Goal: Transaction & Acquisition: Book appointment/travel/reservation

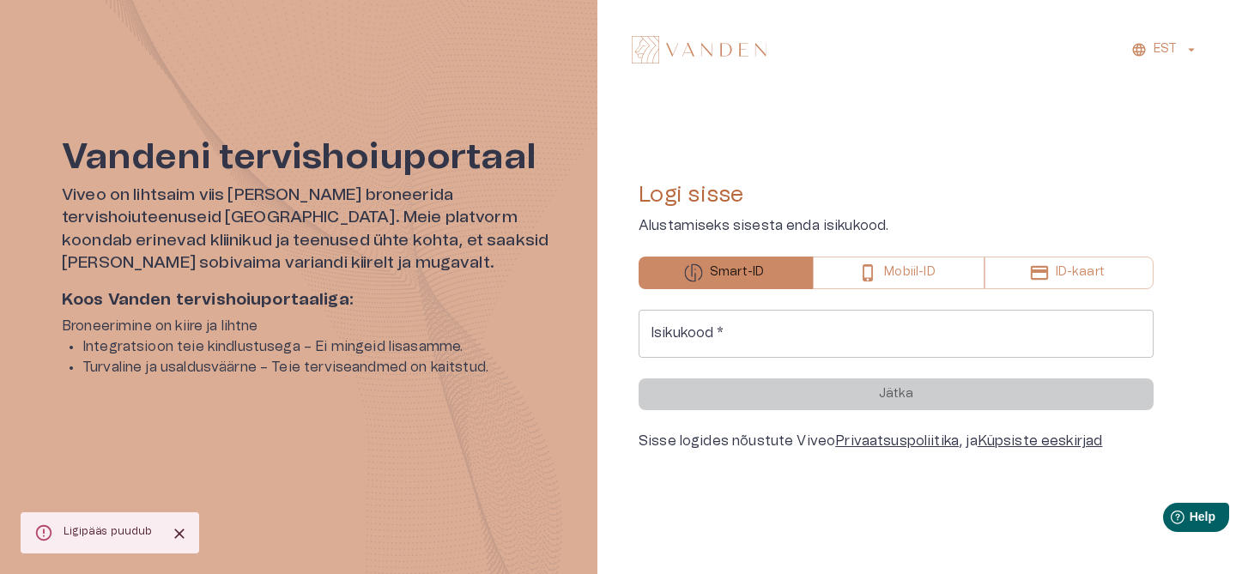
click at [805, 98] on div "EST Logi sisse Alustamiseks sisesta enda isikukood. Smart-ID Mobiil-ID ID-kaart…" at bounding box center [916, 287] width 639 height 574
click at [717, 339] on input "Isikukood   *" at bounding box center [896, 334] width 515 height 48
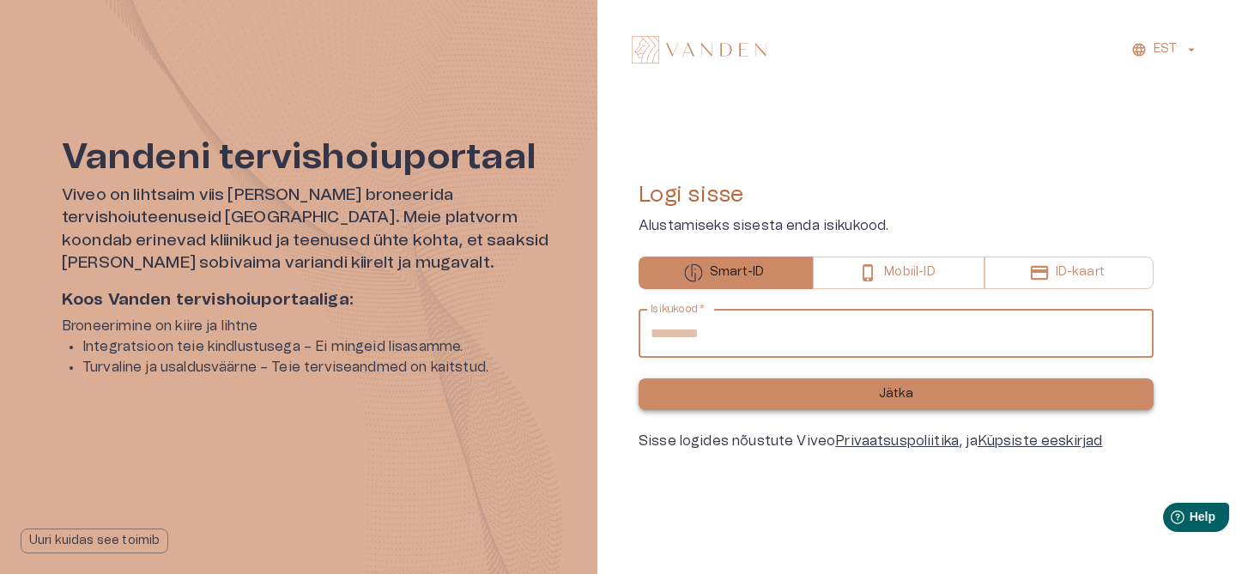
type input "**********"
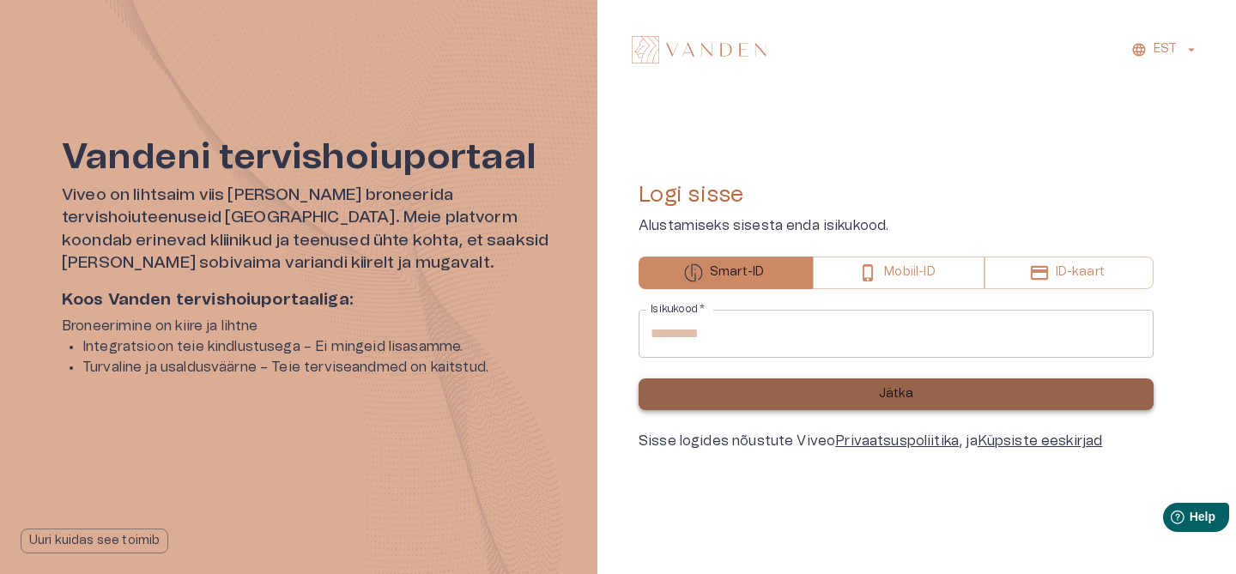
click at [878, 385] on button "Jätka" at bounding box center [896, 395] width 515 height 32
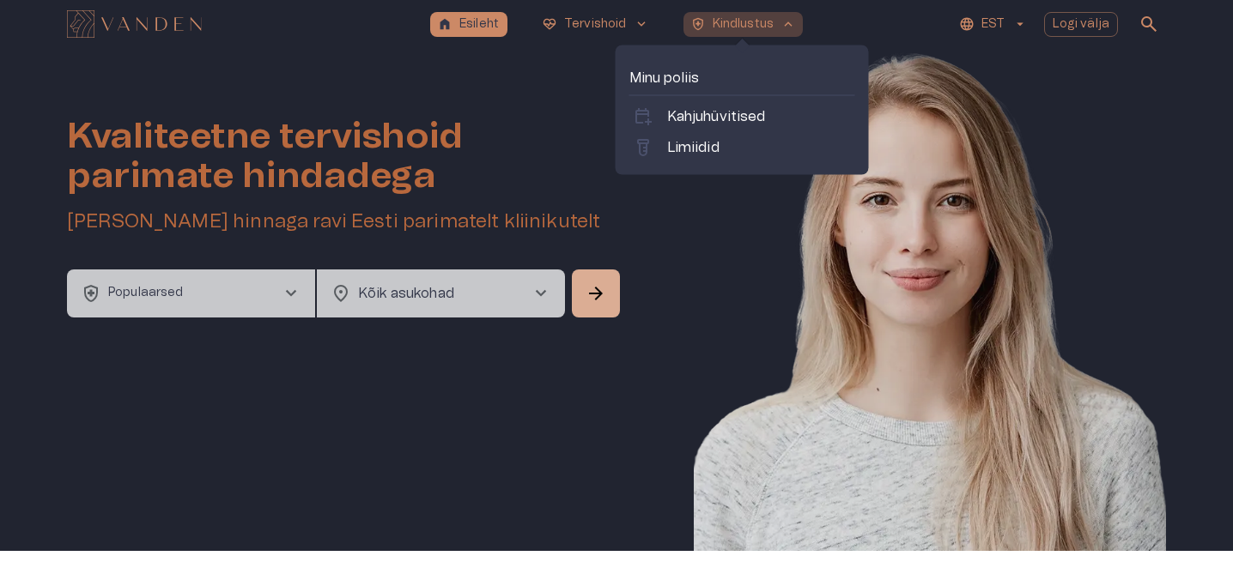
click at [764, 28] on p "Kindlustus" at bounding box center [743, 24] width 62 height 18
click at [712, 141] on p "Limiidid" at bounding box center [693, 147] width 52 height 21
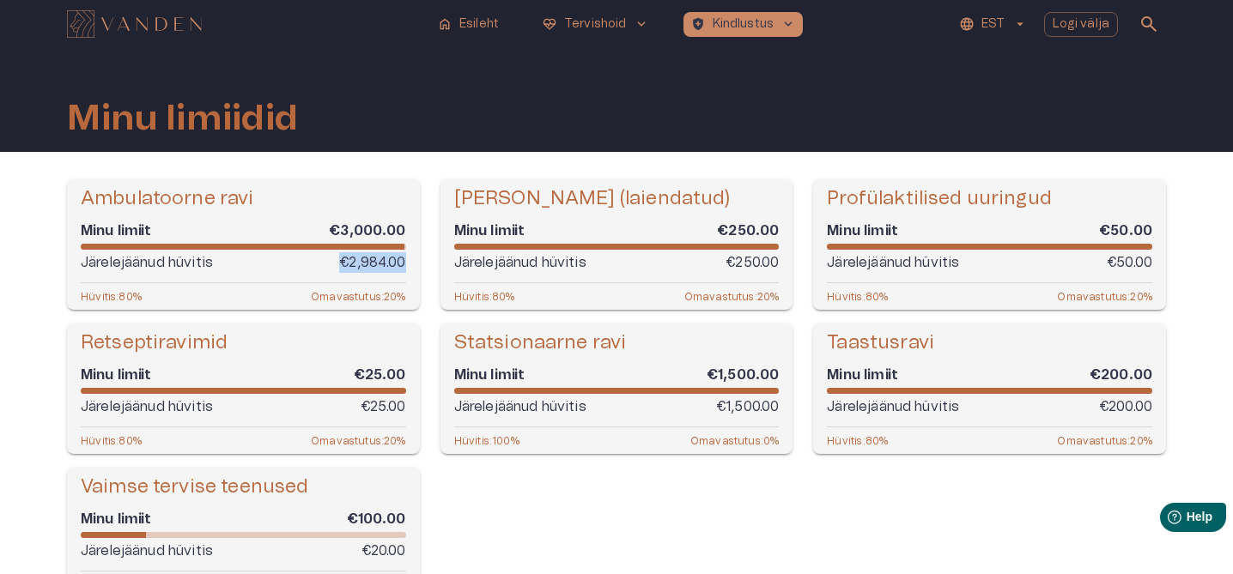
drag, startPoint x: 405, startPoint y: 263, endPoint x: 318, endPoint y: 260, distance: 86.7
click at [318, 260] on div "Järelejäänud hüvitis €2,984.00" at bounding box center [243, 262] width 325 height 21
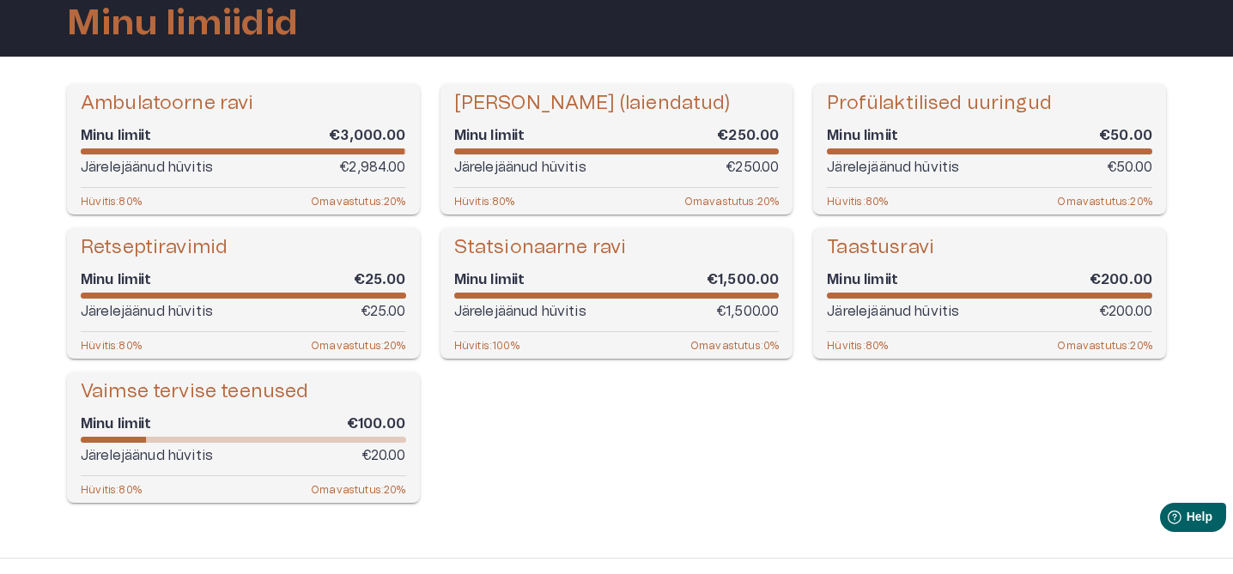
scroll to position [100, 0]
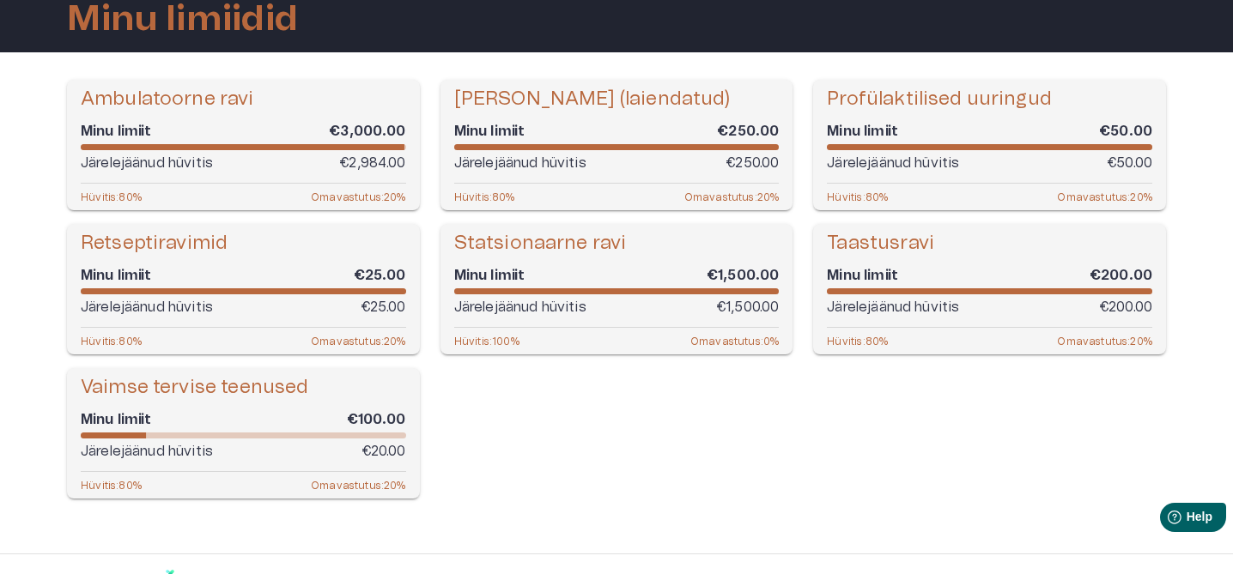
click at [163, 161] on p "Järelejäänud hüvitis" at bounding box center [147, 163] width 132 height 21
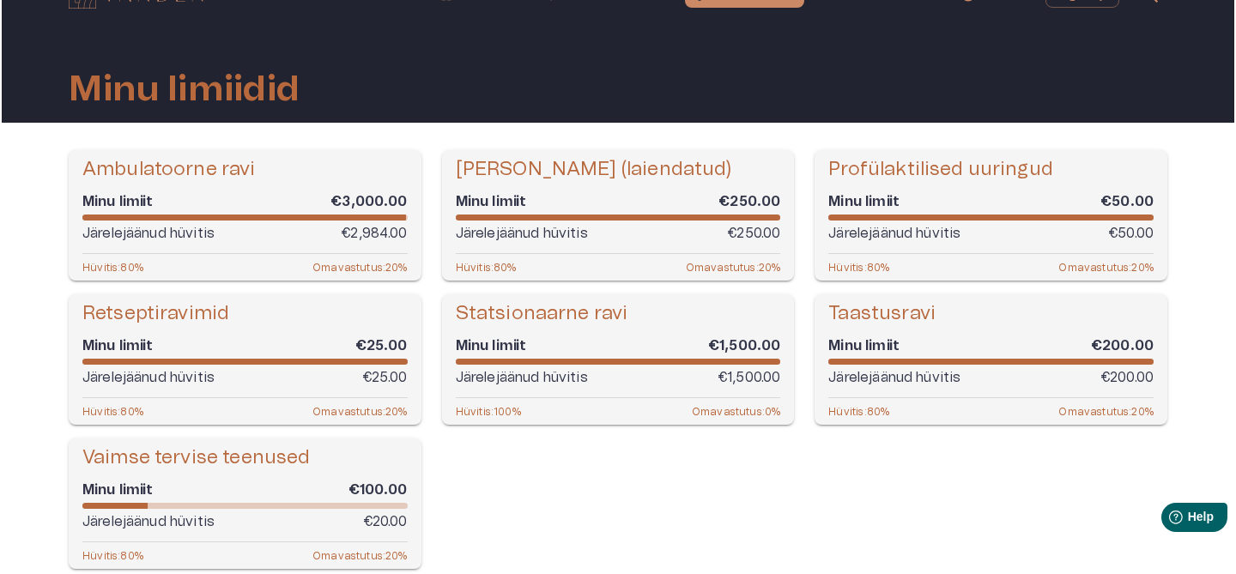
scroll to position [0, 0]
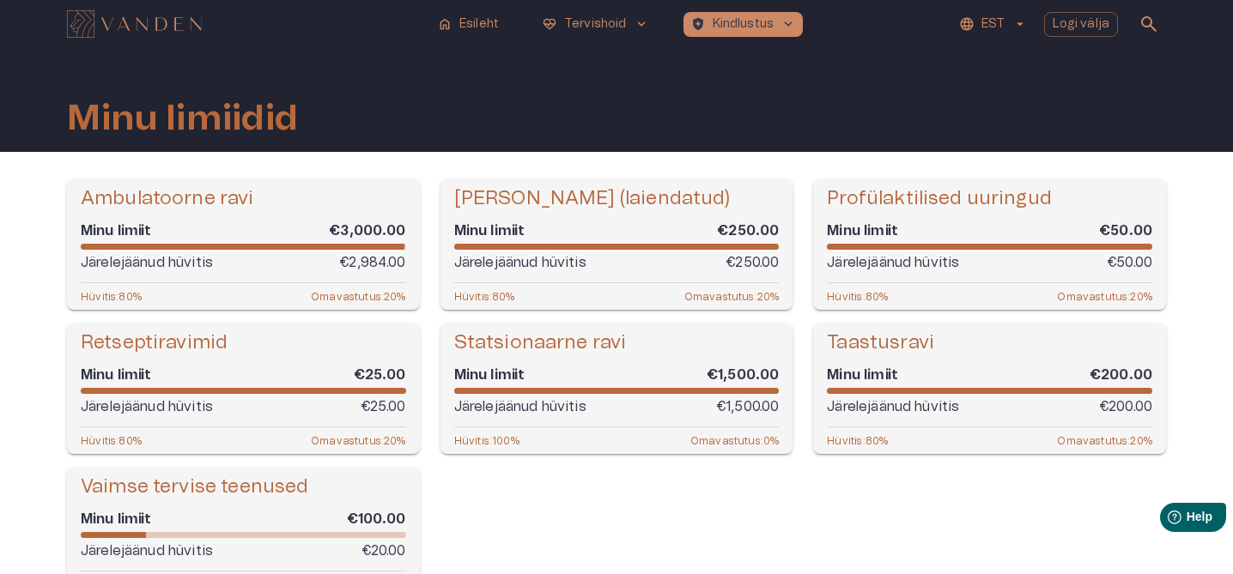
click at [575, 203] on h5 "Hambaravi (laiendatud)" at bounding box center [592, 198] width 276 height 25
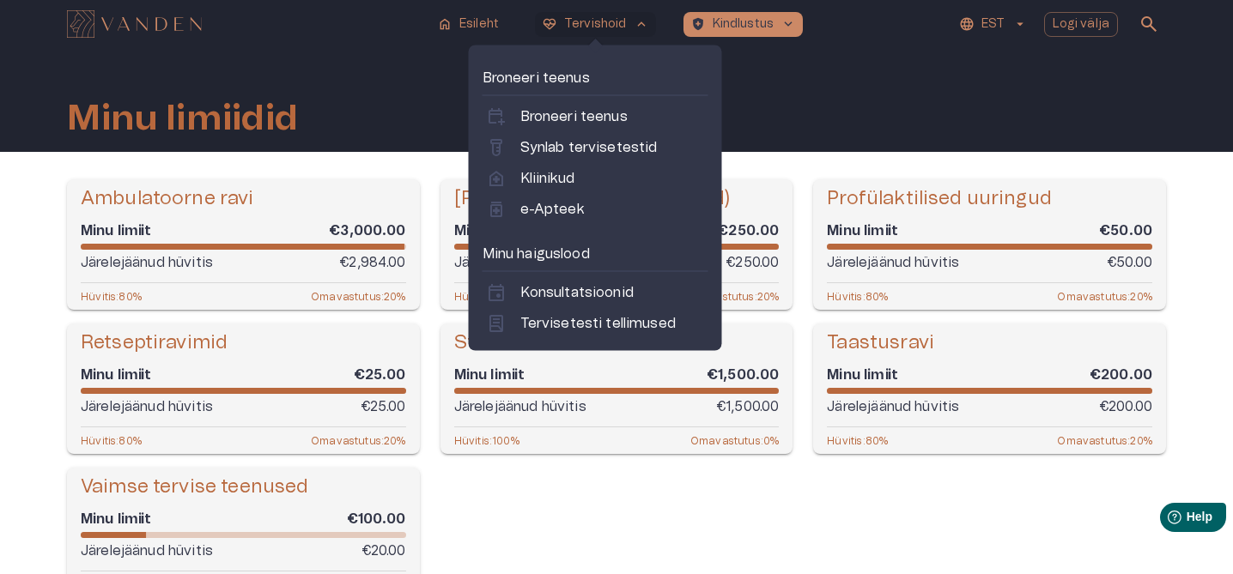
click at [600, 35] on button "ecg_heart Tervishoid keyboard_arrow_up" at bounding box center [595, 24] width 121 height 25
click at [586, 21] on p "Tervishoid" at bounding box center [595, 24] width 63 height 18
click at [555, 283] on p "Konsultatsioonid" at bounding box center [576, 292] width 113 height 21
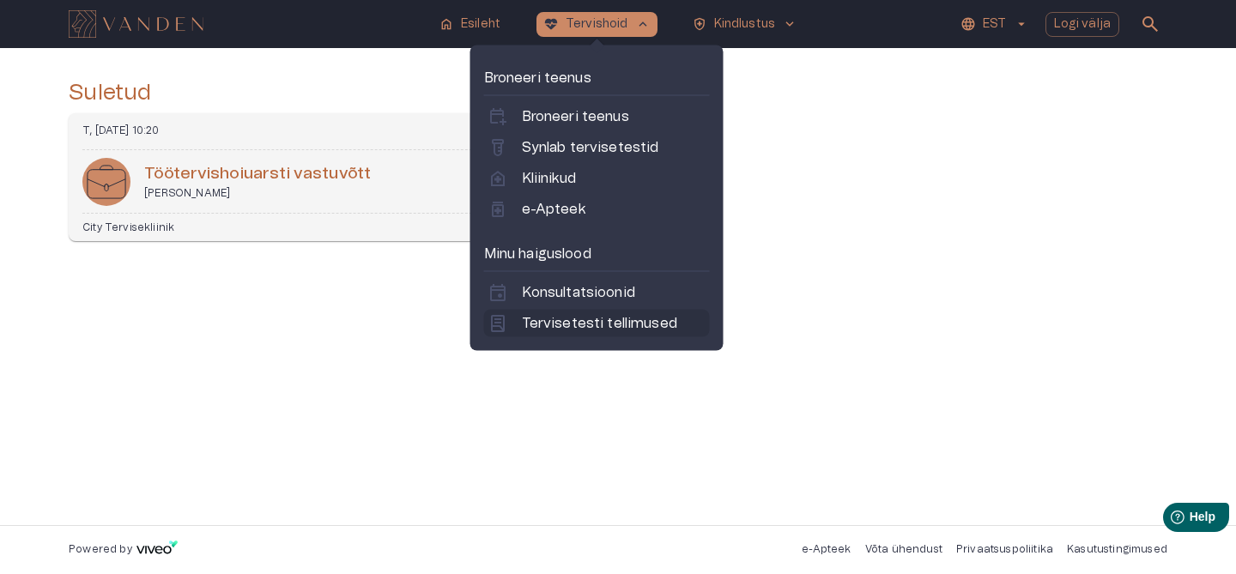
click at [562, 330] on p "Tervisetesti tellimused" at bounding box center [599, 323] width 155 height 21
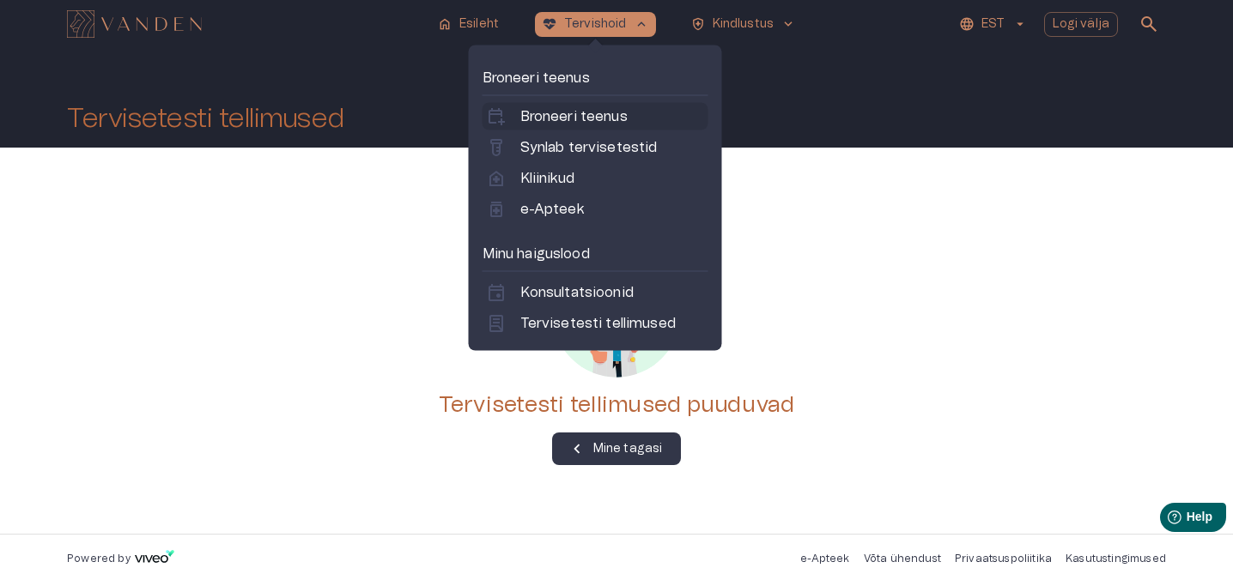
click at [555, 120] on p "Broneeri teenus" at bounding box center [573, 116] width 107 height 21
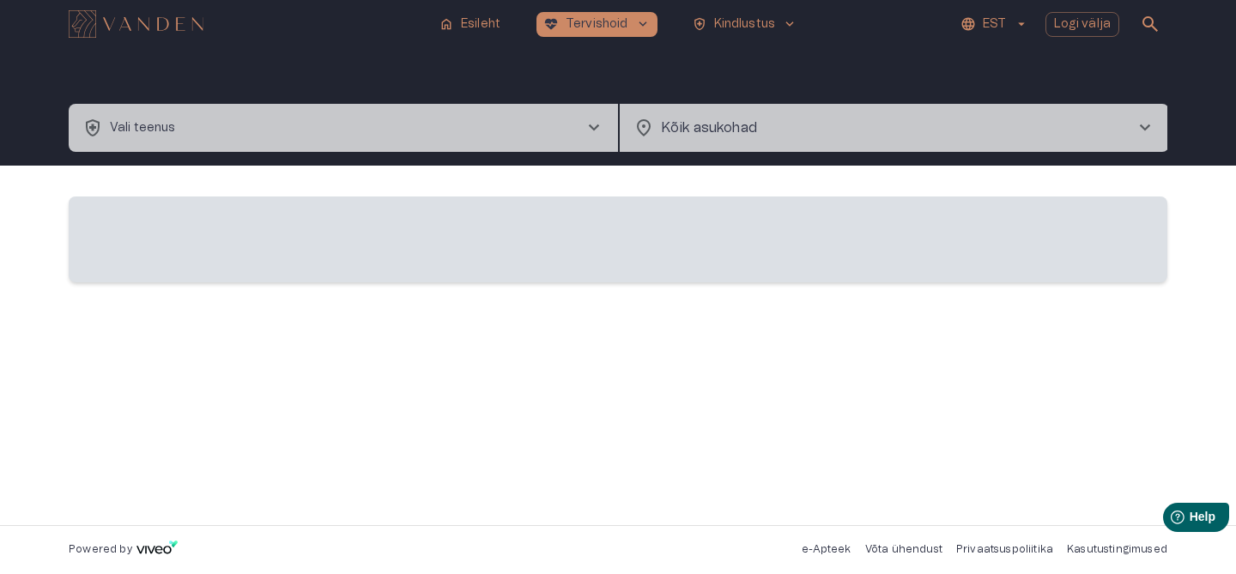
click at [435, 109] on button "health_and_safety Vali teenus chevron_right" at bounding box center [343, 128] width 549 height 48
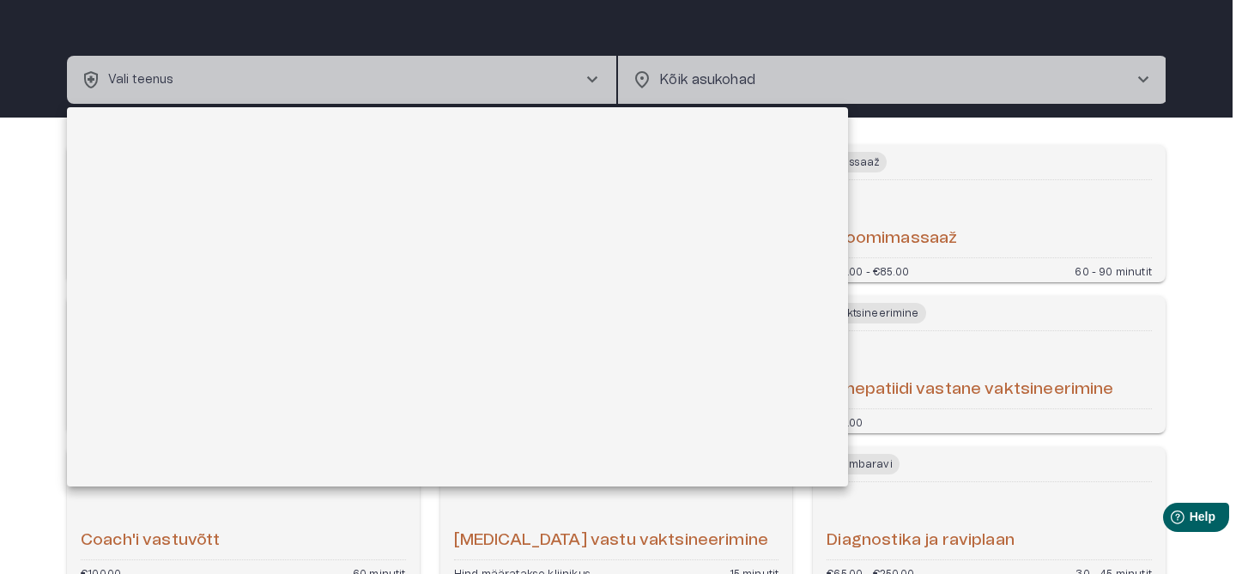
click at [8, 257] on div at bounding box center [618, 287] width 1236 height 574
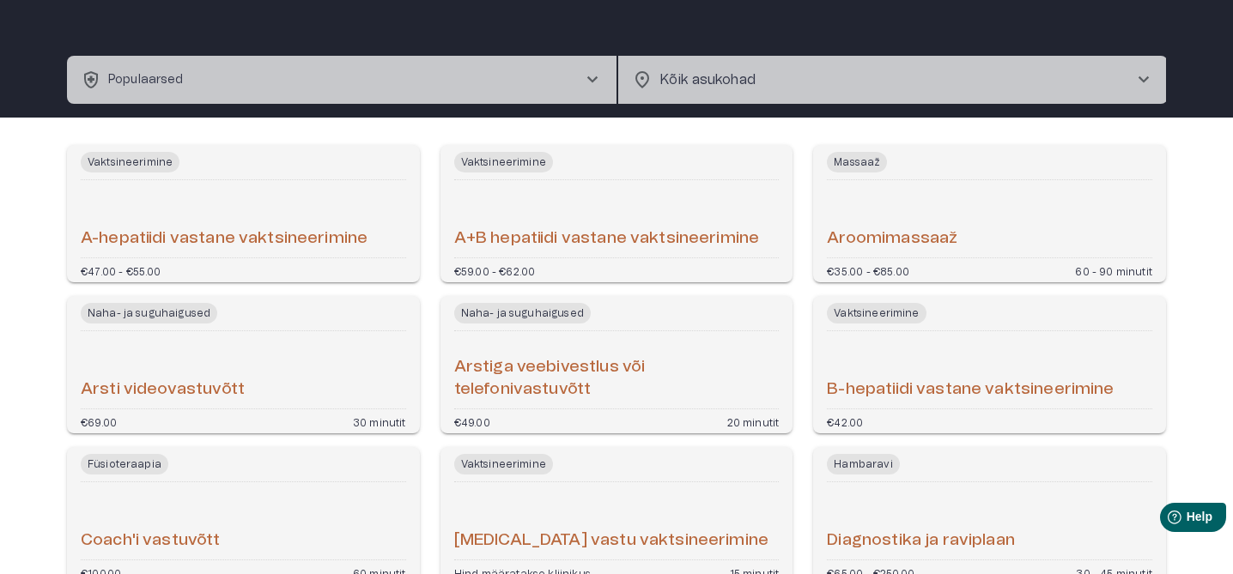
click at [261, 71] on button "health_and_safety Populaarsed chevron_right" at bounding box center [341, 80] width 549 height 48
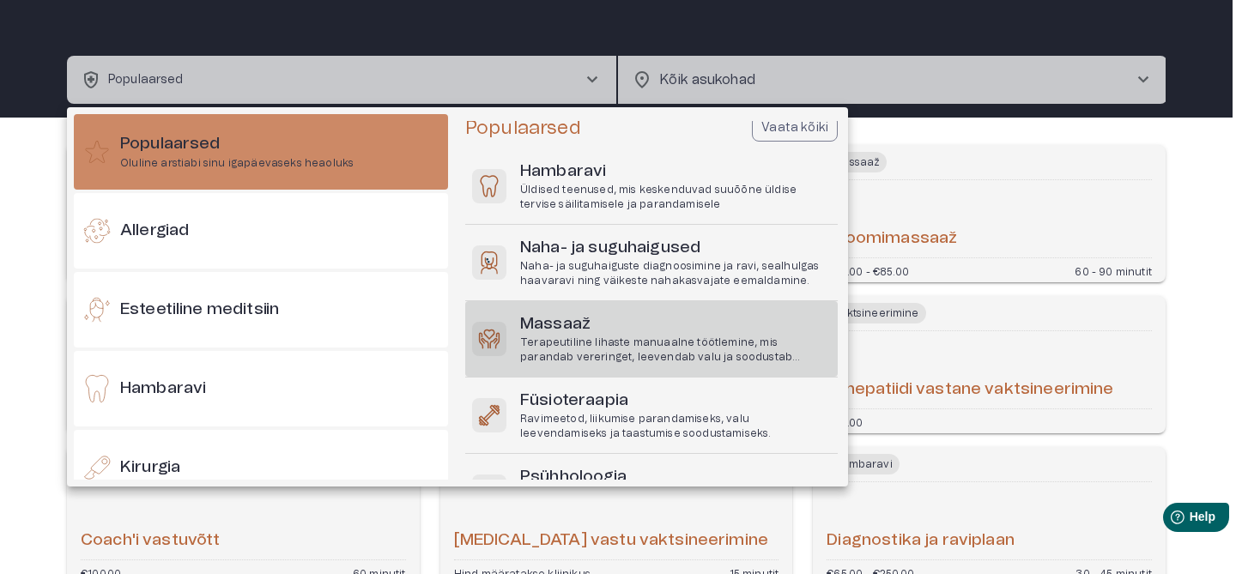
scroll to position [0, 0]
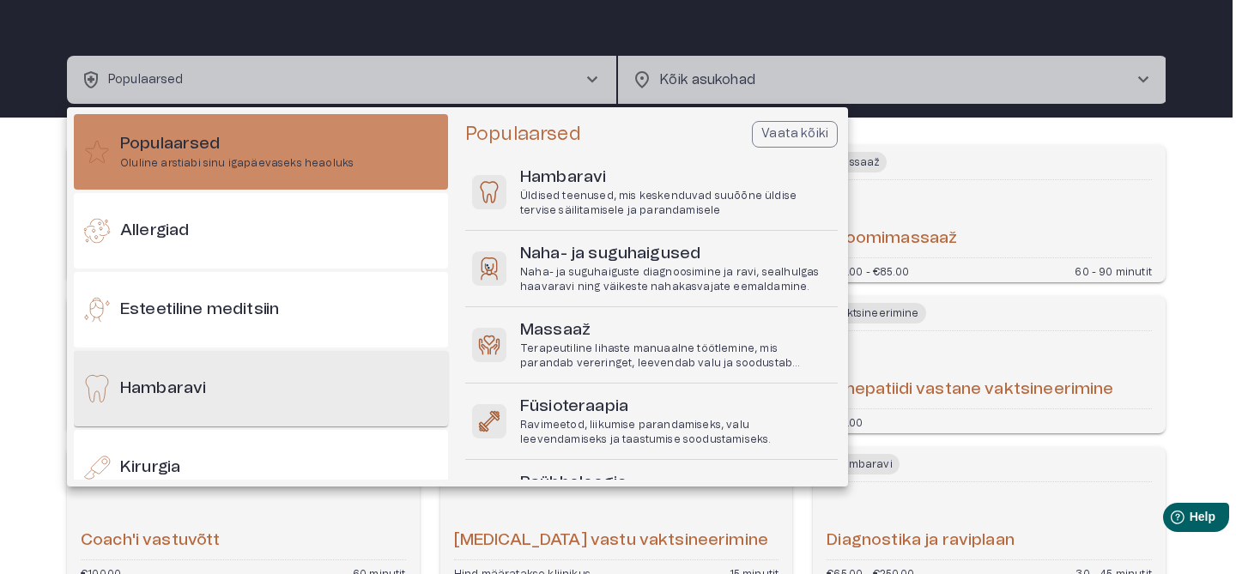
click at [356, 406] on div "Hambaravi" at bounding box center [261, 389] width 374 height 76
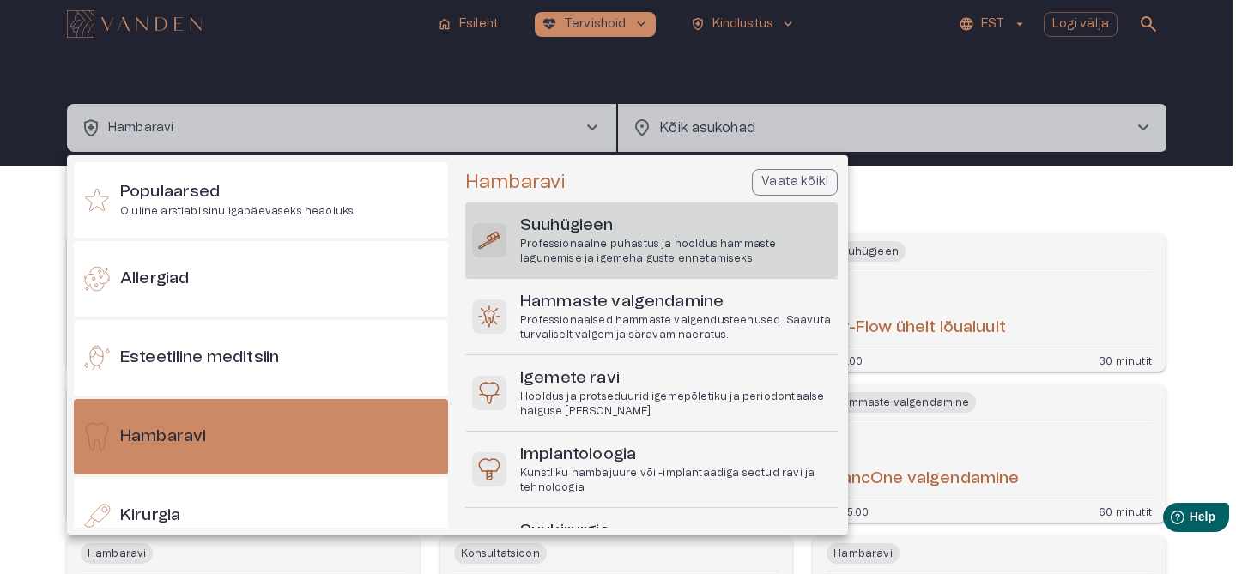
click at [578, 205] on div "Suuhügieen Professionaalne puhastus ja hooldus hammaste lagunemise ja igemehaig…" at bounding box center [651, 241] width 373 height 76
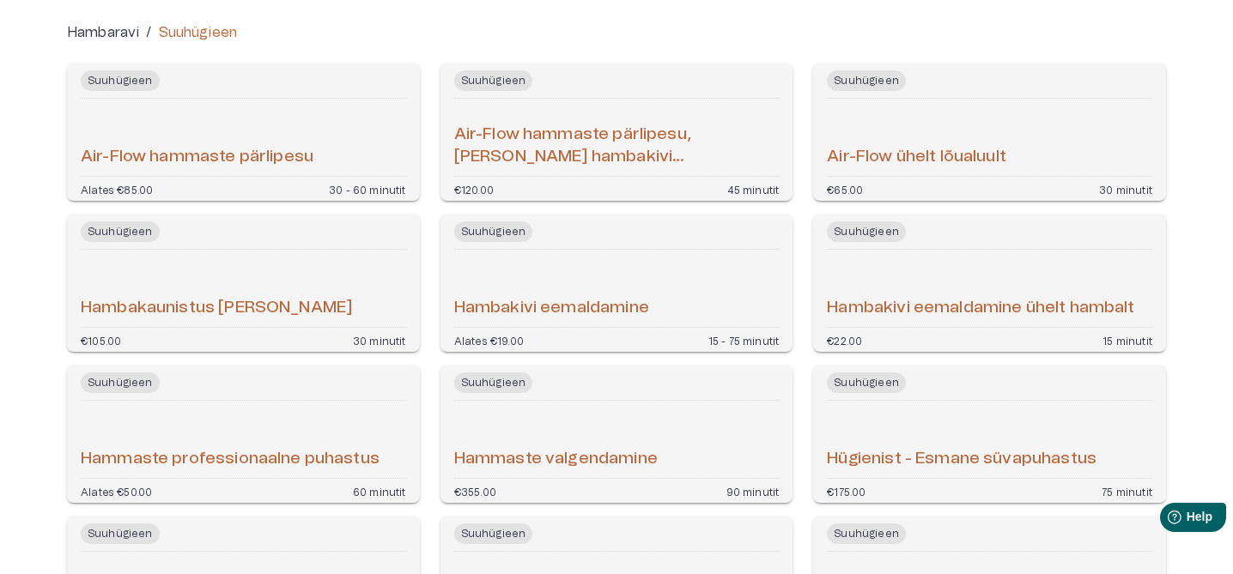
scroll to position [177, 0]
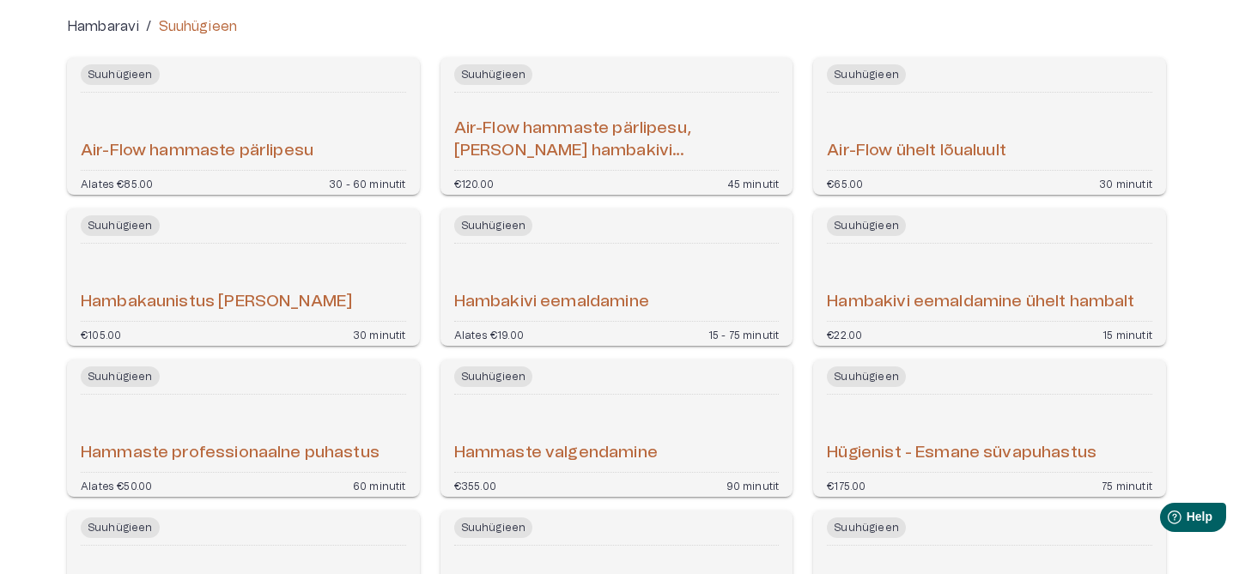
click at [602, 424] on div "Hammaste valgendamine" at bounding box center [616, 434] width 325 height 64
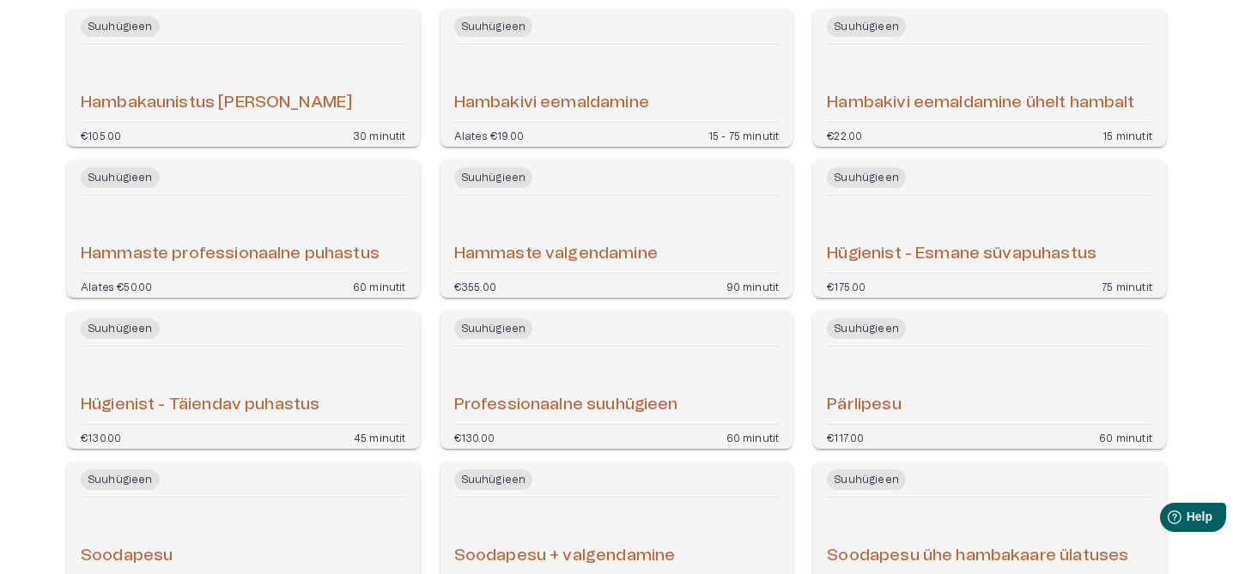
scroll to position [381, 0]
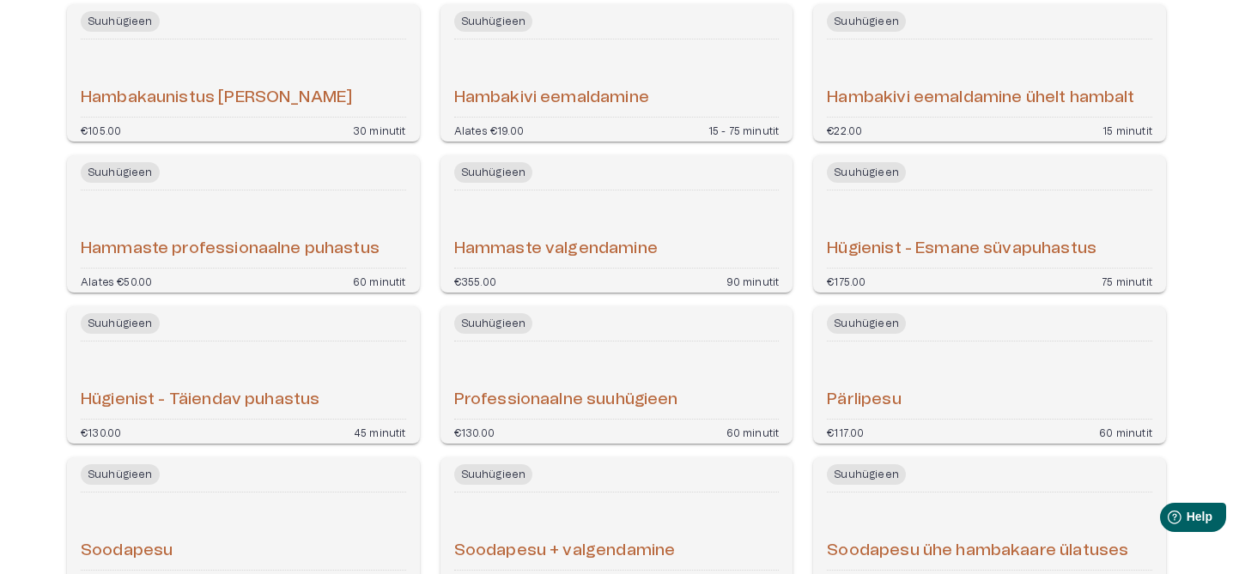
click at [228, 225] on div "Hammaste professionaalne puhastus" at bounding box center [243, 229] width 325 height 64
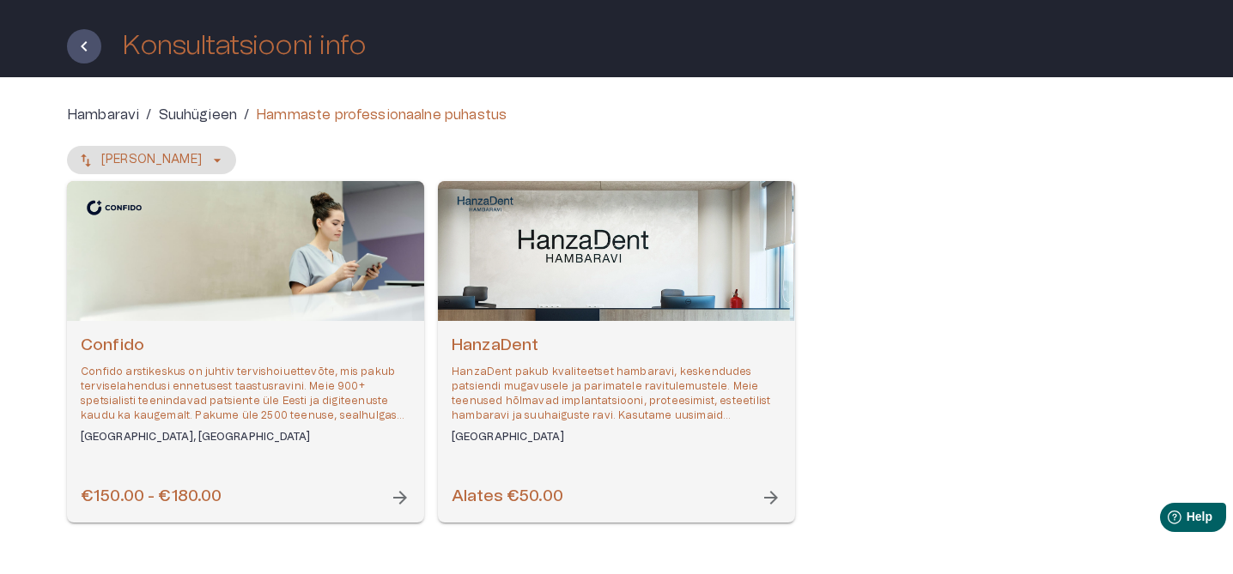
scroll to position [127, 0]
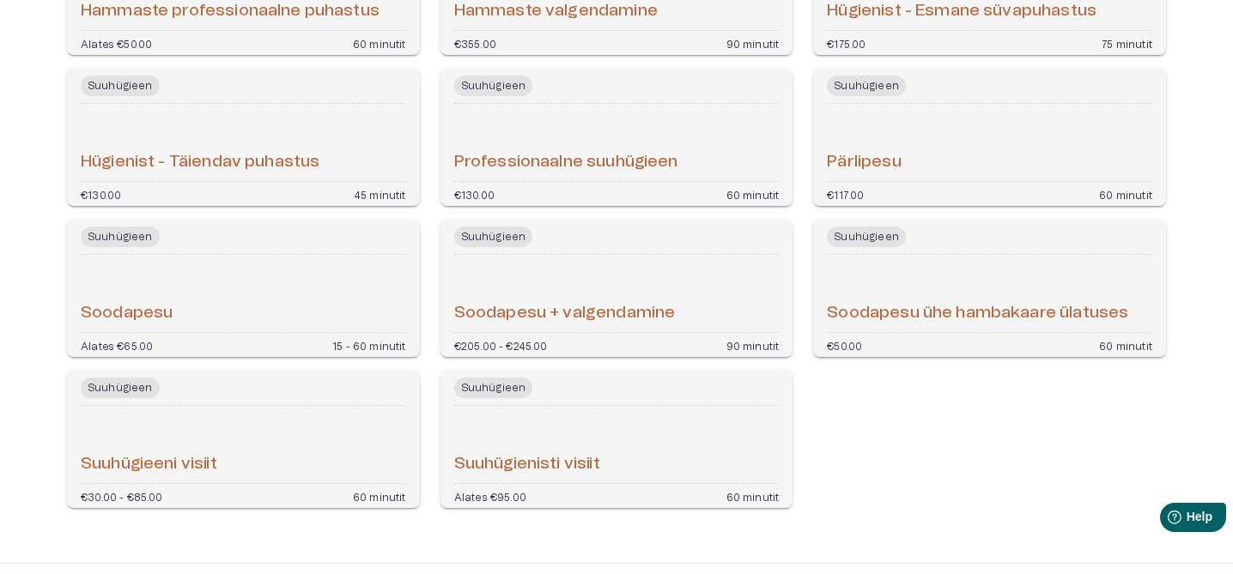
scroll to position [621, 0]
click at [897, 170] on h6 "Pärlipesu" at bounding box center [864, 160] width 74 height 23
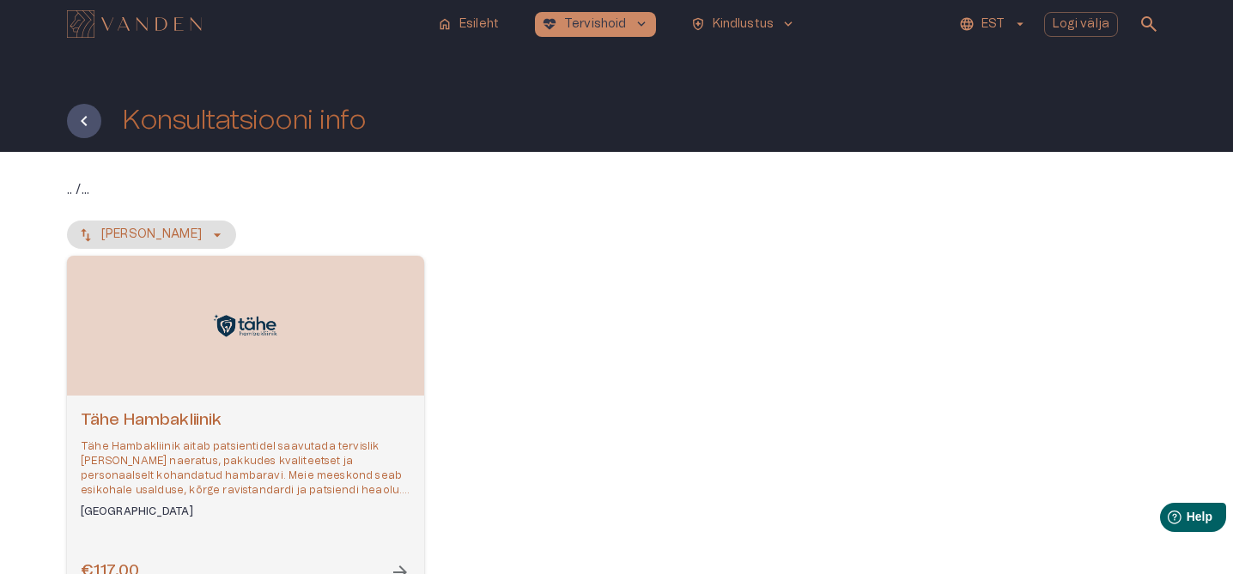
scroll to position [127, 0]
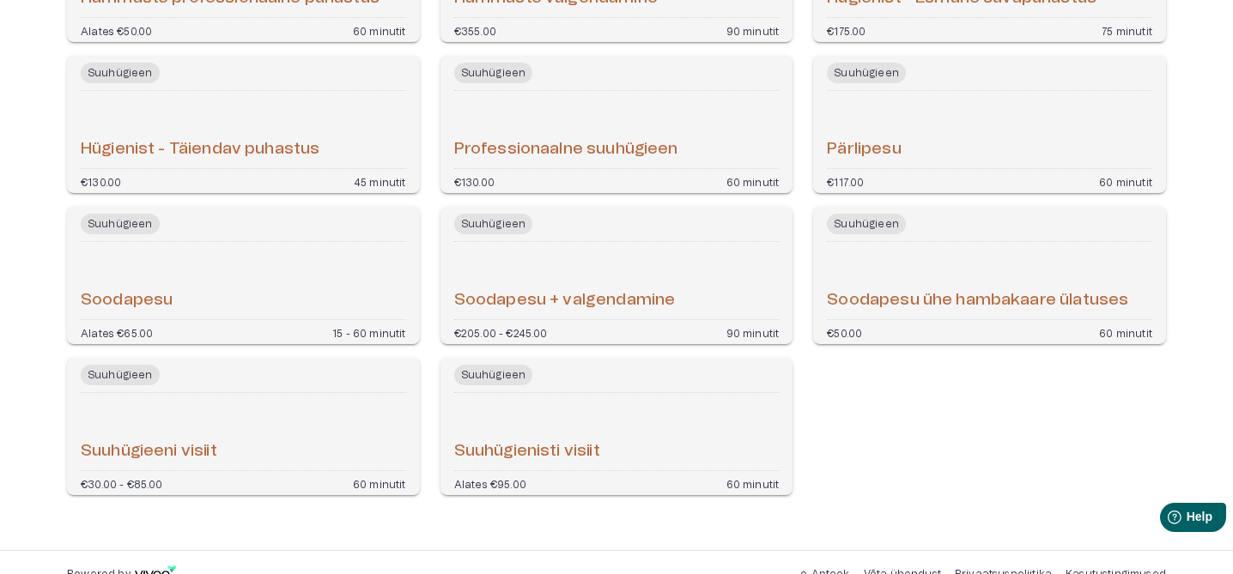
scroll to position [626, 0]
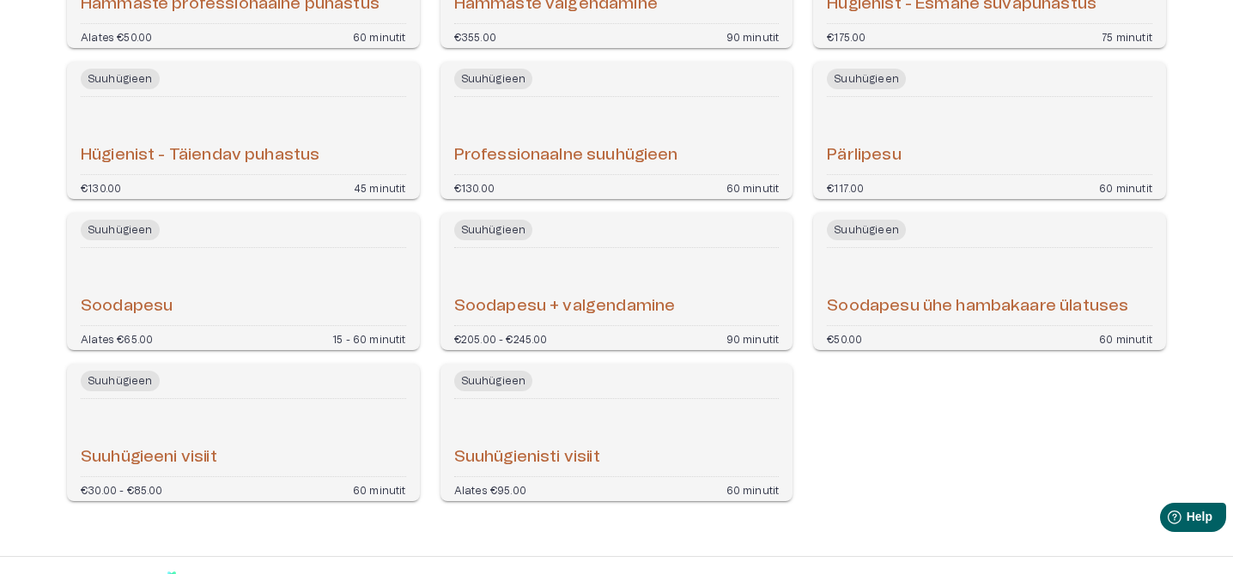
click at [211, 313] on div "Soodapesu" at bounding box center [243, 287] width 325 height 64
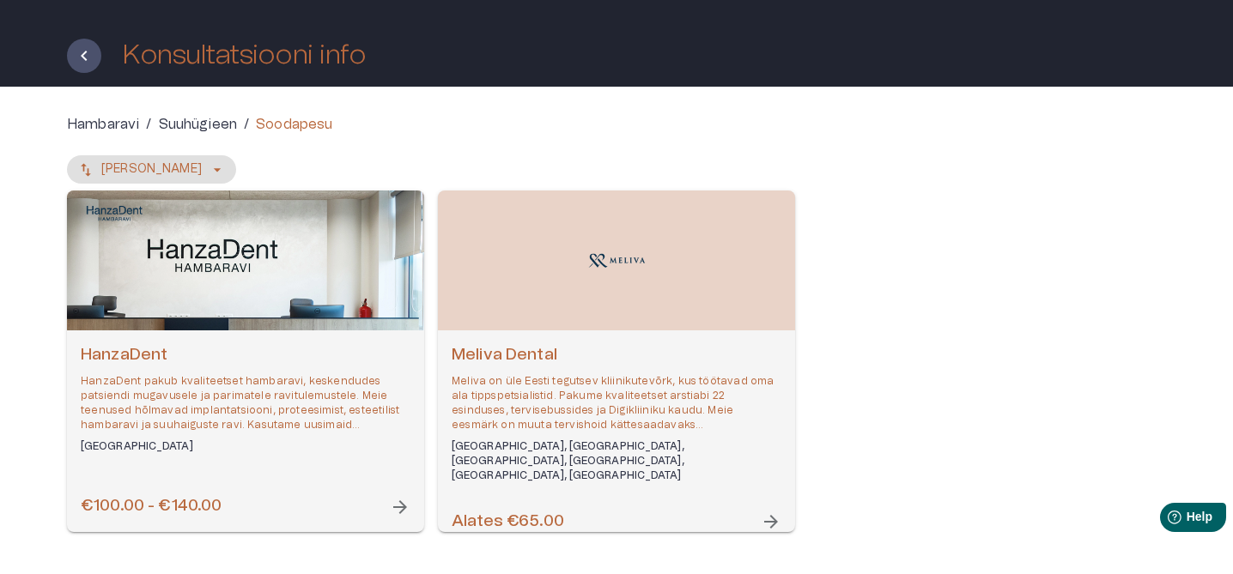
scroll to position [127, 0]
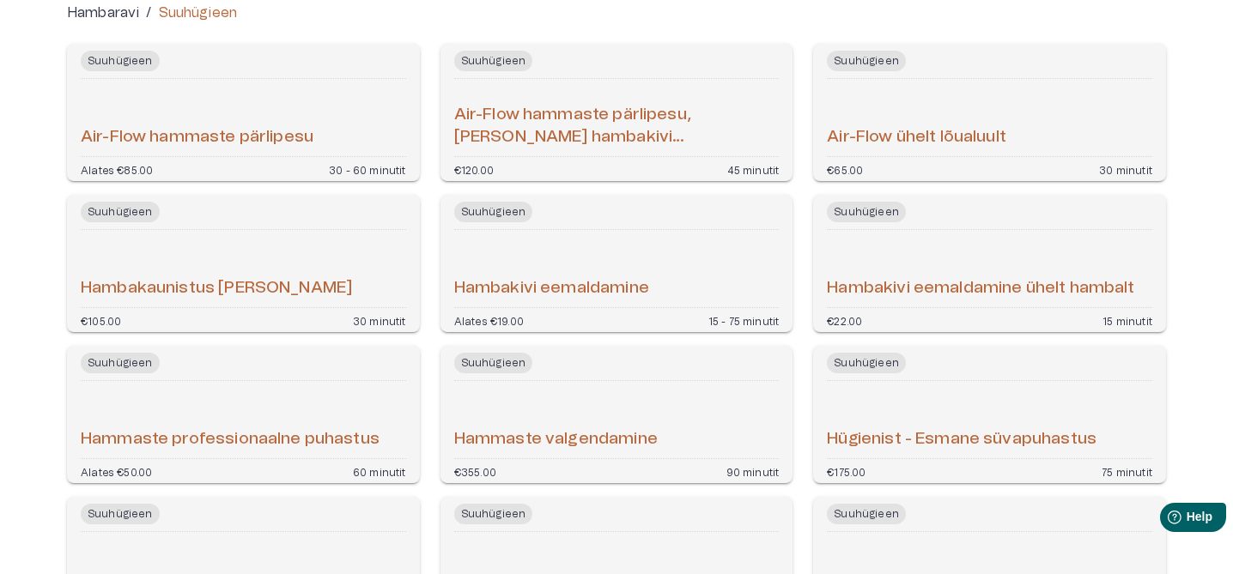
scroll to position [190, 0]
click at [280, 130] on h6 "Air-Flow hammaste pärlipesu" at bounding box center [197, 138] width 233 height 23
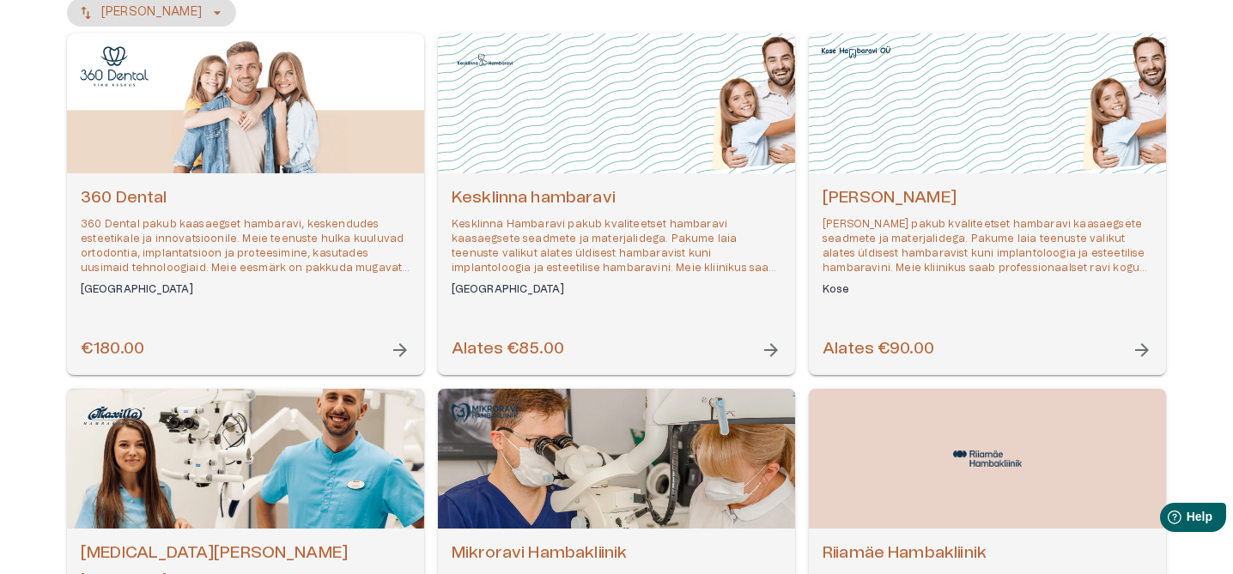
scroll to position [129, 0]
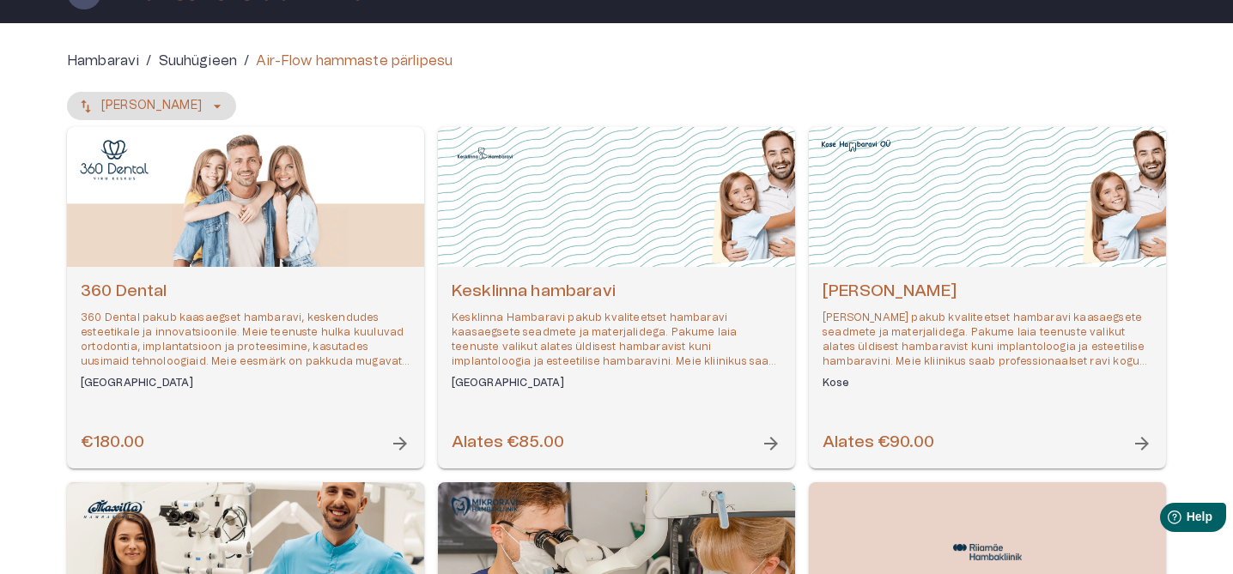
click at [268, 317] on p "360 Dental pakub kaasaegset hambaravi, keskendudes esteetikale ja innovatsiooni…" at bounding box center [246, 340] width 330 height 59
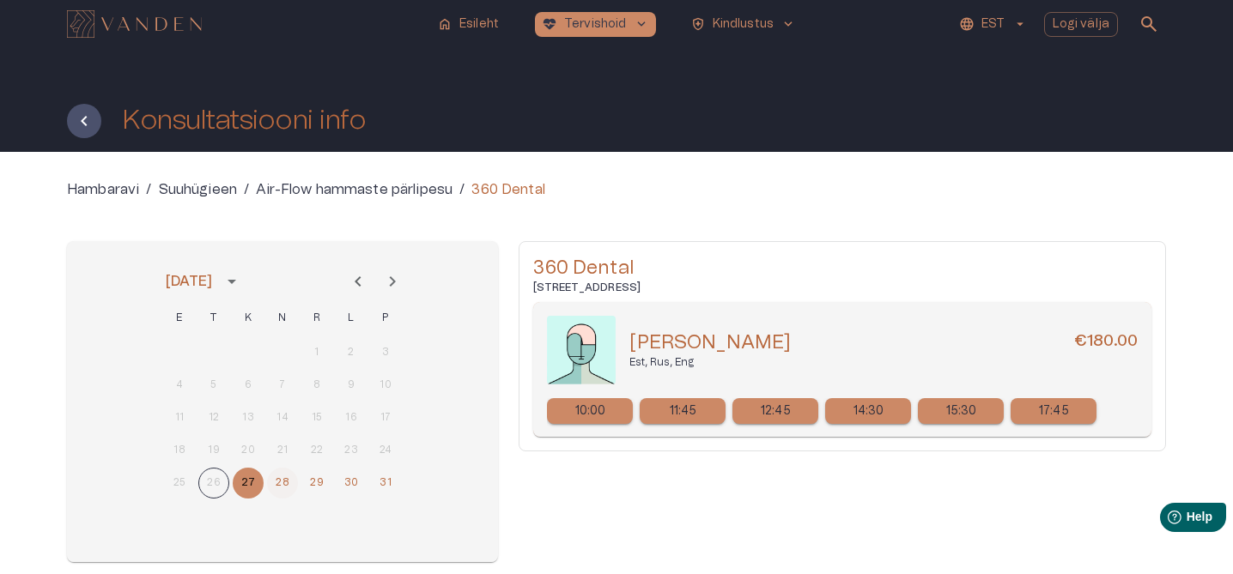
click at [291, 489] on button "28" at bounding box center [282, 483] width 31 height 31
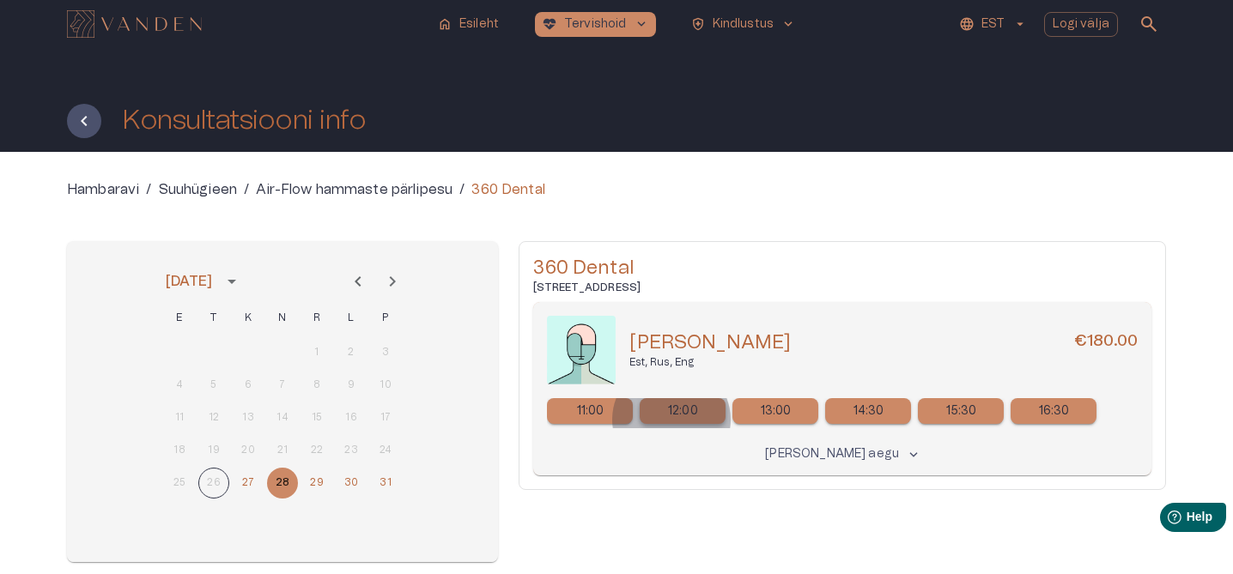
click at [671, 420] on p "12:00" at bounding box center [683, 412] width 30 height 18
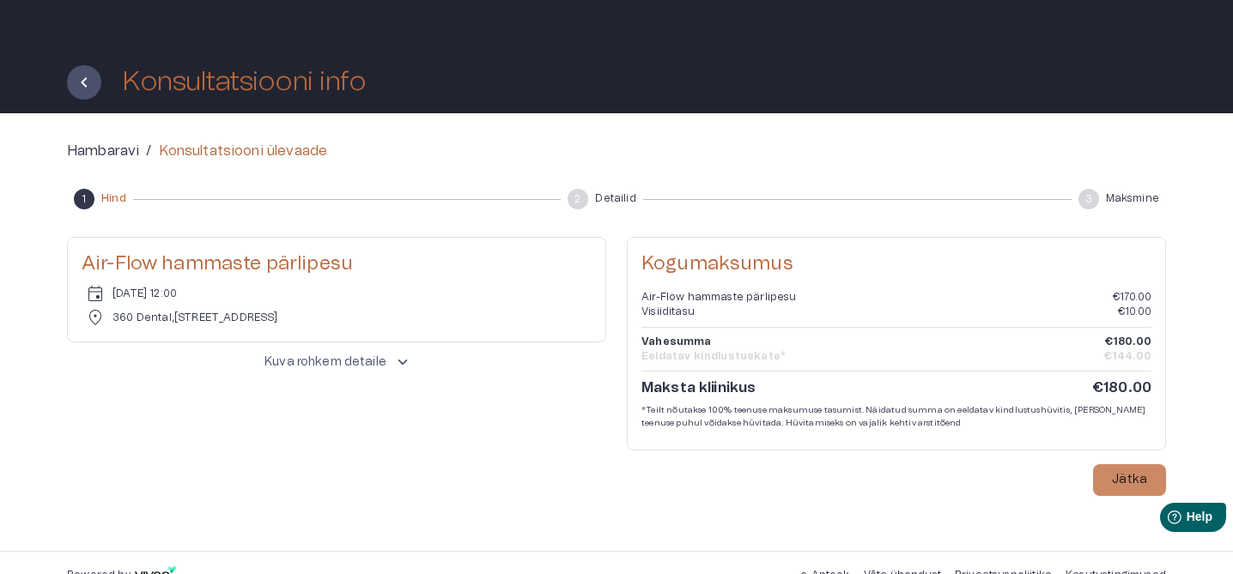
scroll to position [64, 0]
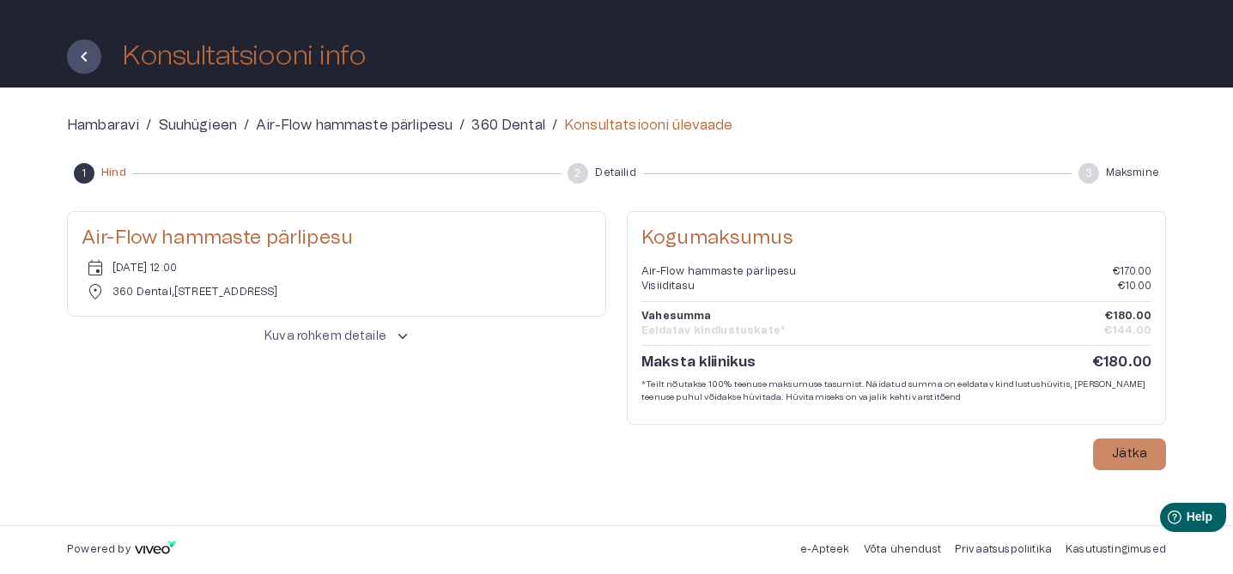
click at [457, 170] on div "1 Hind 2 Detailid 3 Maksmine" at bounding box center [616, 173] width 1099 height 21
click at [365, 118] on p "Air-Flow hammaste pärlipesu" at bounding box center [354, 125] width 197 height 21
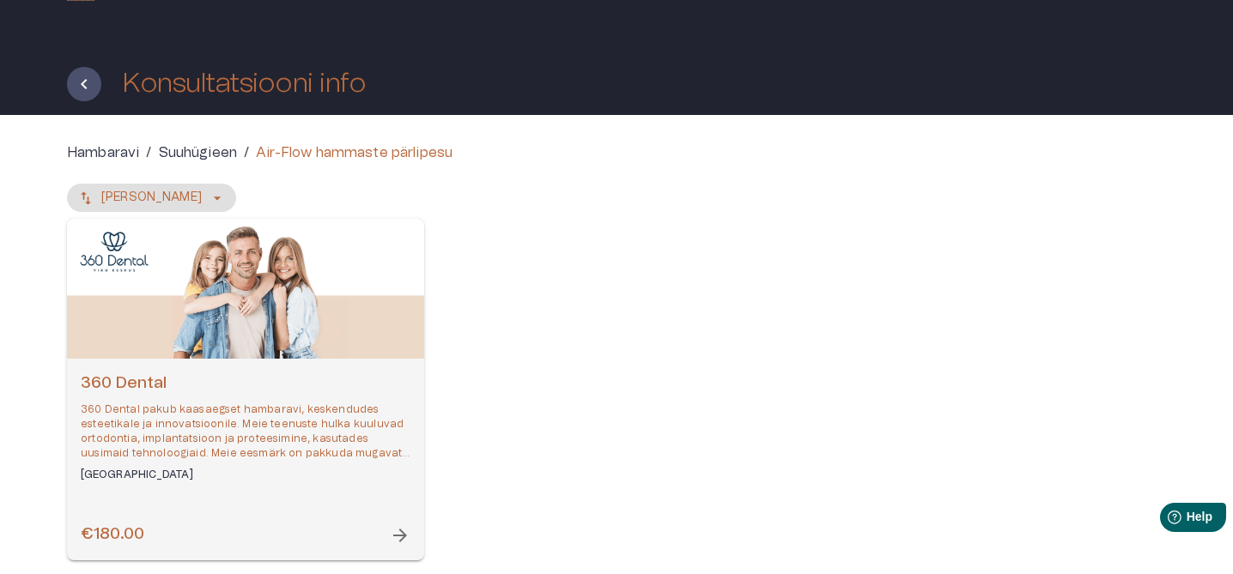
scroll to position [4, 0]
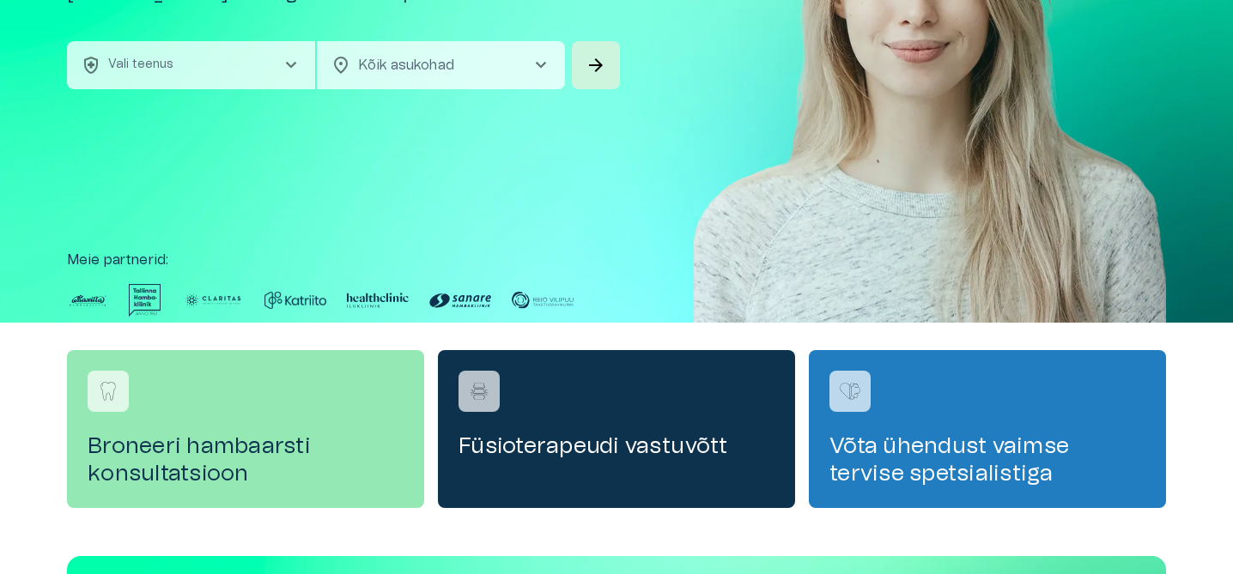
scroll to position [694, 0]
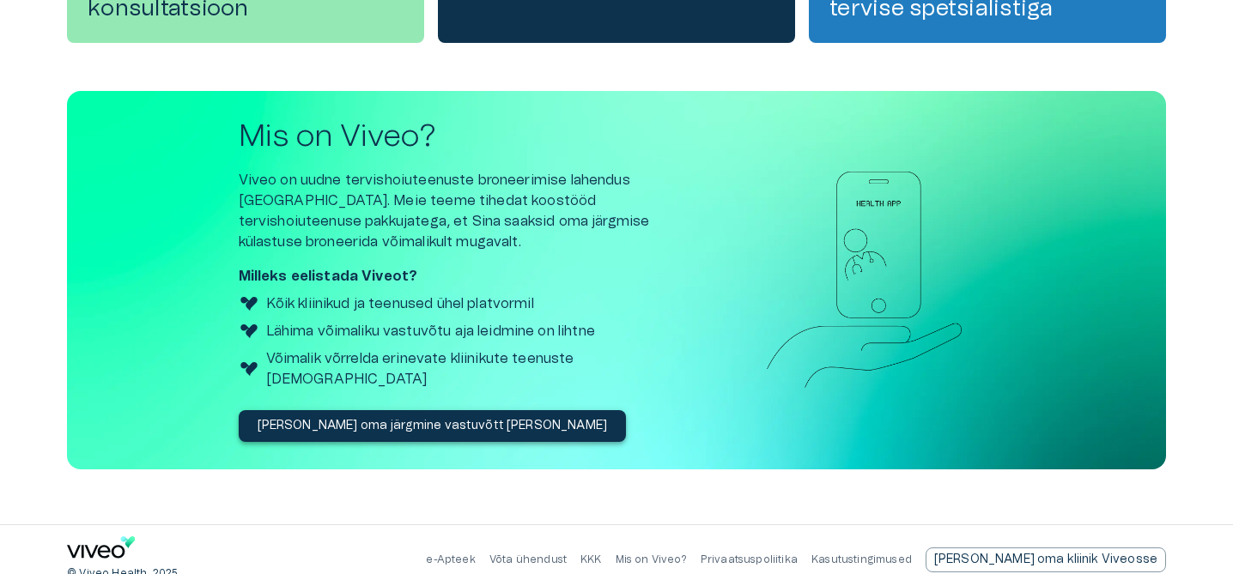
click at [602, 555] on link "KKK" at bounding box center [590, 560] width 21 height 10
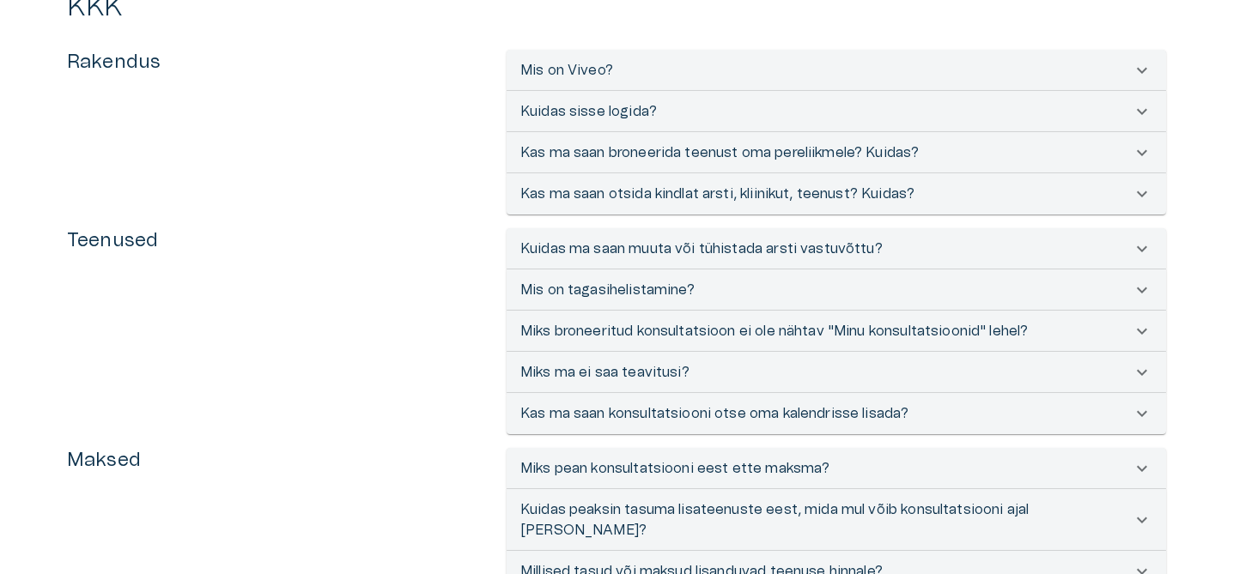
scroll to position [105, 0]
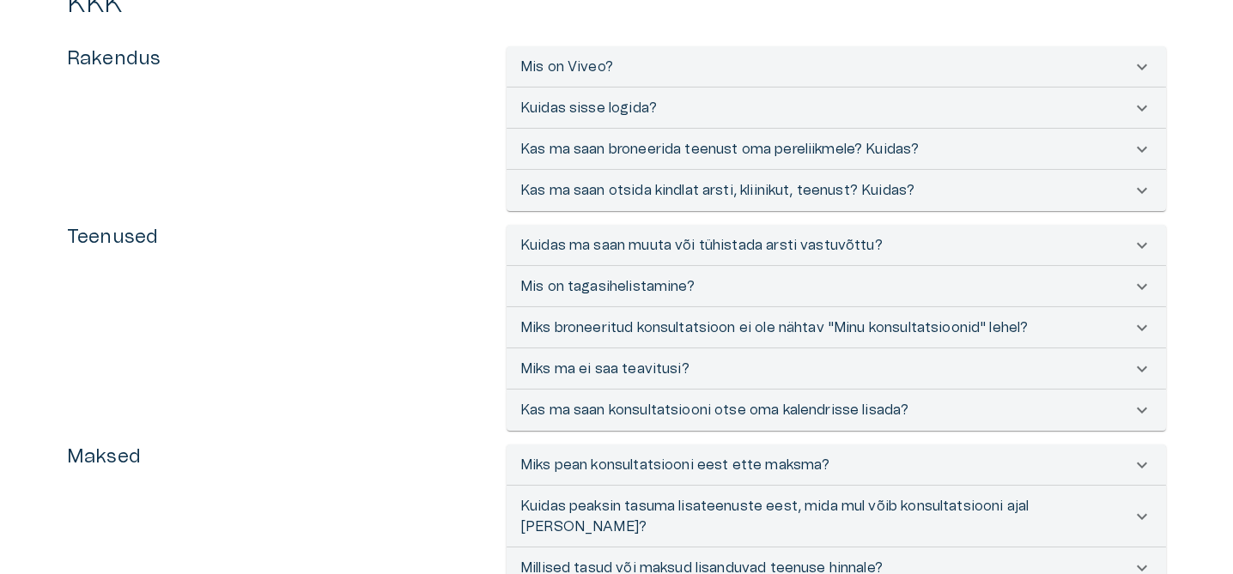
click at [576, 102] on p "Kuidas sisse logida?" at bounding box center [588, 108] width 136 height 21
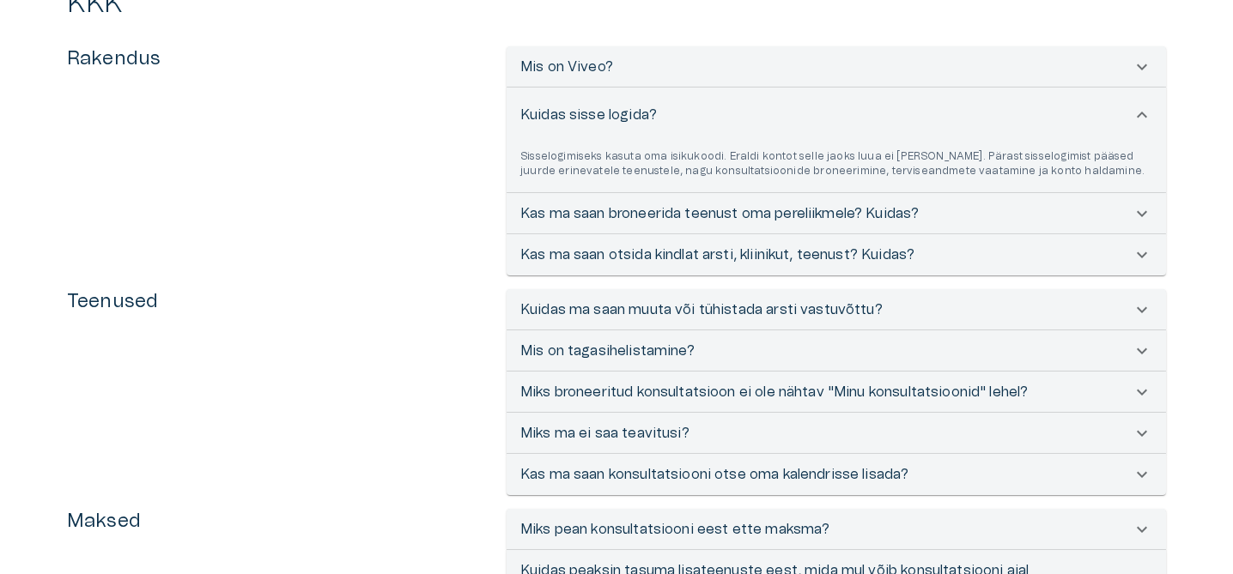
click at [576, 106] on p "Kuidas sisse logida?" at bounding box center [588, 115] width 136 height 21
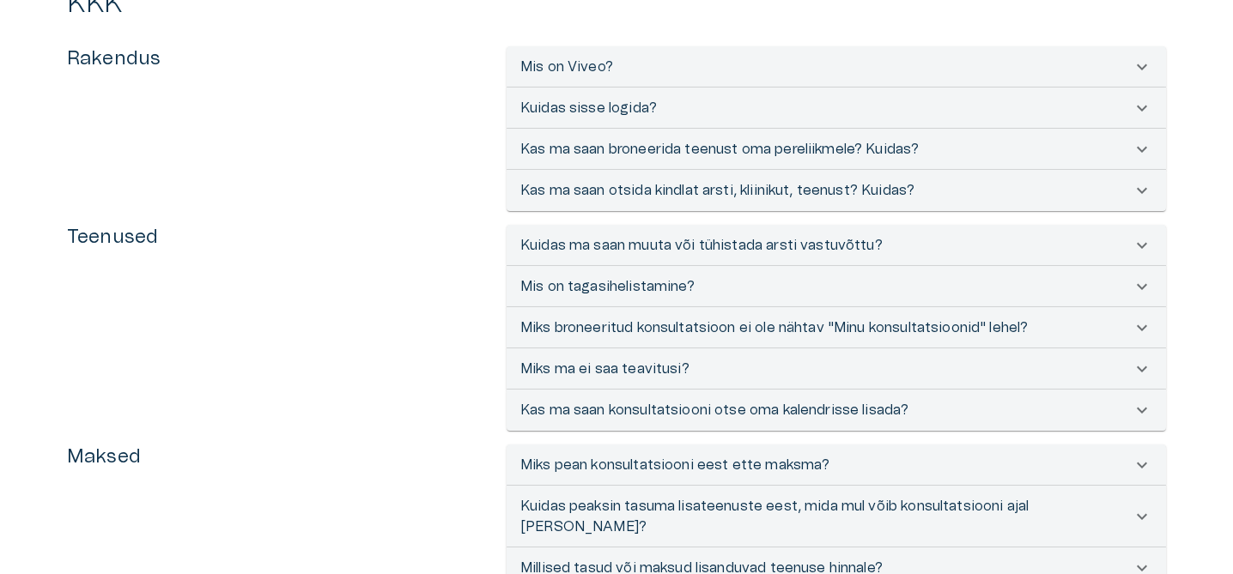
click at [590, 154] on p "Kas ma saan broneerida teenust oma pereliikmele? Kuidas?" at bounding box center [719, 149] width 398 height 21
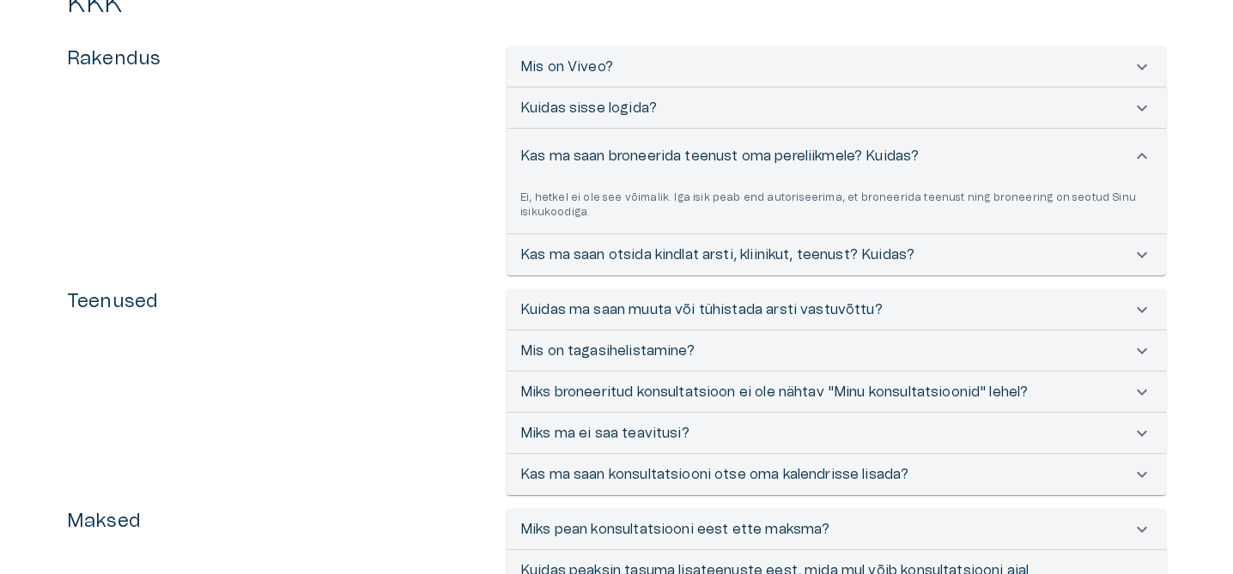
click at [591, 155] on p "Kas ma saan broneerida teenust oma pereliikmele? Kuidas?" at bounding box center [719, 156] width 398 height 21
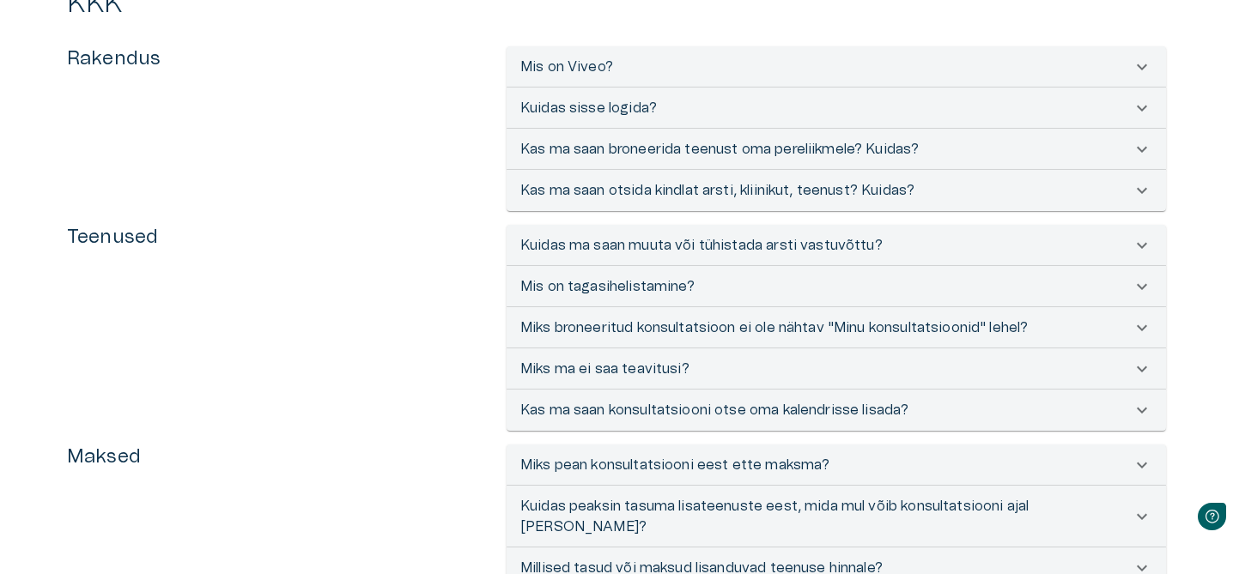
scroll to position [0, 0]
click at [591, 185] on p "Kas ma saan otsida kindlat arsti, kliinikut, teenust? Kuidas?" at bounding box center [717, 190] width 394 height 21
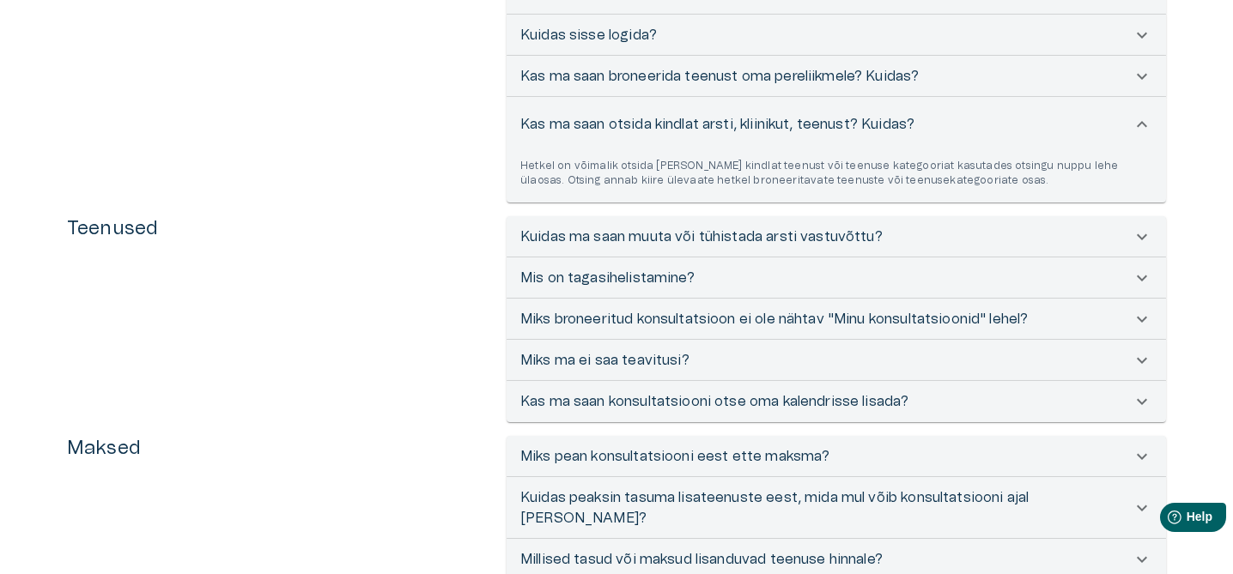
scroll to position [181, 0]
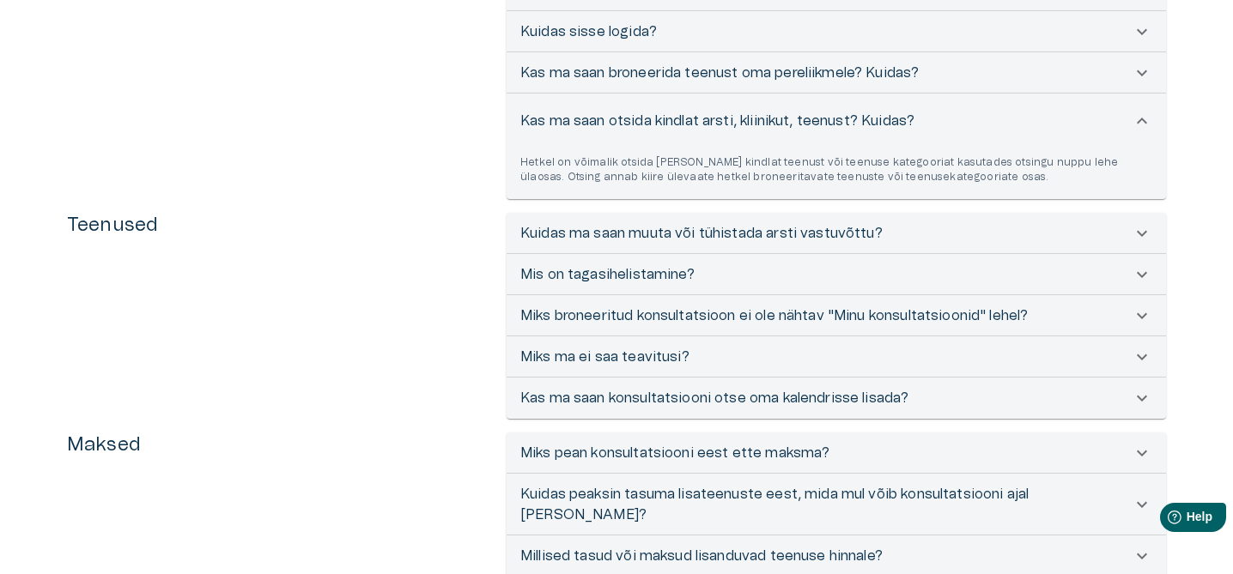
click at [665, 276] on p "Mis on tagasihelistamine?" at bounding box center [607, 274] width 174 height 21
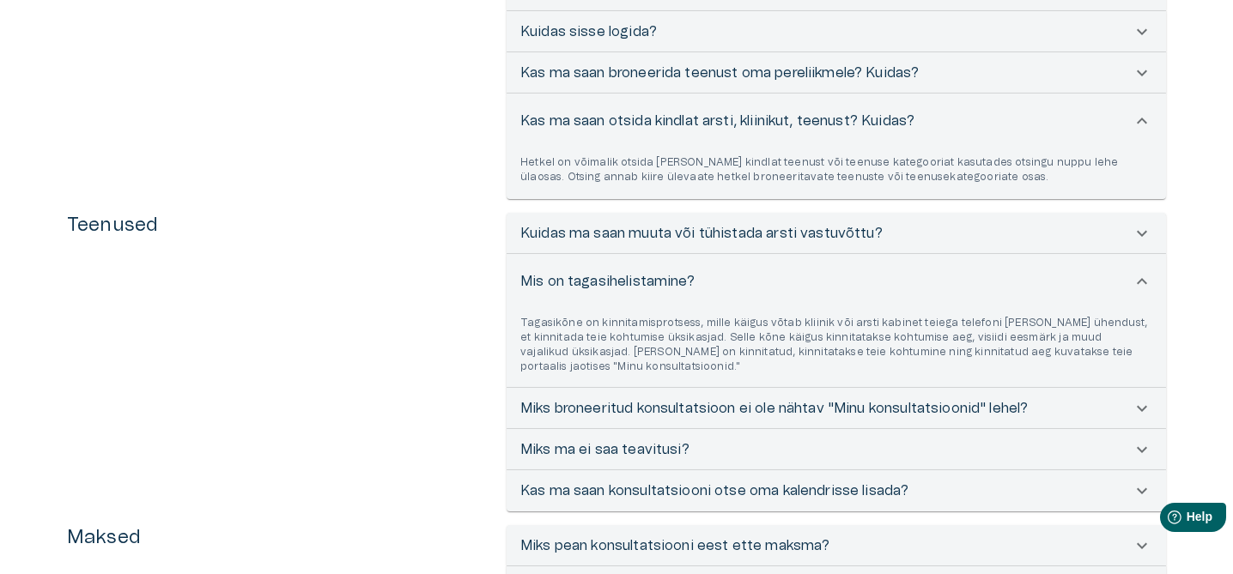
click at [666, 279] on p "Mis on tagasihelistamine?" at bounding box center [607, 281] width 174 height 21
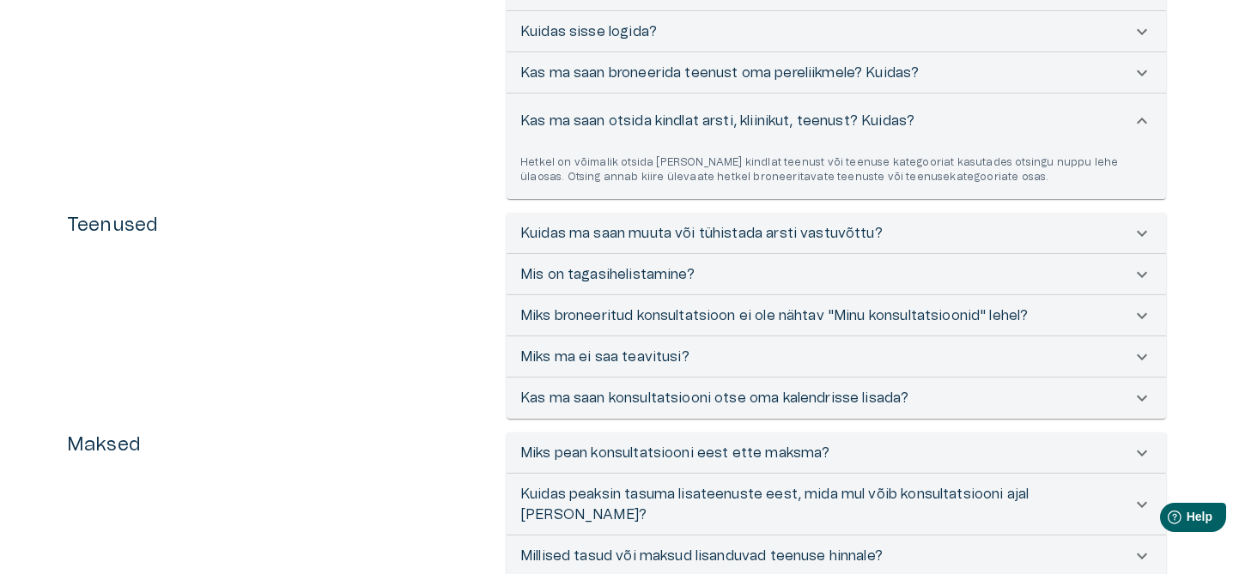
click at [665, 268] on p "Mis on tagasihelistamine?" at bounding box center [607, 274] width 174 height 21
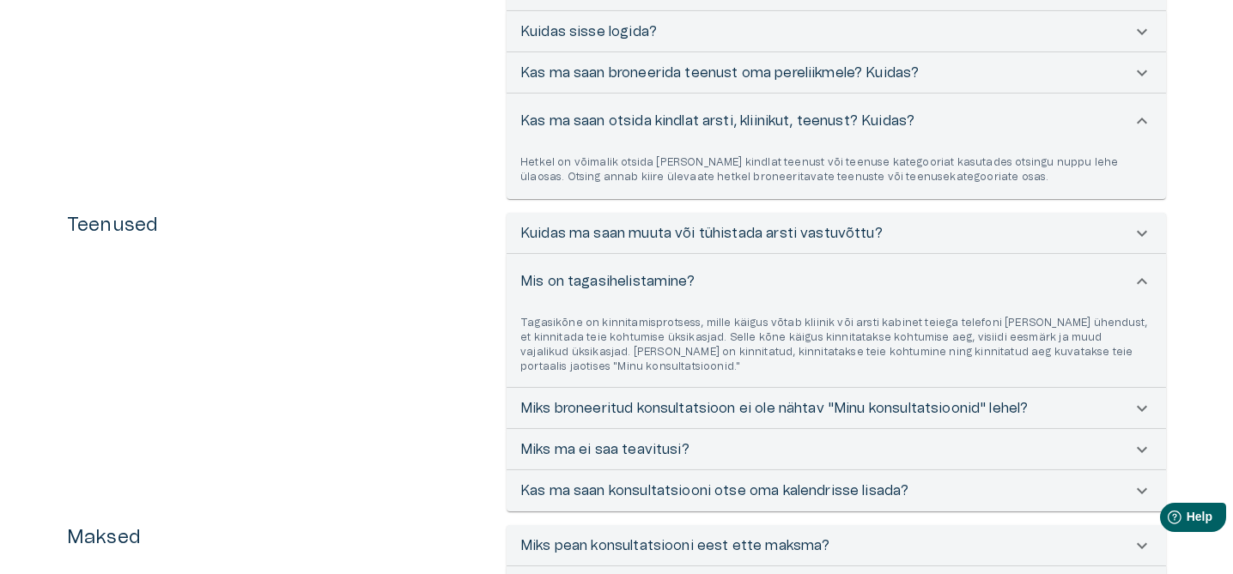
click at [665, 268] on div "Mis on tagasihelistamine?" at bounding box center [835, 281] width 659 height 55
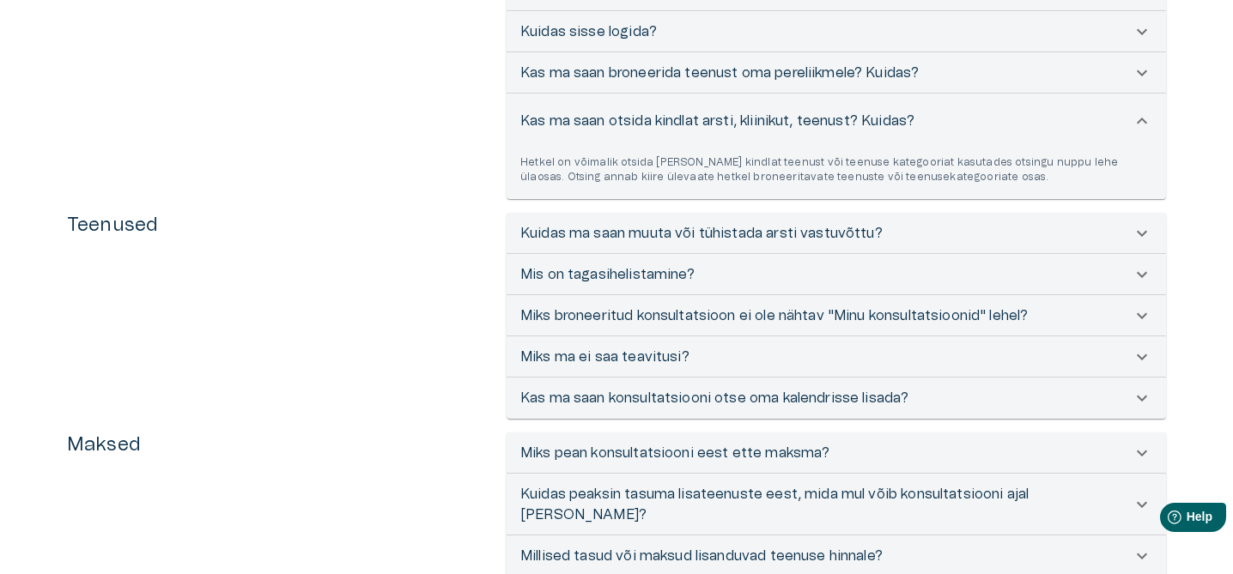
click at [686, 319] on p "Miks broneeritud konsultatsioon ei ole nähtav "Minu konsultatsioonid" lehel?" at bounding box center [773, 316] width 507 height 21
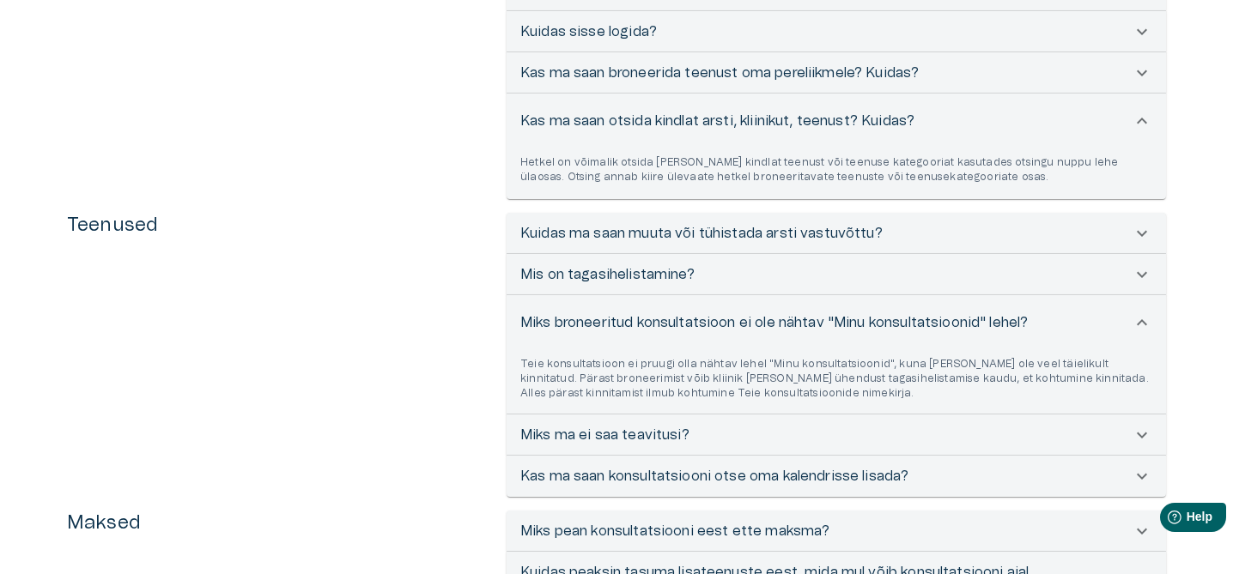
click at [686, 319] on p "Miks broneeritud konsultatsioon ei ole nähtav "Minu konsultatsioonid" lehel?" at bounding box center [773, 322] width 507 height 21
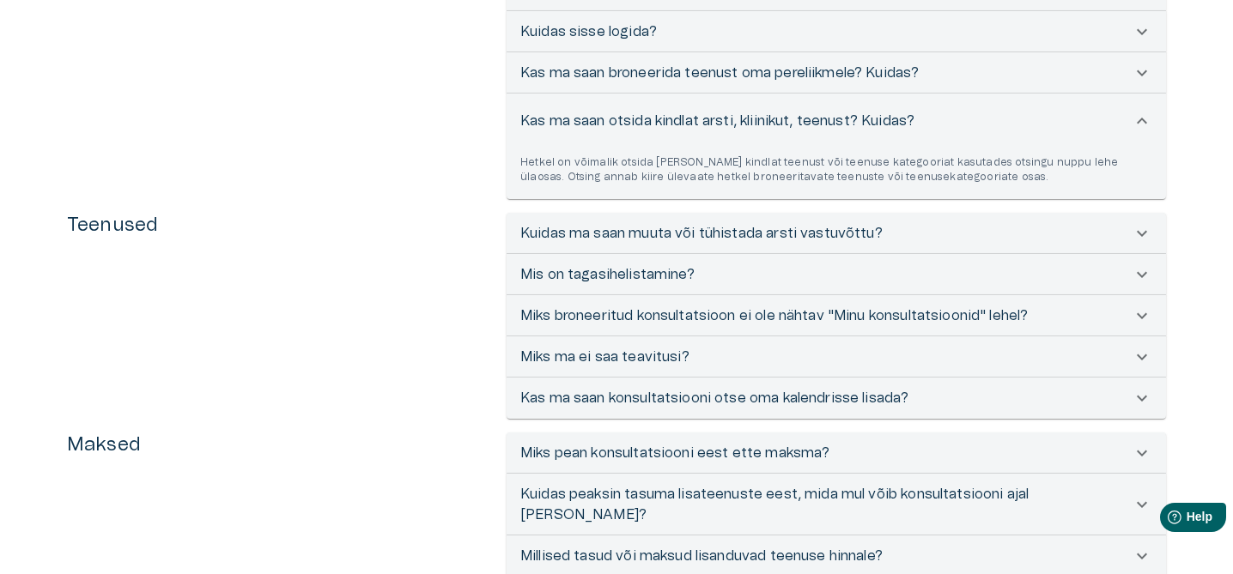
click at [670, 361] on p "Miks ma ei saa teavitusi?" at bounding box center [604, 357] width 169 height 21
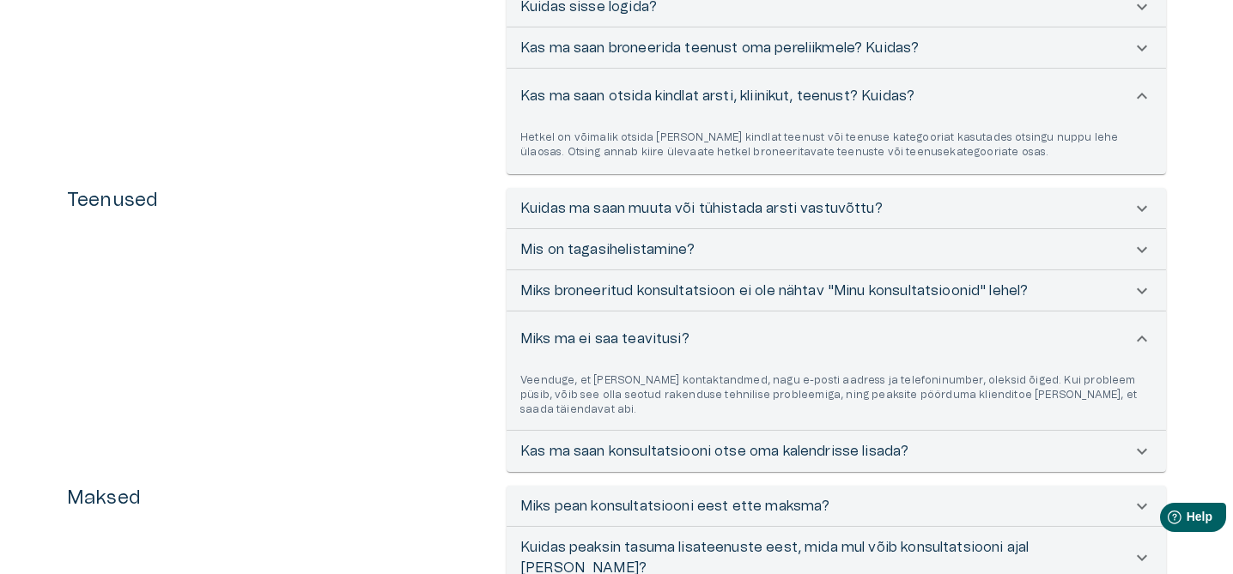
click at [669, 342] on p "Miks ma ei saa teavitusi?" at bounding box center [604, 339] width 169 height 21
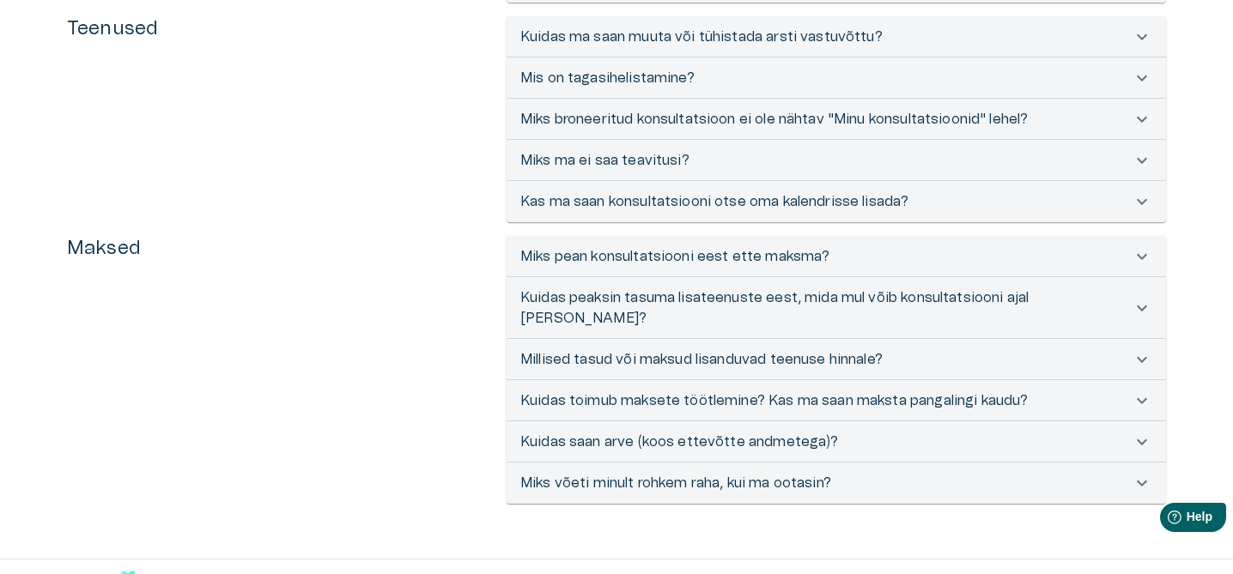
scroll to position [379, 0]
click at [727, 207] on p "Kas ma saan konsultatsiooni otse oma kalendrisse lisada?" at bounding box center [714, 200] width 388 height 21
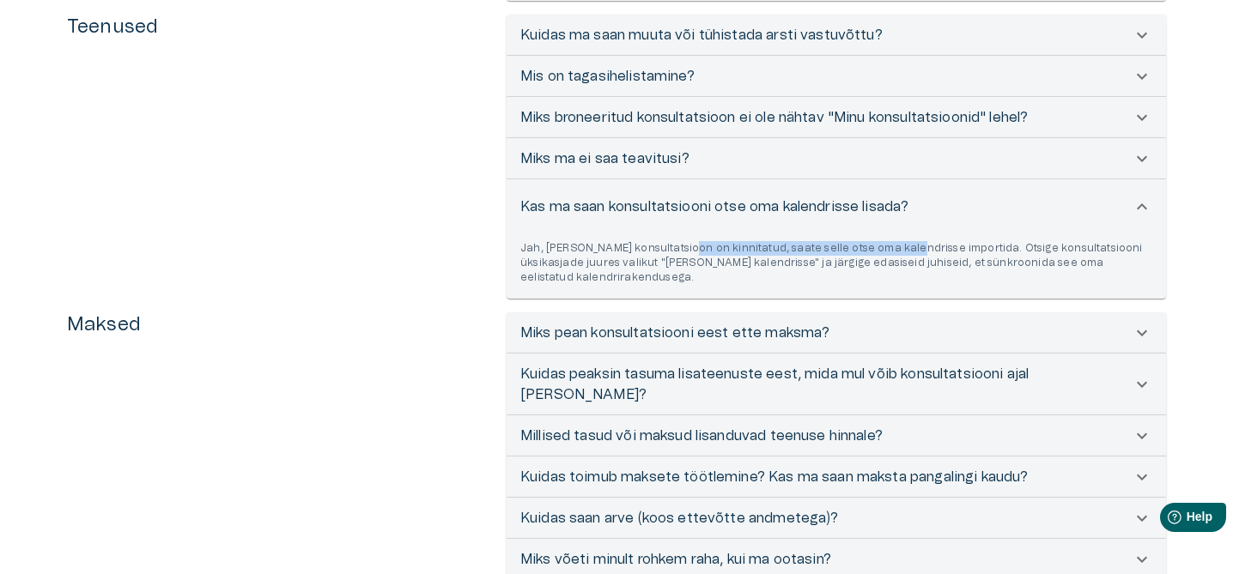
drag, startPoint x: 673, startPoint y: 248, endPoint x: 905, endPoint y: 248, distance: 231.8
click at [905, 248] on p "Jah, [PERSON_NAME] konsultatsioon on kinnitatud, saate selle otse oma kalendris…" at bounding box center [836, 263] width 632 height 44
drag, startPoint x: 549, startPoint y: 271, endPoint x: 891, endPoint y: 269, distance: 342.5
click at [891, 269] on div "Jah, [PERSON_NAME] konsultatsioon on kinnitatud, saate selle otse oma kalendris…" at bounding box center [835, 266] width 659 height 64
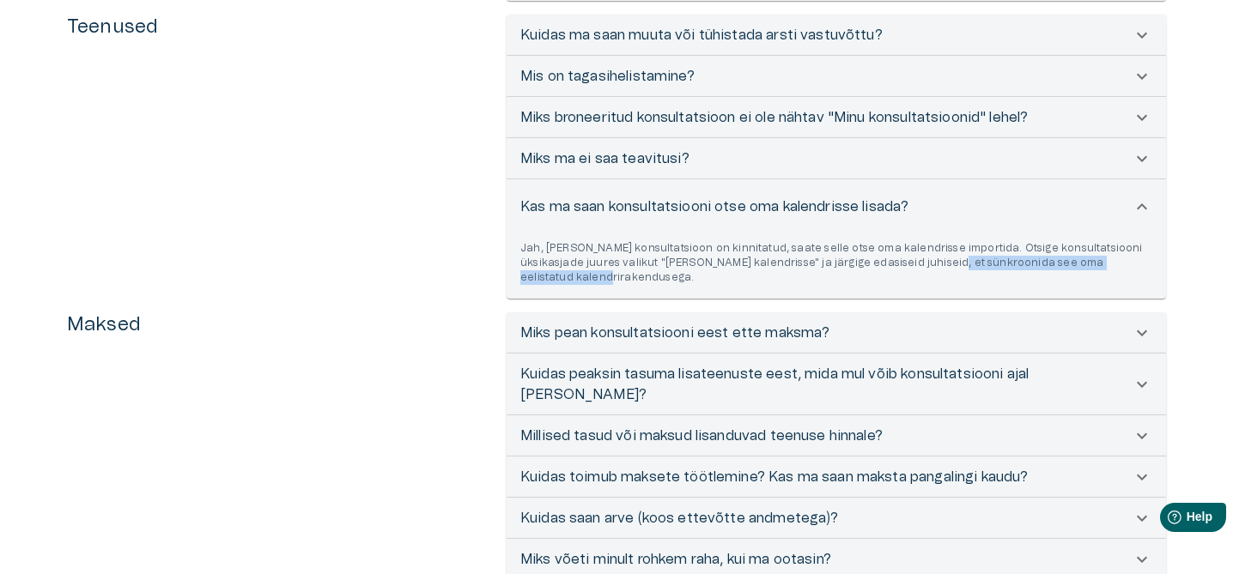
click at [780, 271] on div "Jah, [PERSON_NAME] konsultatsioon on kinnitatud, saate selle otse oma kalendris…" at bounding box center [835, 266] width 659 height 64
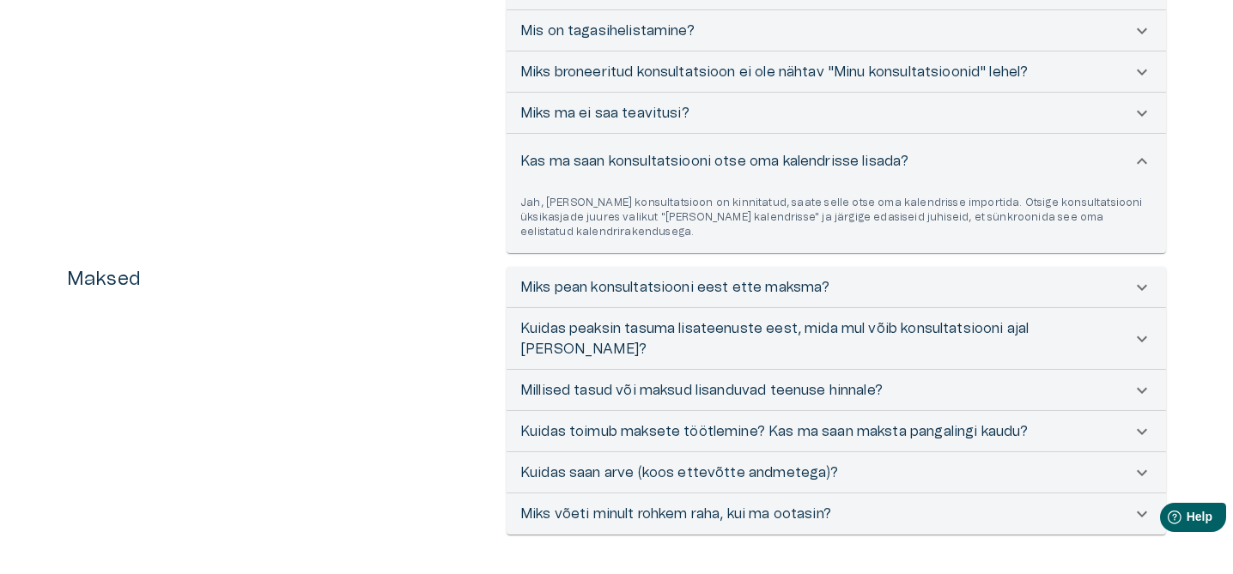
scroll to position [427, 0]
click at [658, 281] on p "Miks pean konsultatsiooni eest ette maksma?" at bounding box center [674, 286] width 309 height 21
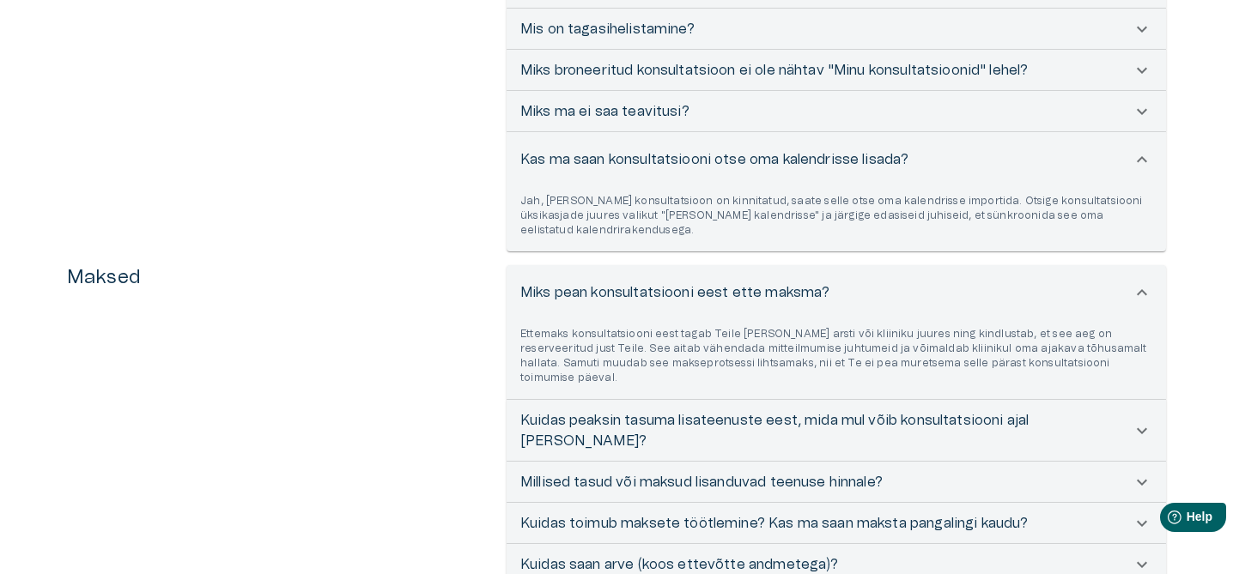
click at [700, 284] on p "Miks pean konsultatsiooni eest ette maksma?" at bounding box center [674, 292] width 309 height 21
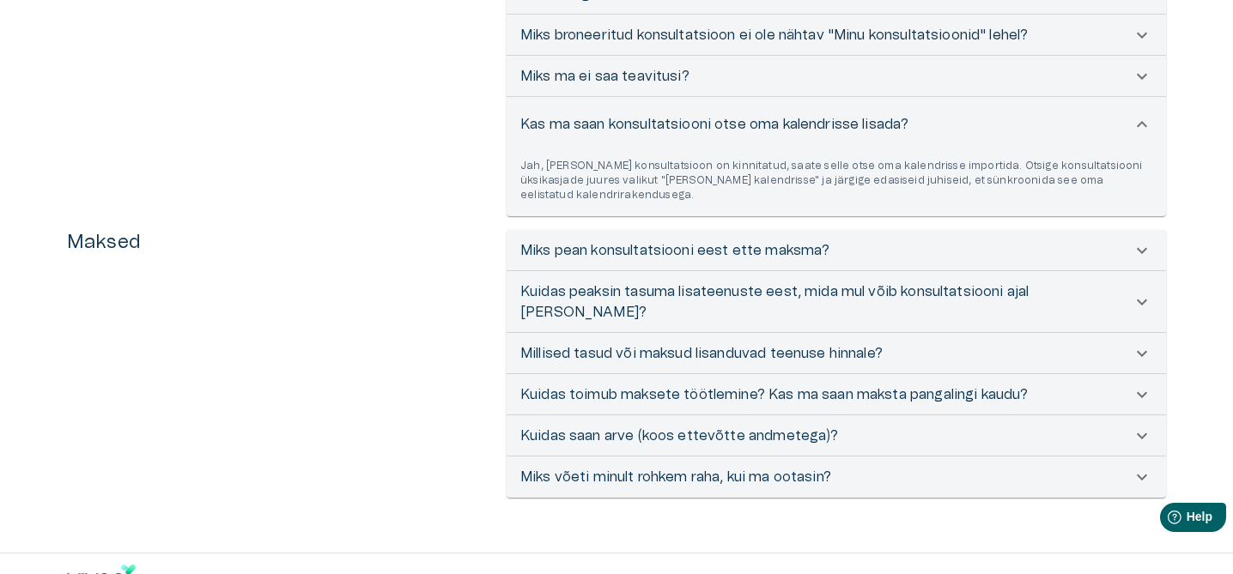
scroll to position [458, 0]
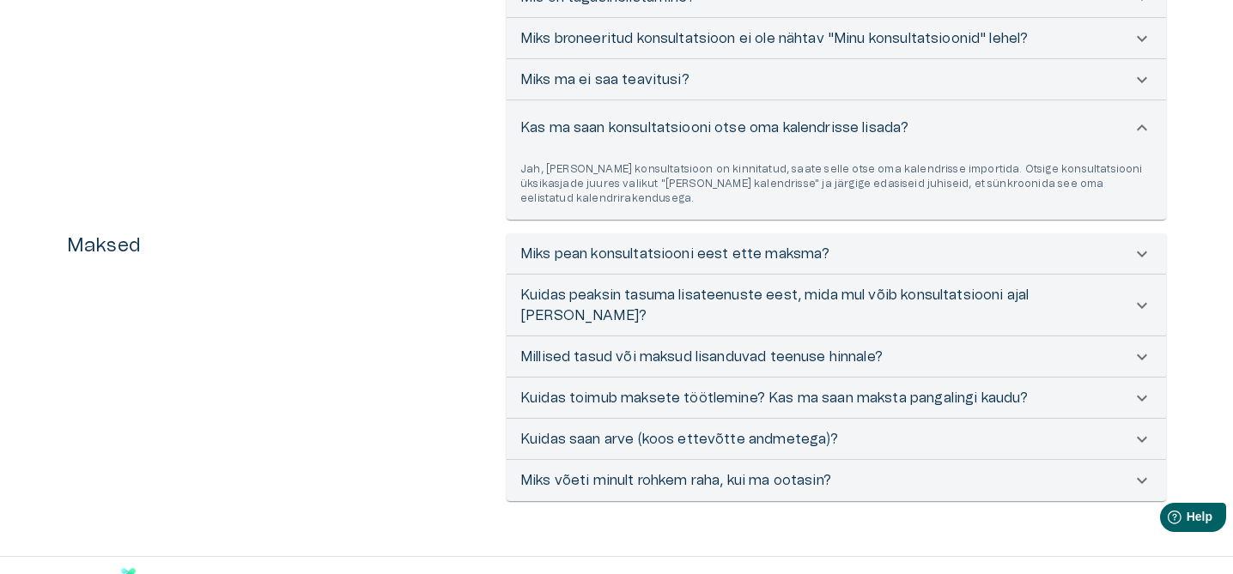
click at [652, 285] on p "Kuidas peaksin tasuma lisateenuste eest, mida mul võib konsultatsiooni ajal [PE…" at bounding box center [825, 305] width 611 height 41
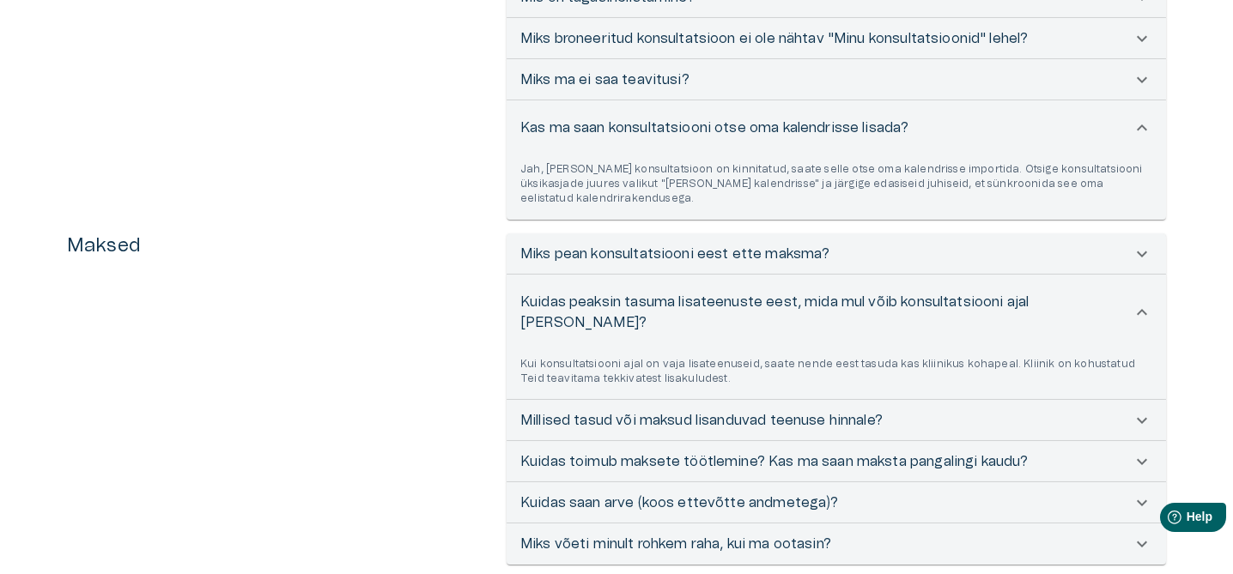
click at [651, 292] on p "Kuidas peaksin tasuma lisateenuste eest, mida mul võib konsultatsiooni ajal [PE…" at bounding box center [825, 312] width 611 height 41
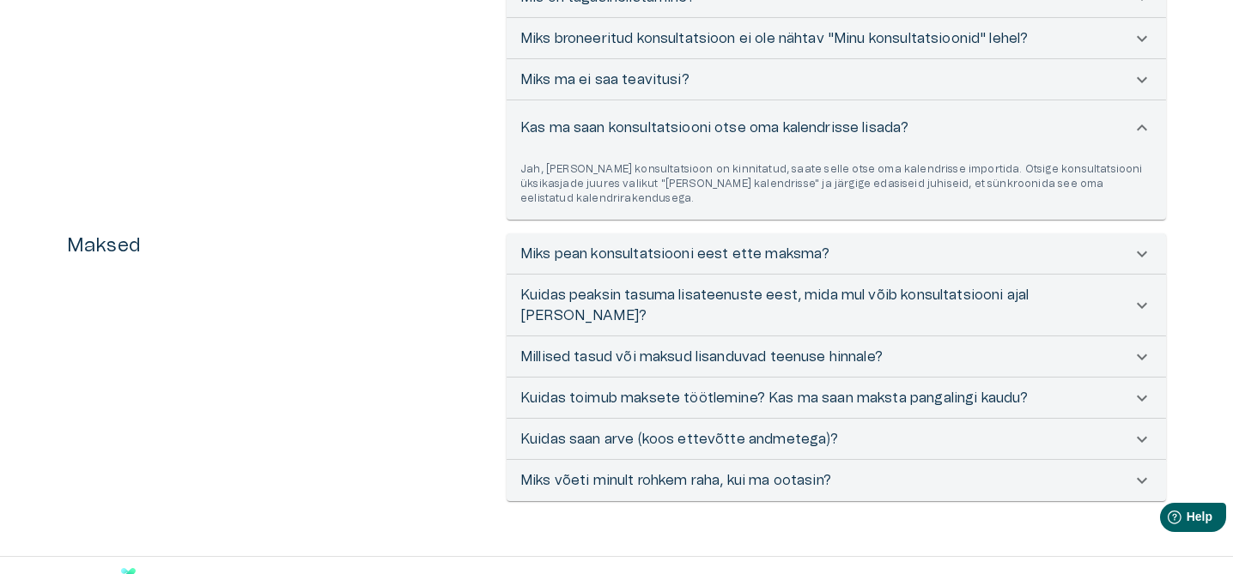
scroll to position [476, 0]
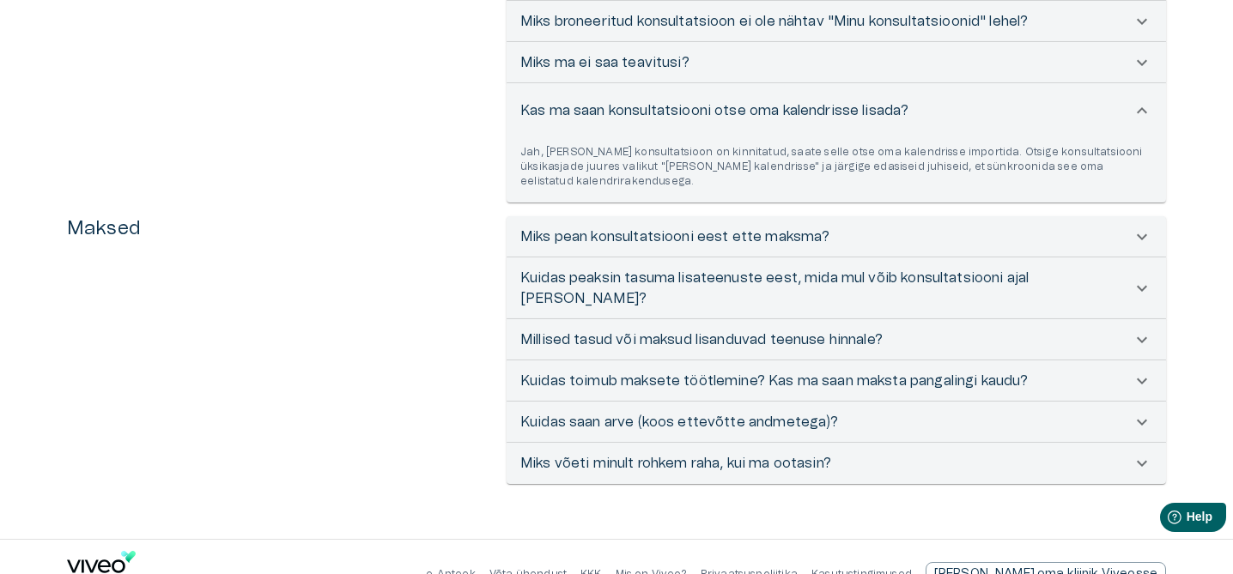
click at [661, 330] on p "Millised tasud või maksud lisanduvad teenuse hinnale?" at bounding box center [701, 340] width 362 height 21
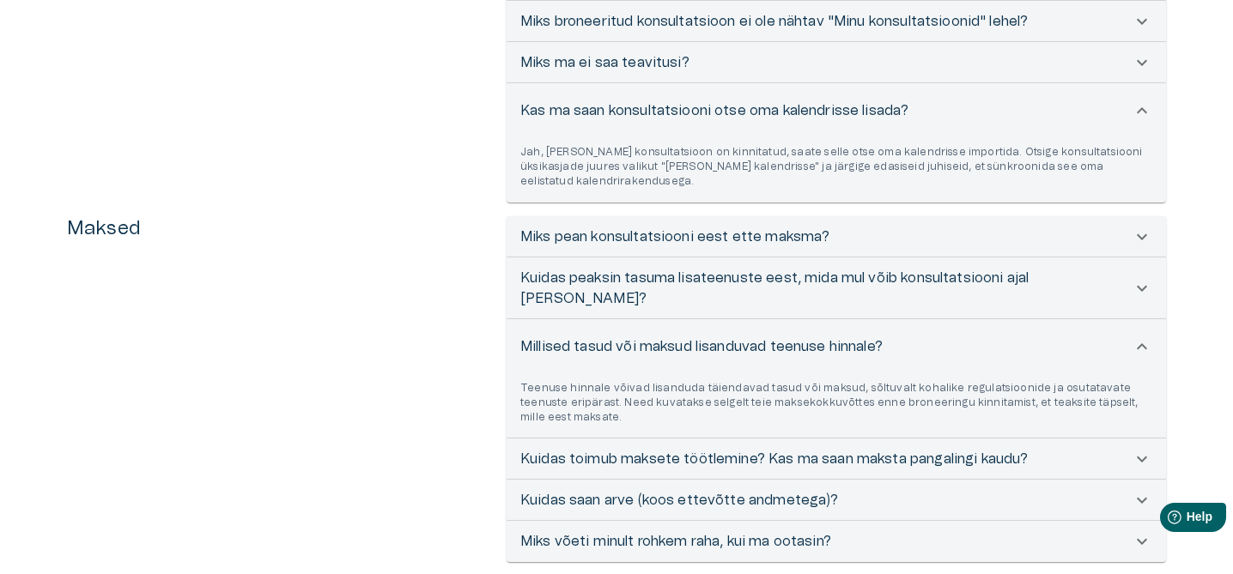
click at [661, 336] on p "Millised tasud või maksud lisanduvad teenuse hinnale?" at bounding box center [701, 346] width 362 height 21
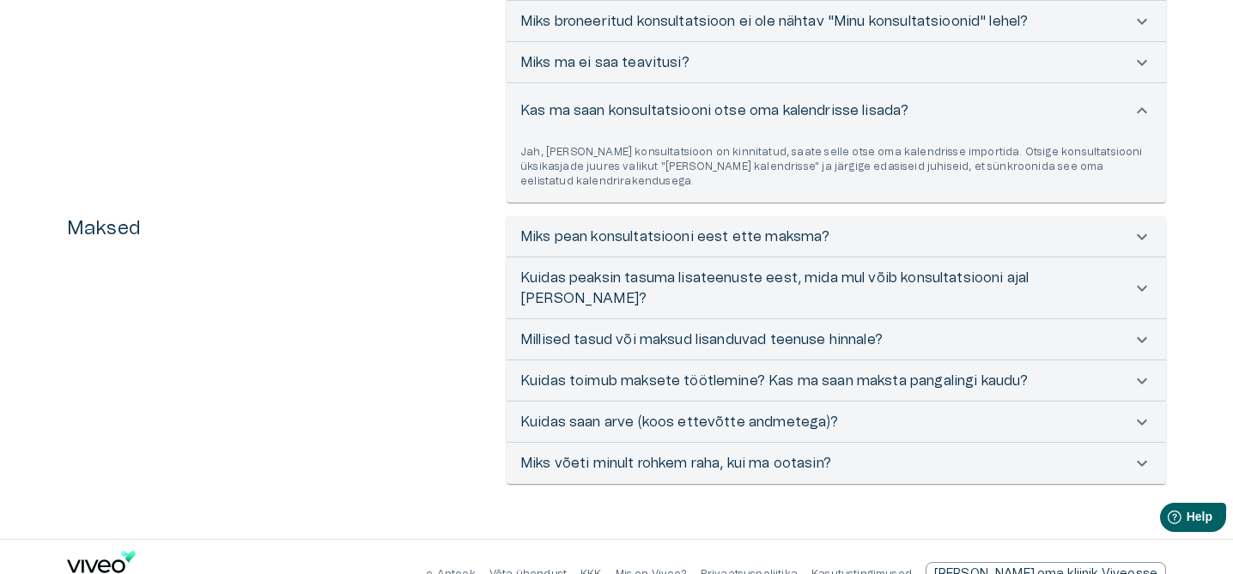
click at [661, 330] on p "Millised tasud või maksud lisanduvad teenuse hinnale?" at bounding box center [701, 340] width 362 height 21
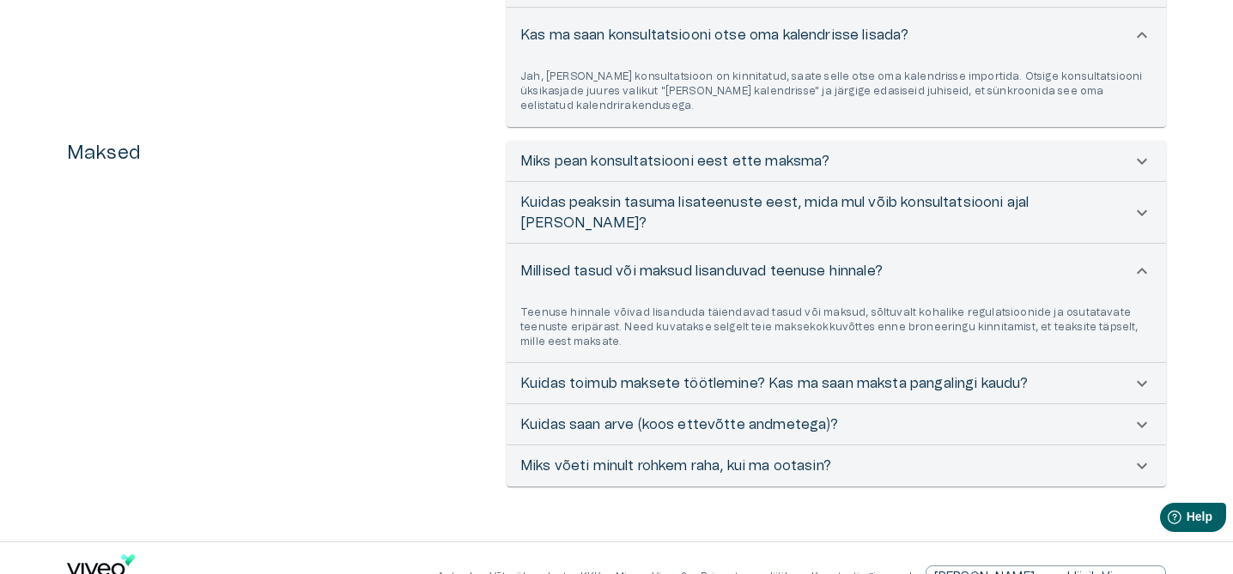
scroll to position [554, 0]
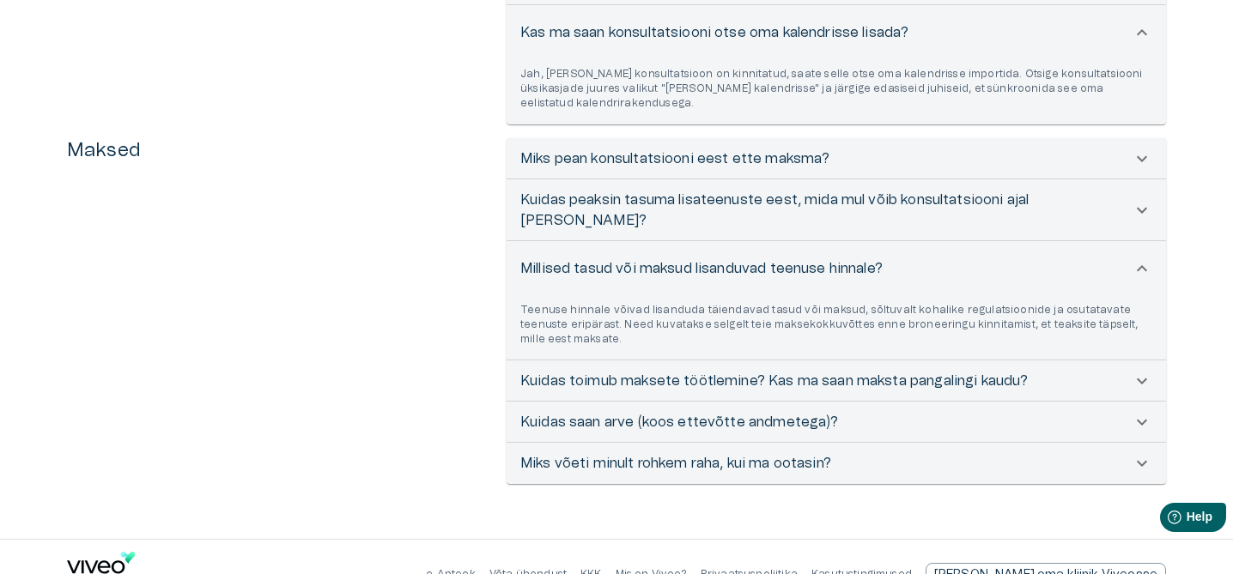
click at [641, 244] on div "Millised tasud või maksud lisanduvad teenuse hinnale?" at bounding box center [835, 268] width 659 height 55
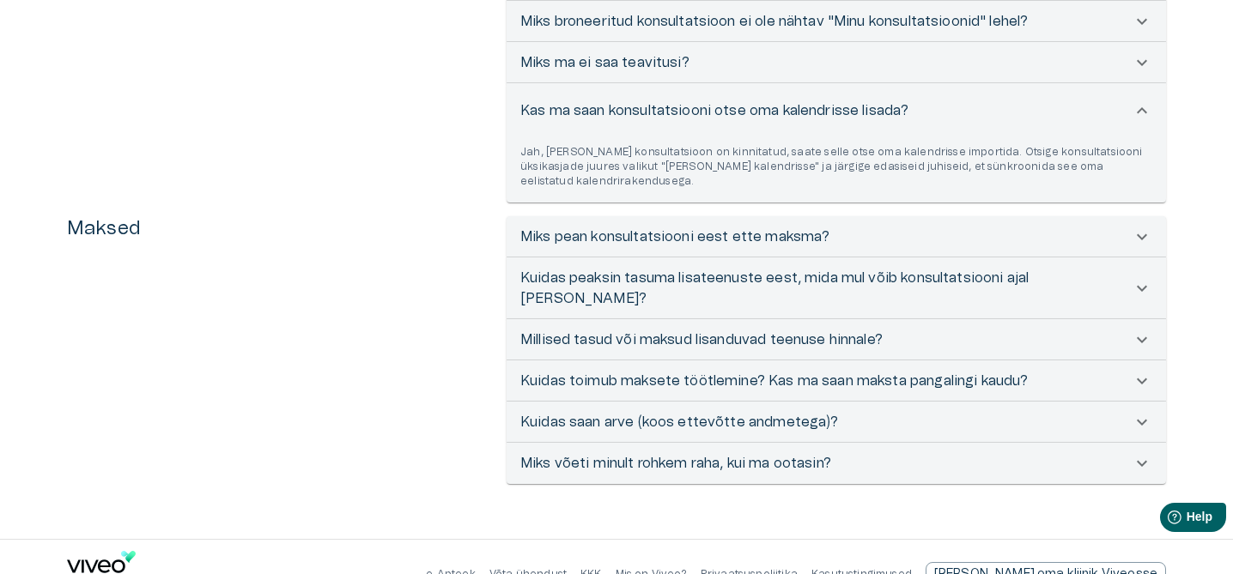
scroll to position [476, 0]
click at [649, 371] on p "Kuidas toimub maksete töötlemine? Kas ma saan maksta pangalingi kaudu?" at bounding box center [774, 381] width 508 height 21
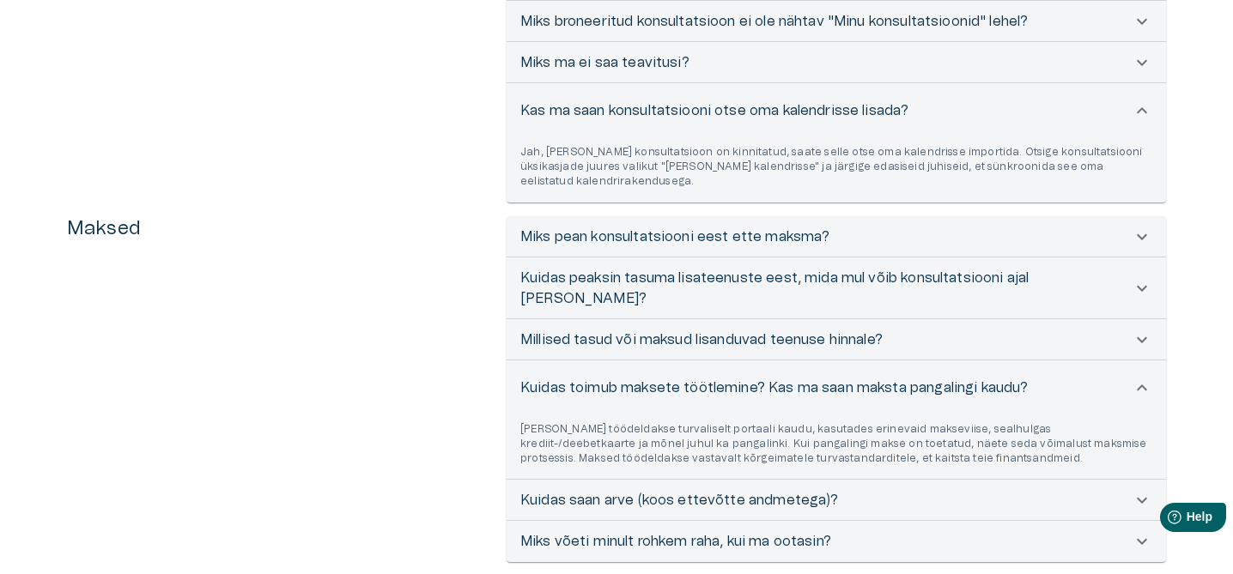
click at [654, 378] on p "Kuidas toimub maksete töötlemine? Kas ma saan maksta pangalingi kaudu?" at bounding box center [774, 388] width 508 height 21
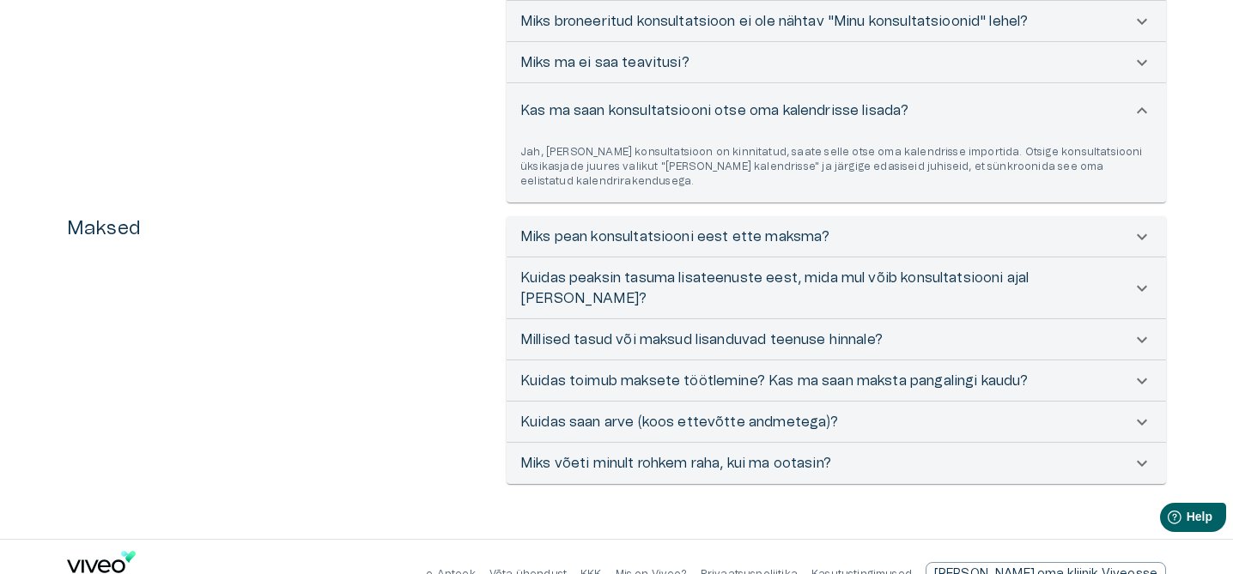
click at [688, 453] on p "Miks võeti minult rohkem raha, kui ma ootasin?" at bounding box center [675, 463] width 311 height 21
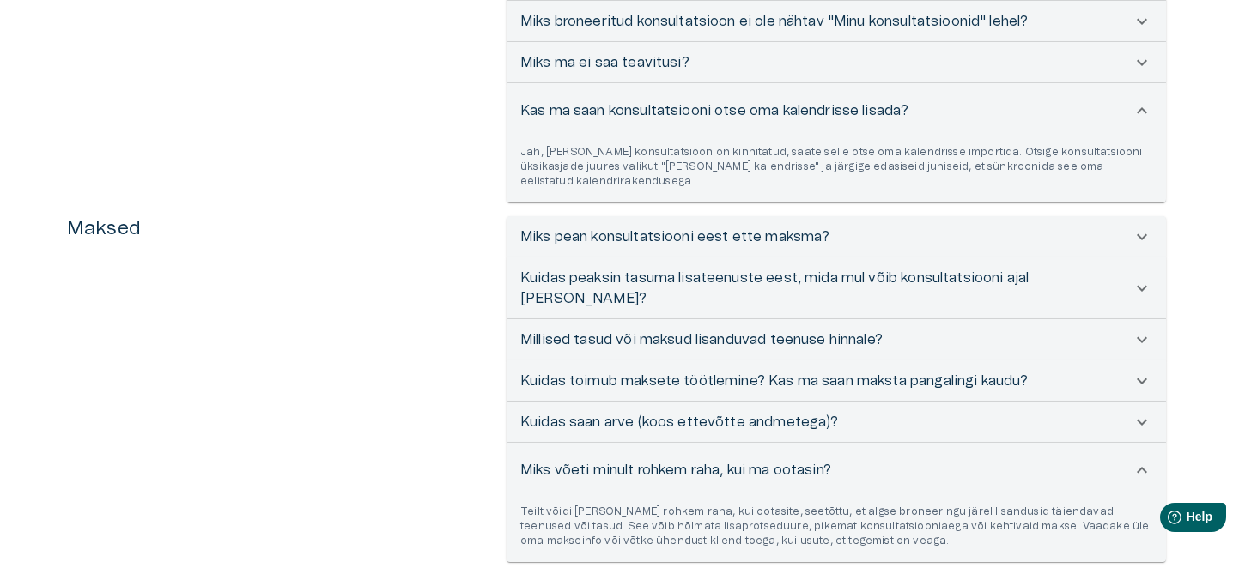
scroll to position [554, 0]
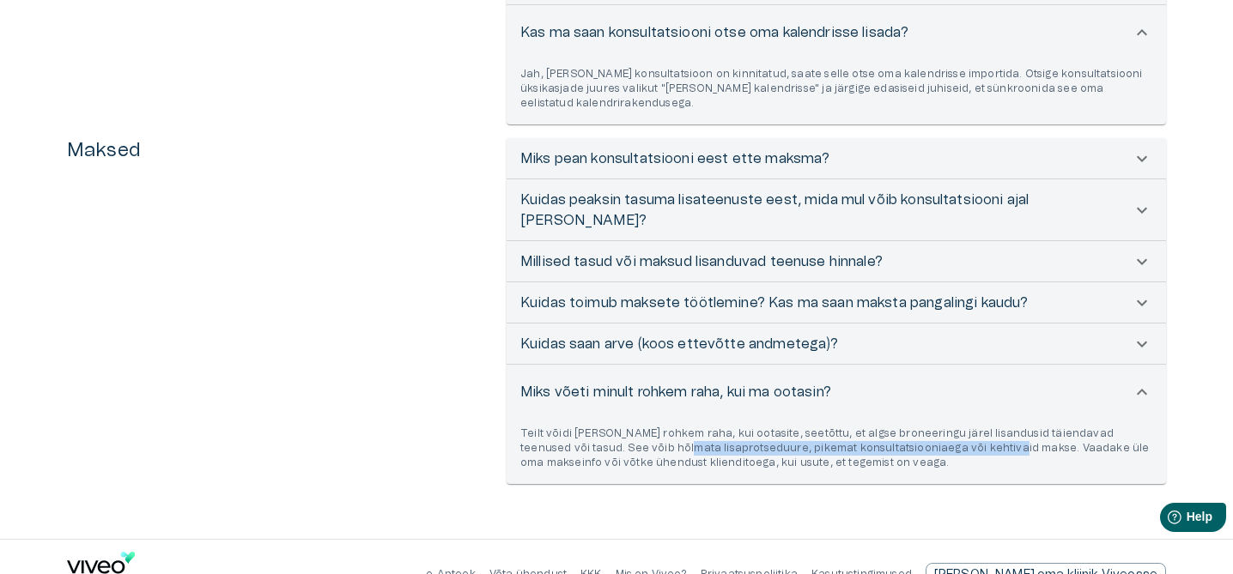
drag, startPoint x: 600, startPoint y: 409, endPoint x: 946, endPoint y: 406, distance: 345.9
click at [946, 427] on p "Teilt võidi [PERSON_NAME] rohkem raha, kui ootasite, seetõttu, et algse broneer…" at bounding box center [836, 449] width 632 height 44
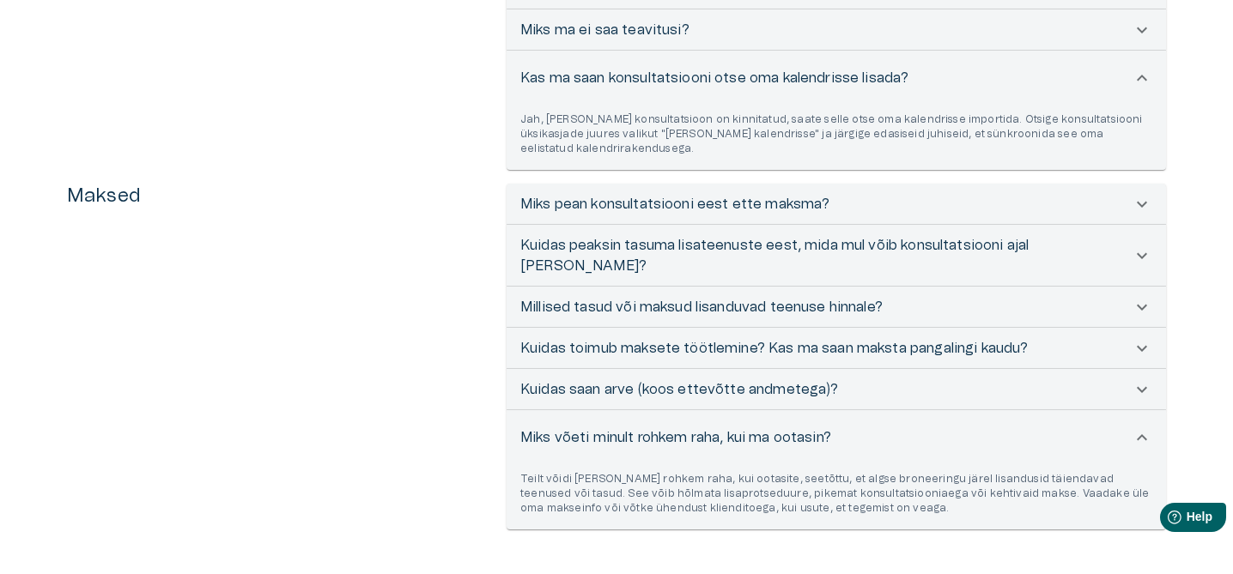
scroll to position [494, 0]
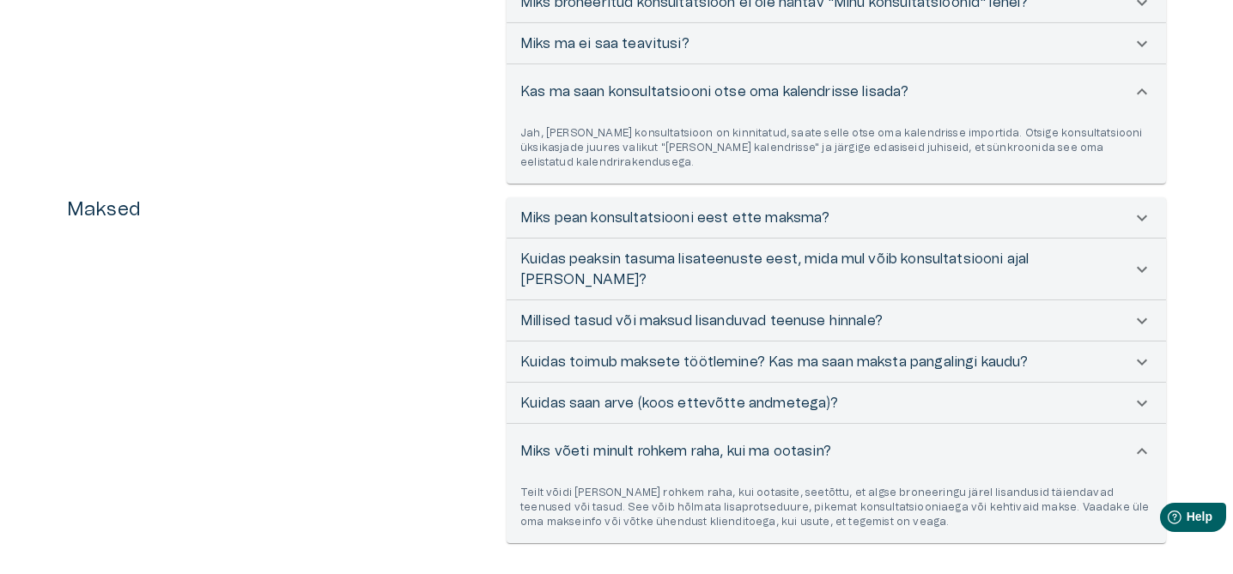
click at [658, 393] on p "Kuidas saan arve (koos ettevõtte andmetega)?" at bounding box center [679, 403] width 318 height 21
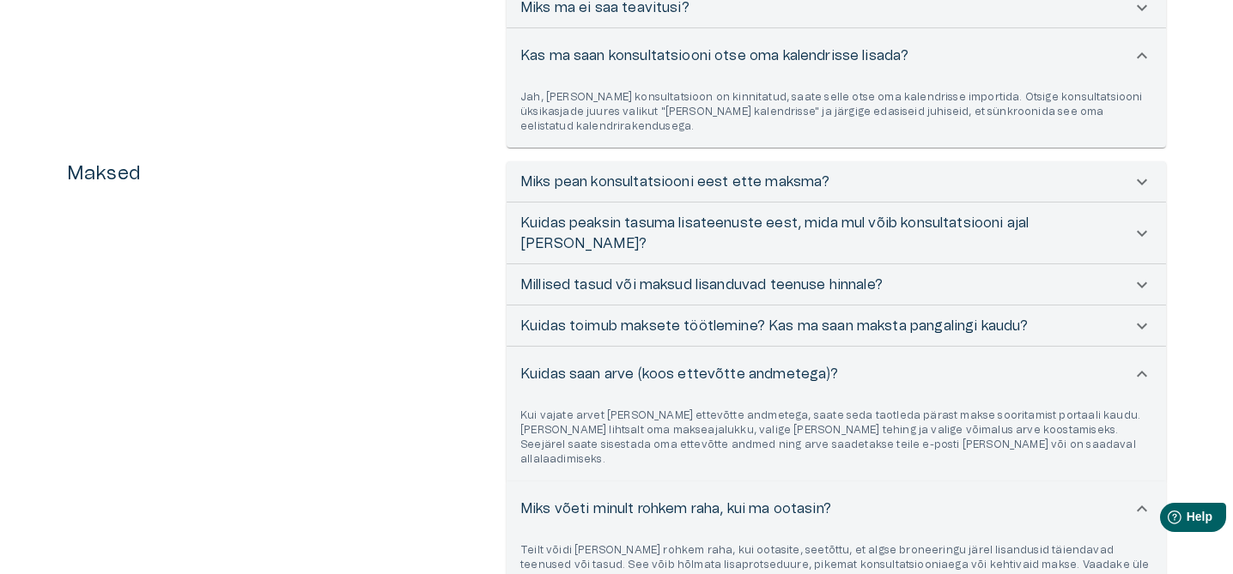
scroll to position [534, 0]
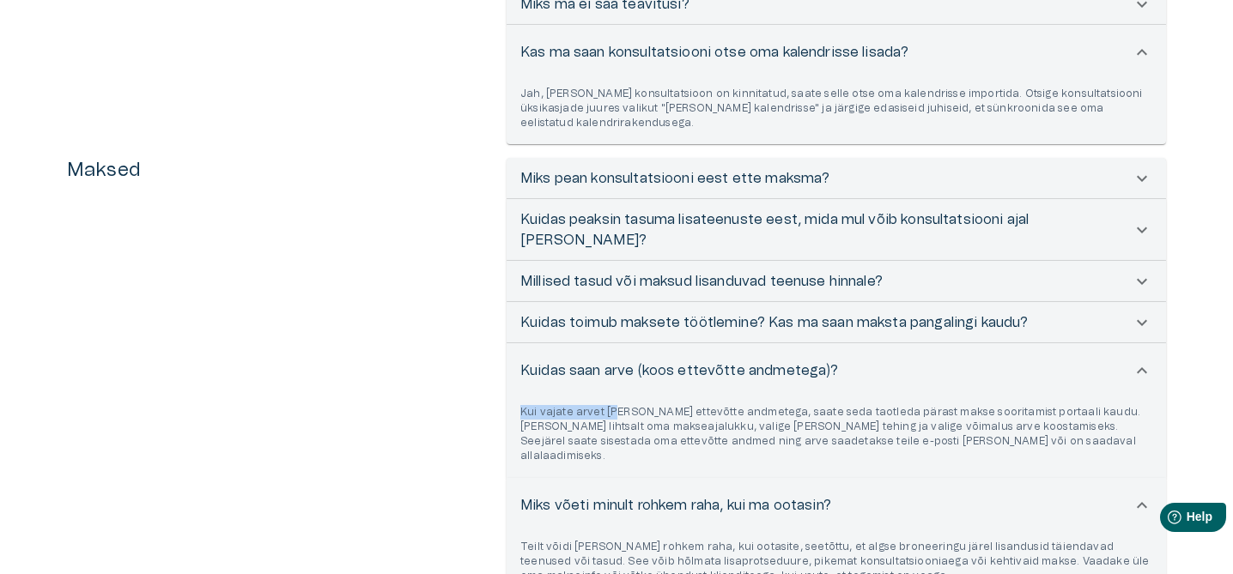
drag, startPoint x: 613, startPoint y: 378, endPoint x: 921, endPoint y: 365, distance: 308.4
click at [921, 398] on div "Kui vajate arvet [PERSON_NAME] ettevõtte andmetega, saate seda taotleda pärast …" at bounding box center [835, 438] width 659 height 80
drag, startPoint x: 773, startPoint y: 377, endPoint x: 1040, endPoint y: 377, distance: 267.0
click at [1040, 405] on p "Kui vajate arvet [PERSON_NAME] ettevõtte andmetega, saate seda taotleda pärast …" at bounding box center [836, 434] width 632 height 59
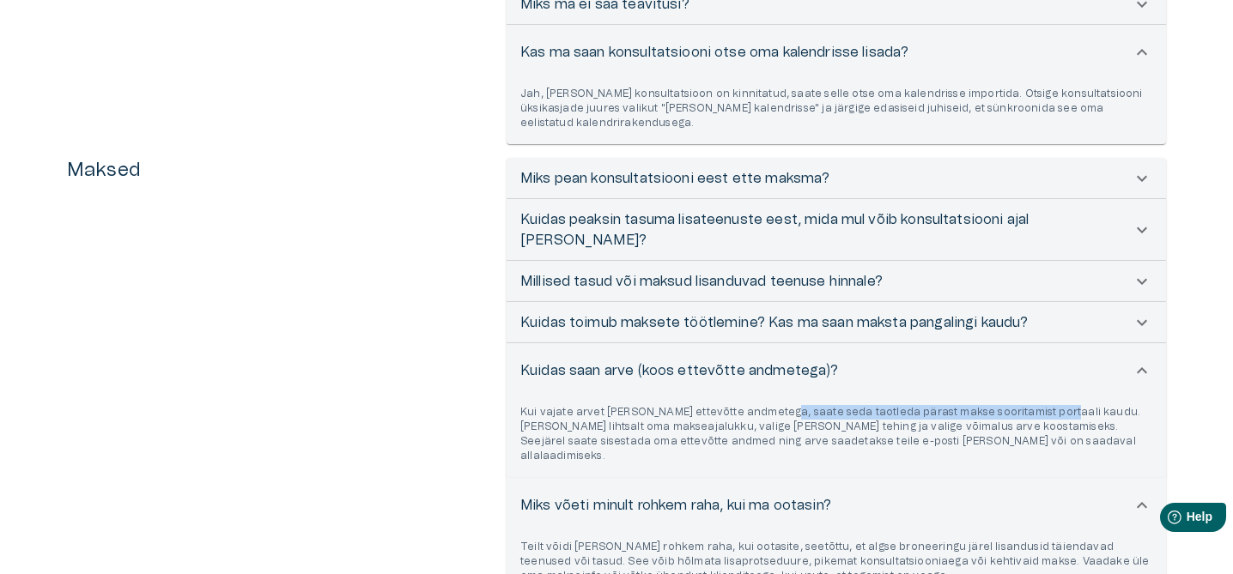
click at [1040, 405] on p "Kui vajate arvet [PERSON_NAME] ettevõtte andmetega, saate seda taotleda pärast …" at bounding box center [836, 434] width 632 height 59
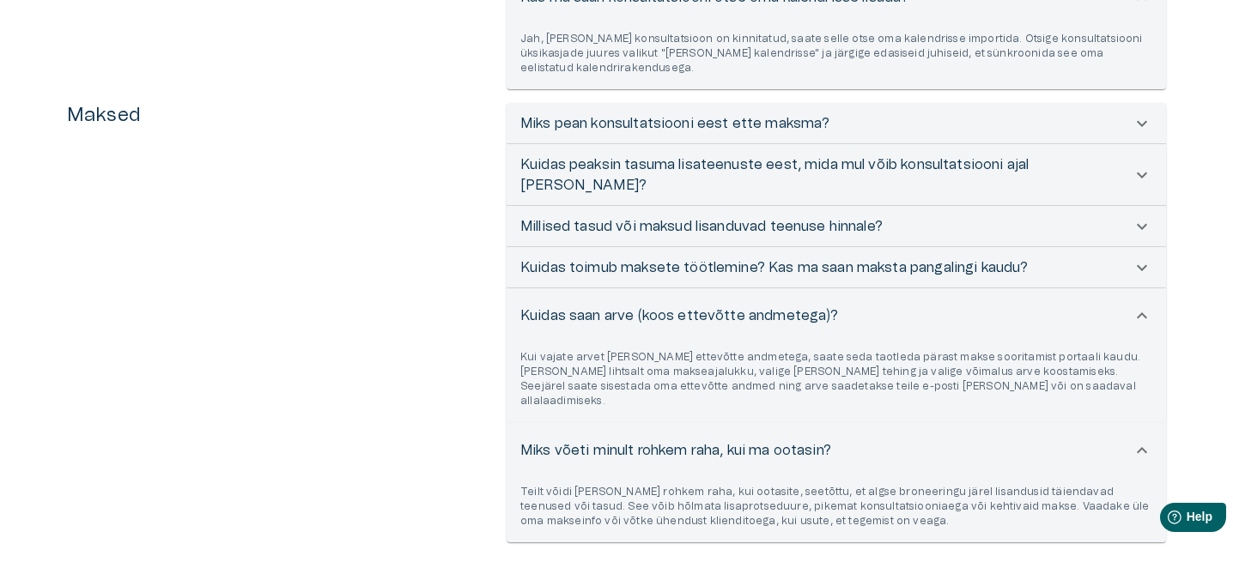
scroll to position [590, 0]
drag, startPoint x: 601, startPoint y: 336, endPoint x: 804, endPoint y: 335, distance: 203.4
click at [804, 349] on p "Kui vajate arvet [PERSON_NAME] ettevõtte andmetega, saate seda taotleda pärast …" at bounding box center [836, 378] width 632 height 59
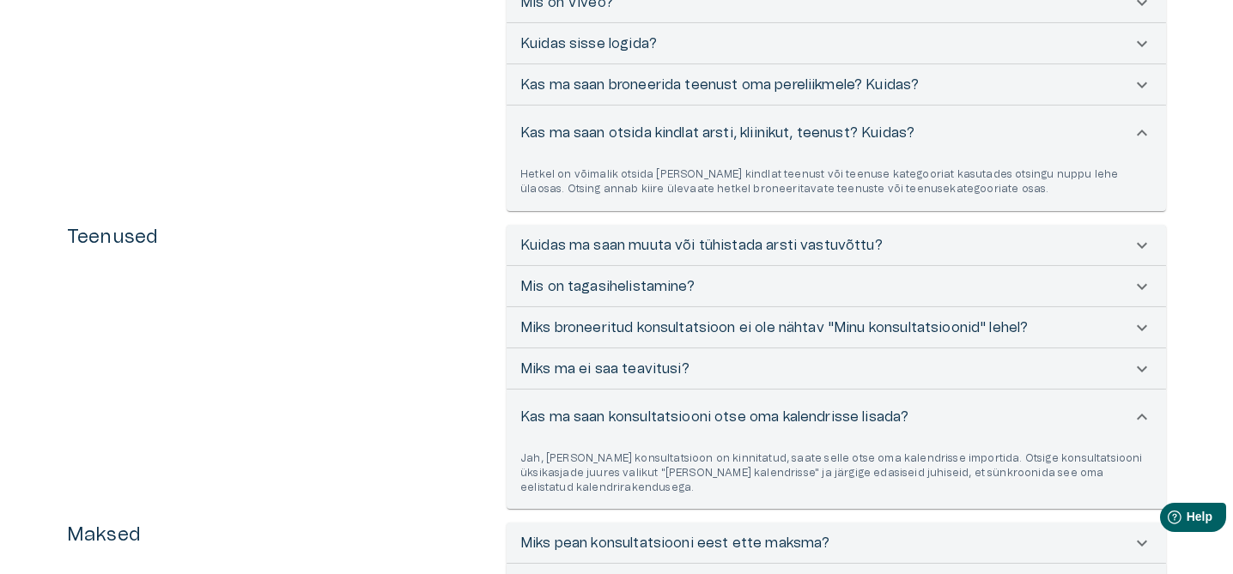
scroll to position [0, 0]
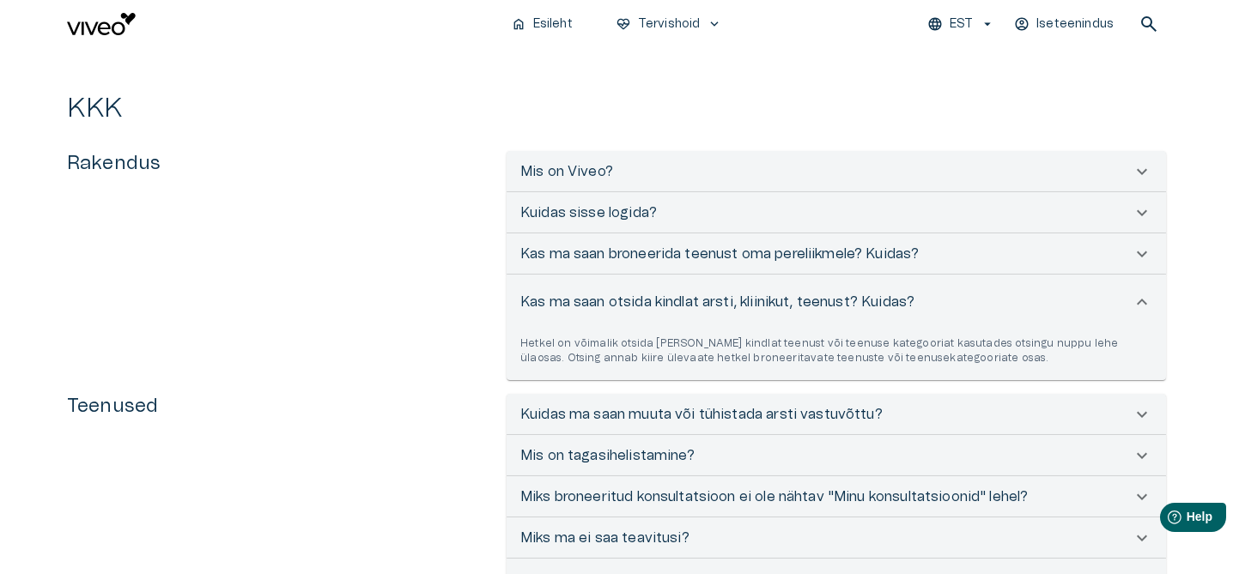
click at [744, 311] on p "Kas ma saan otsida kindlat arsti, kliinikut, teenust? Kuidas?" at bounding box center [717, 302] width 394 height 21
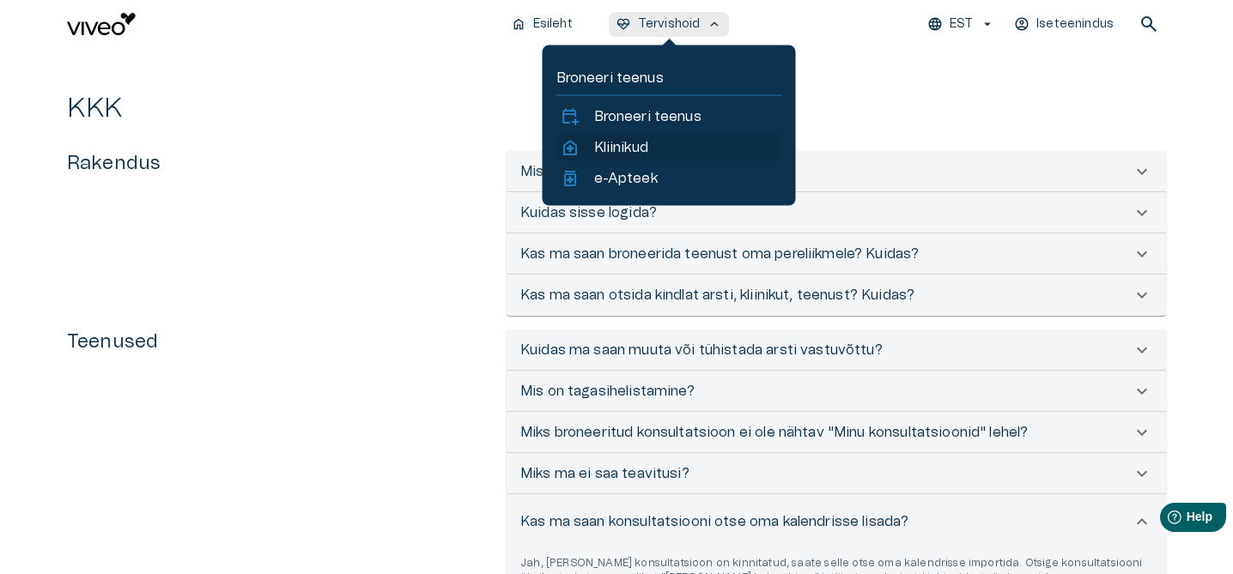
click at [631, 142] on p "Kliinikud" at bounding box center [621, 147] width 54 height 21
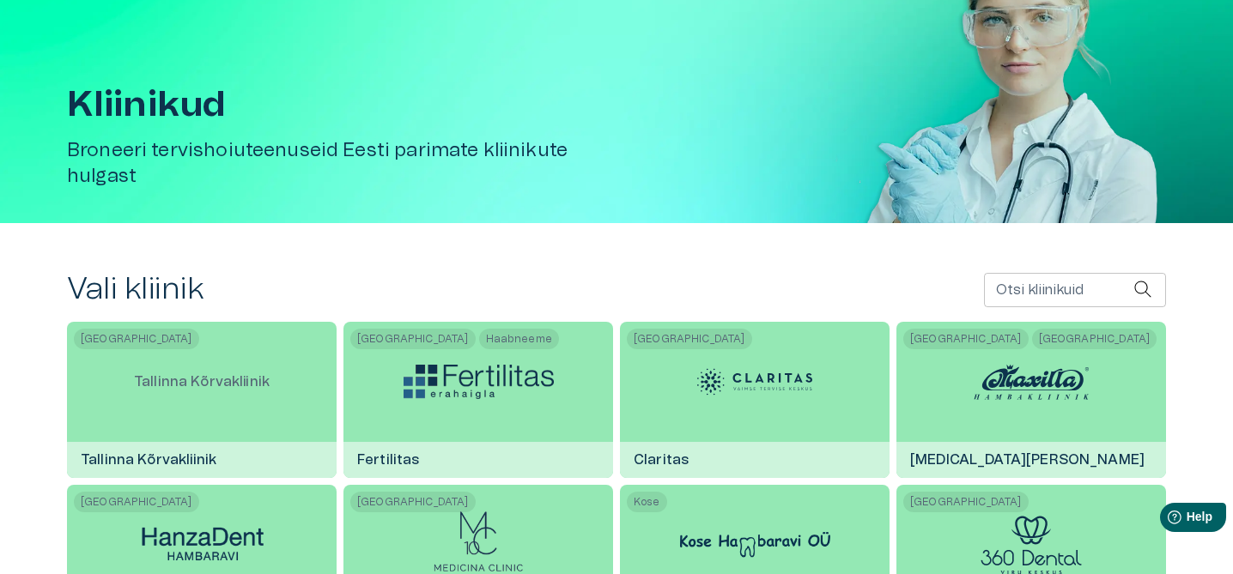
scroll to position [280, 0]
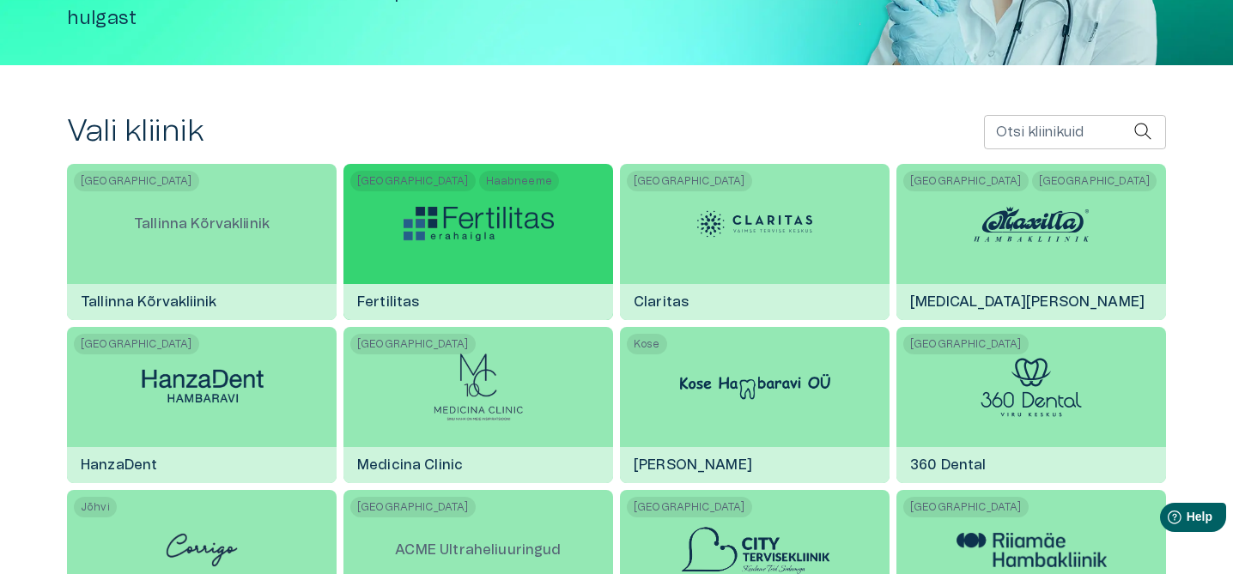
click at [399, 215] on div "Tallinn Haabneeme Fertilitas" at bounding box center [478, 242] width 270 height 156
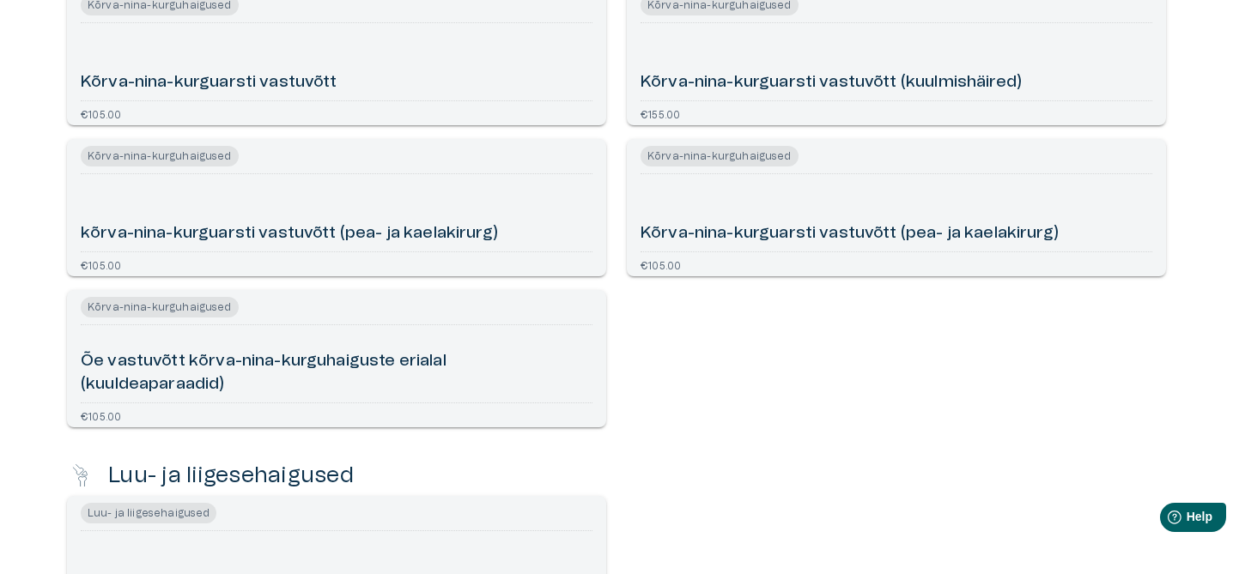
scroll to position [1615, 0]
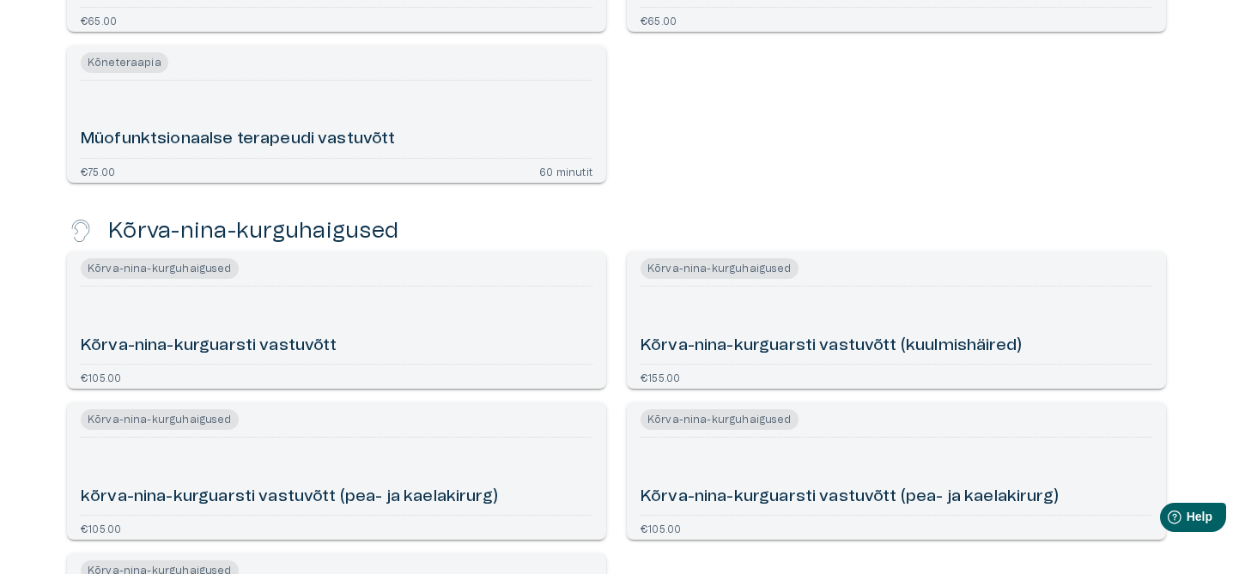
click at [307, 314] on div "Kõrva-nina-kurguarsti vastuvõtt" at bounding box center [337, 326] width 512 height 64
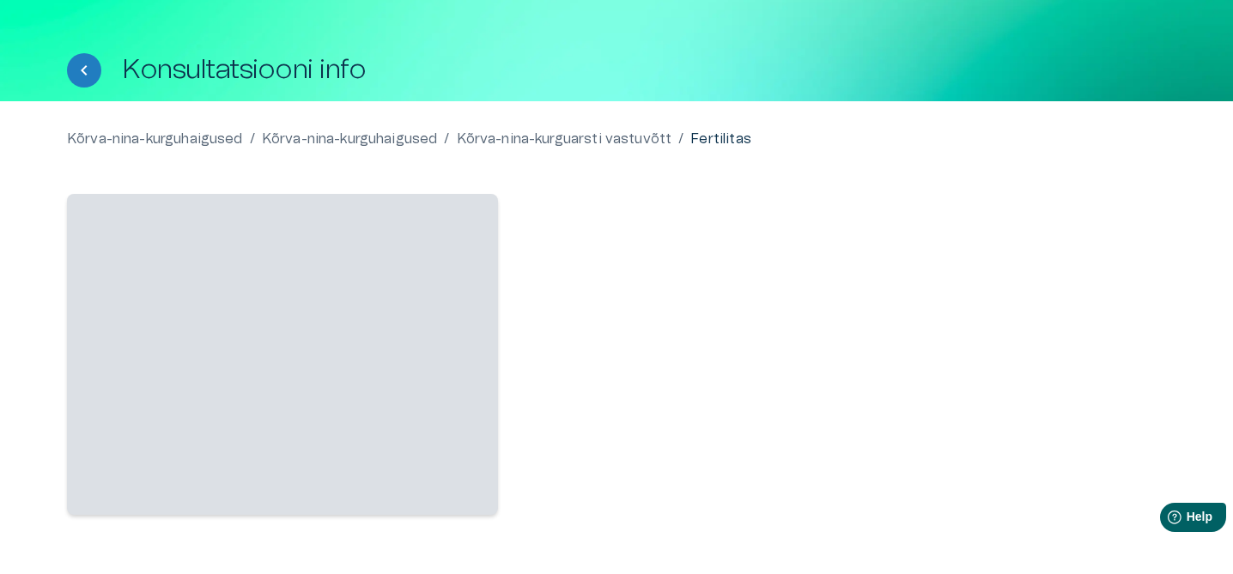
scroll to position [113, 0]
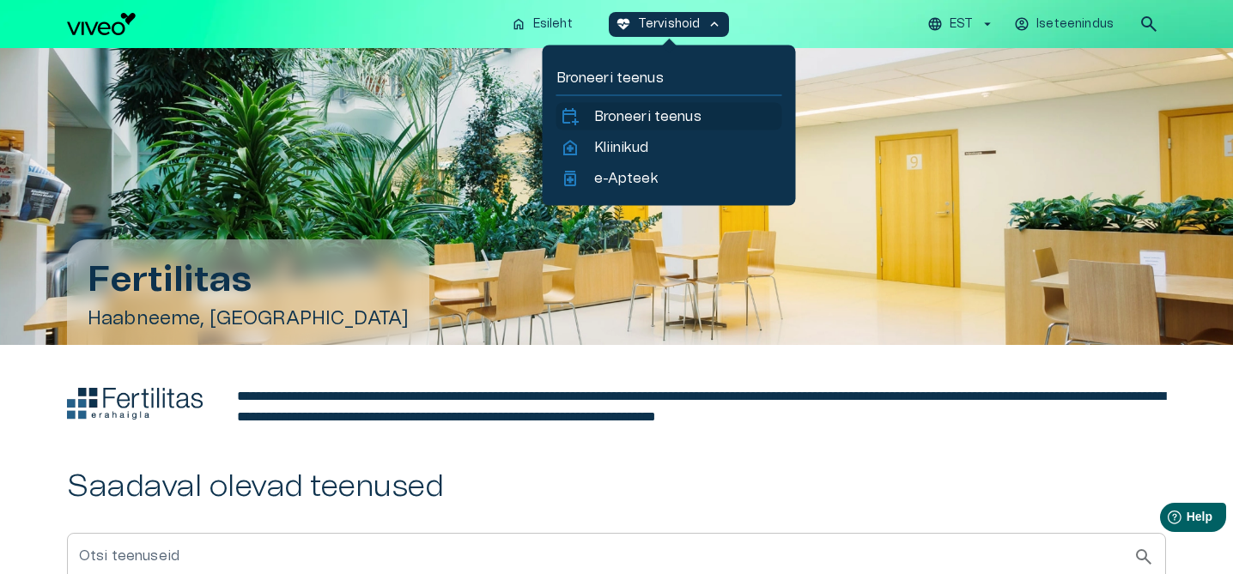
click at [626, 120] on p "Broneeri teenus" at bounding box center [647, 116] width 107 height 21
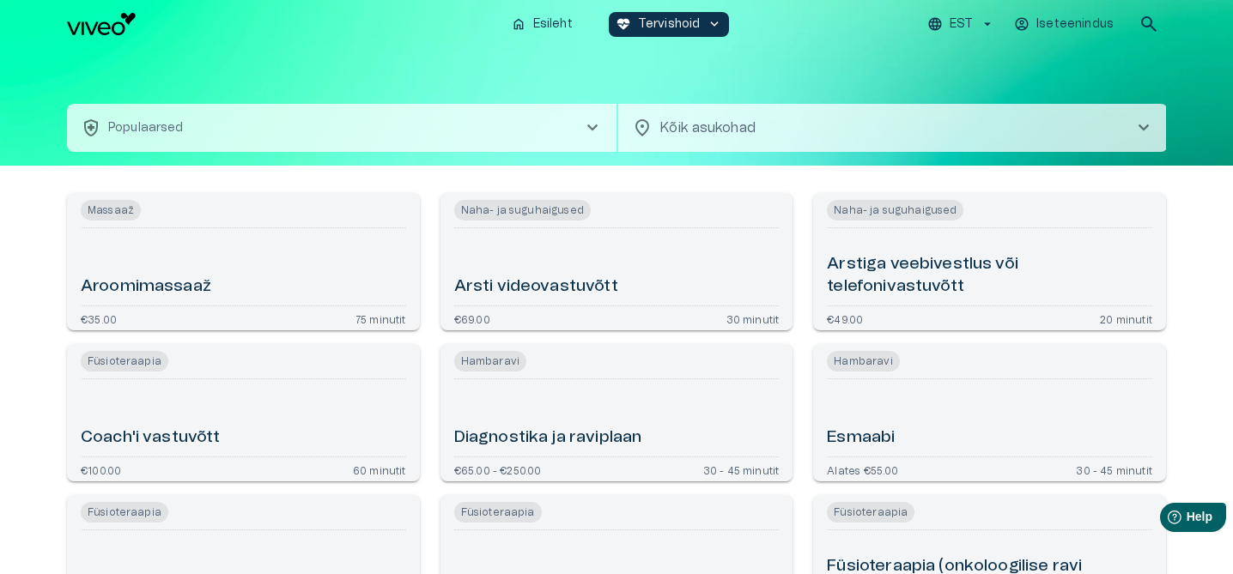
click at [482, 136] on button "health_and_safety Populaarsed chevron_right" at bounding box center [341, 128] width 549 height 48
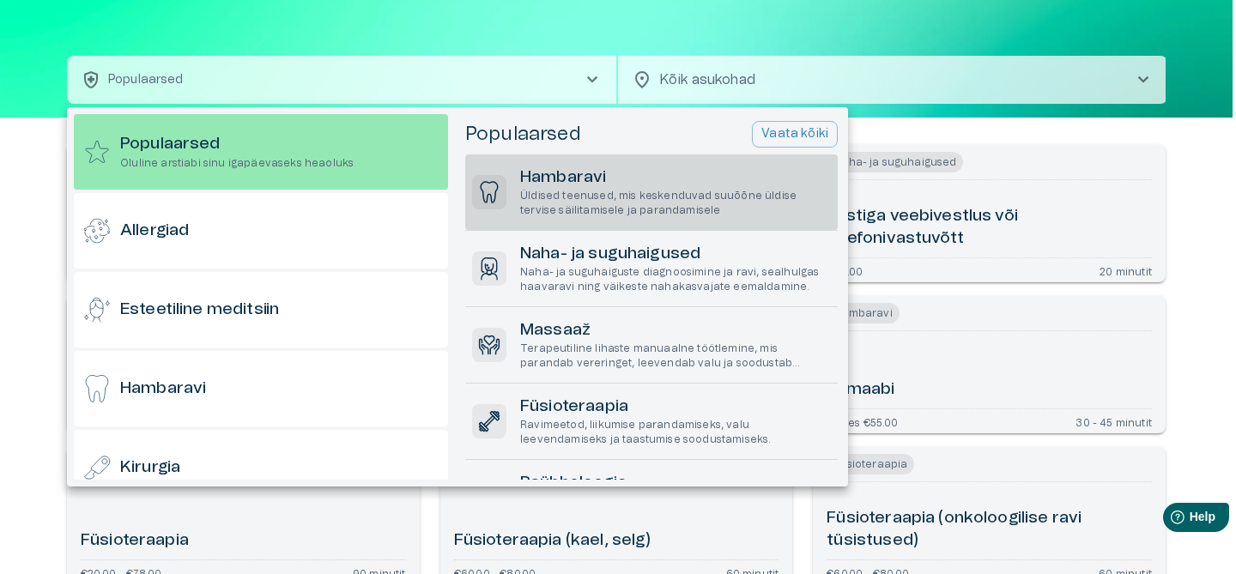
click at [574, 208] on p "Üldised teenused, mis keskenduvad suuõõne üldise tervise säilitamisele ja paran…" at bounding box center [675, 203] width 311 height 29
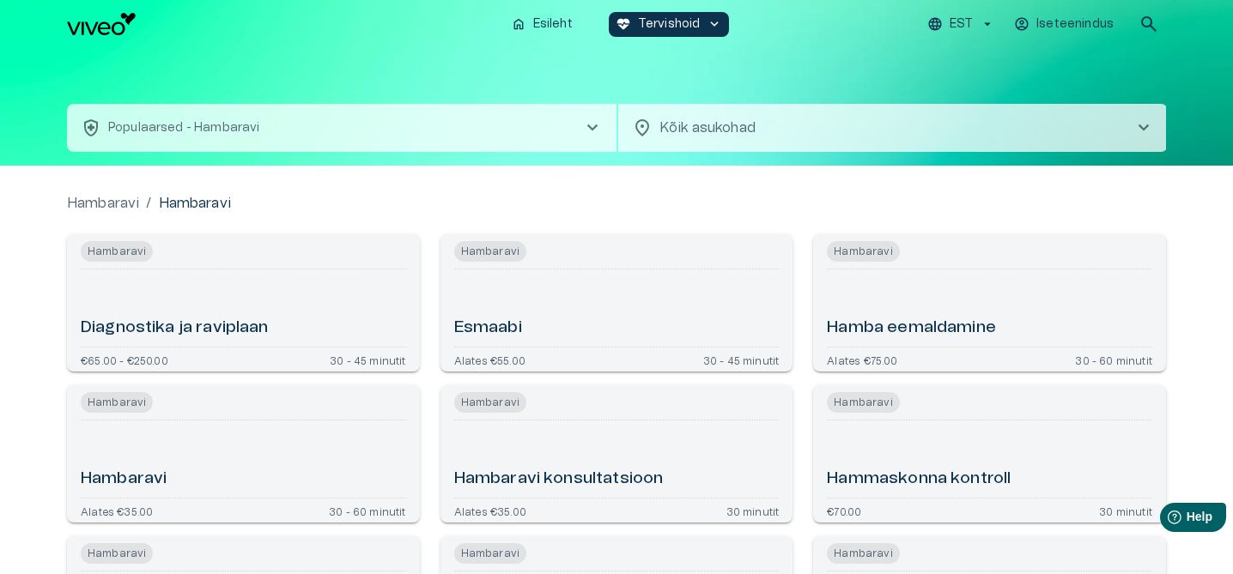
click at [486, 138] on button "health_and_safety Populaarsed - Hambaravi chevron_right" at bounding box center [341, 128] width 549 height 48
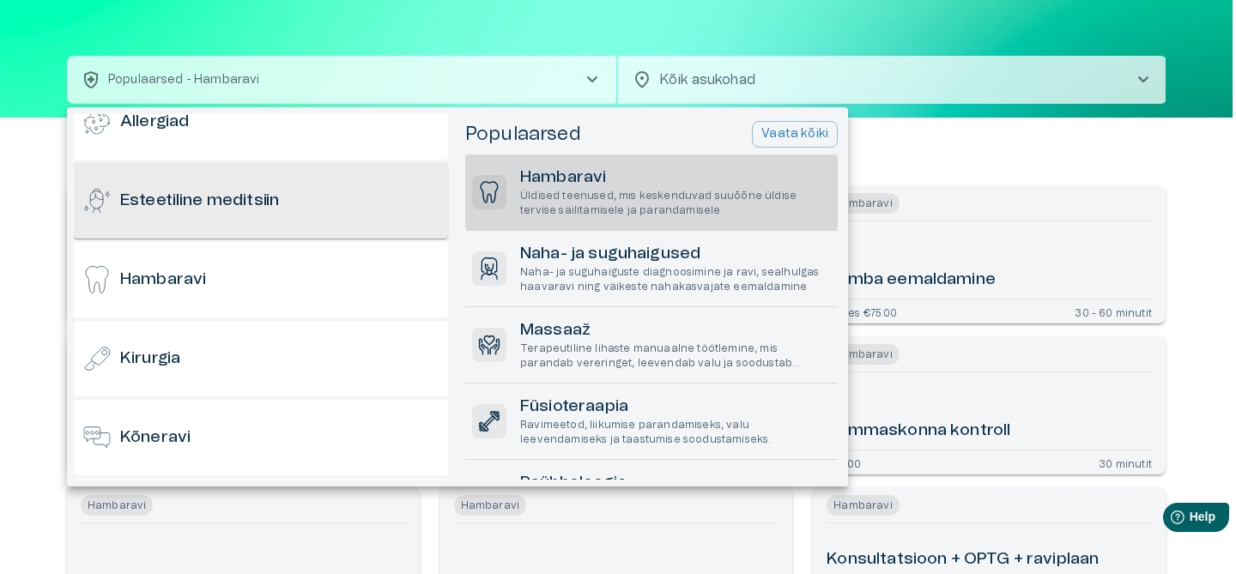
scroll to position [117, 0]
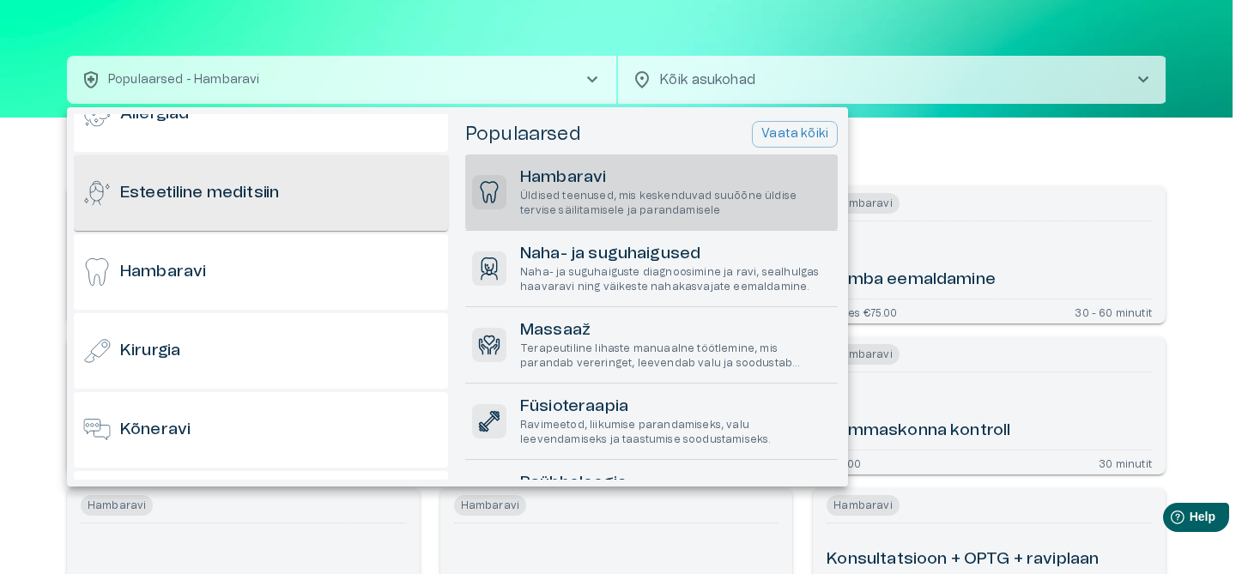
click at [257, 314] on div "Kirurgia" at bounding box center [261, 351] width 374 height 76
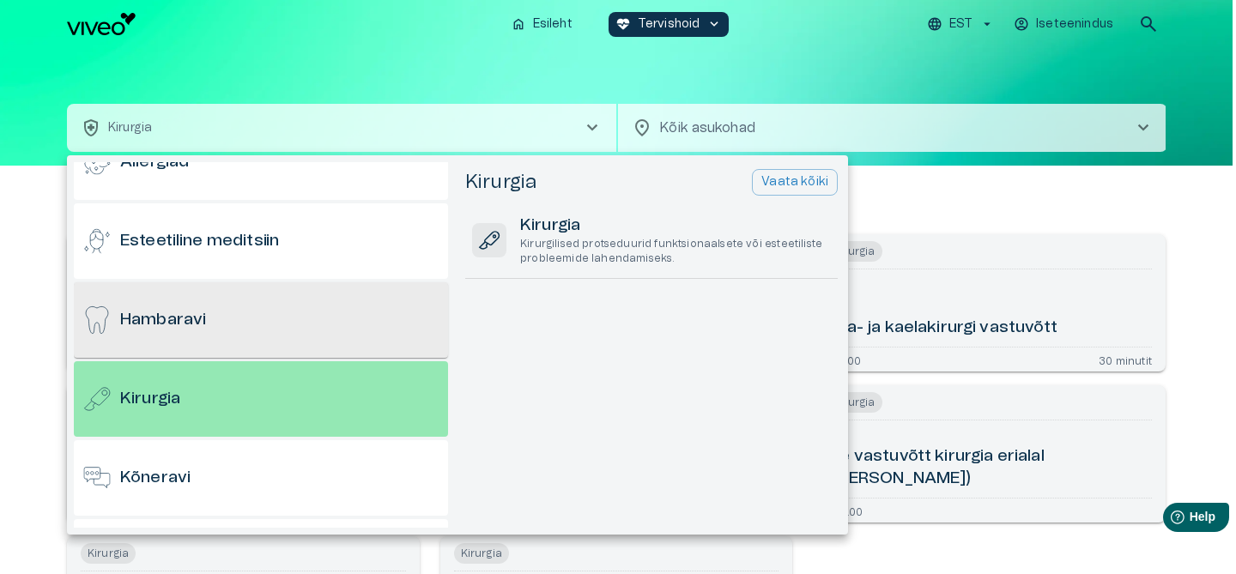
click at [373, 310] on div "Hambaravi" at bounding box center [261, 320] width 374 height 76
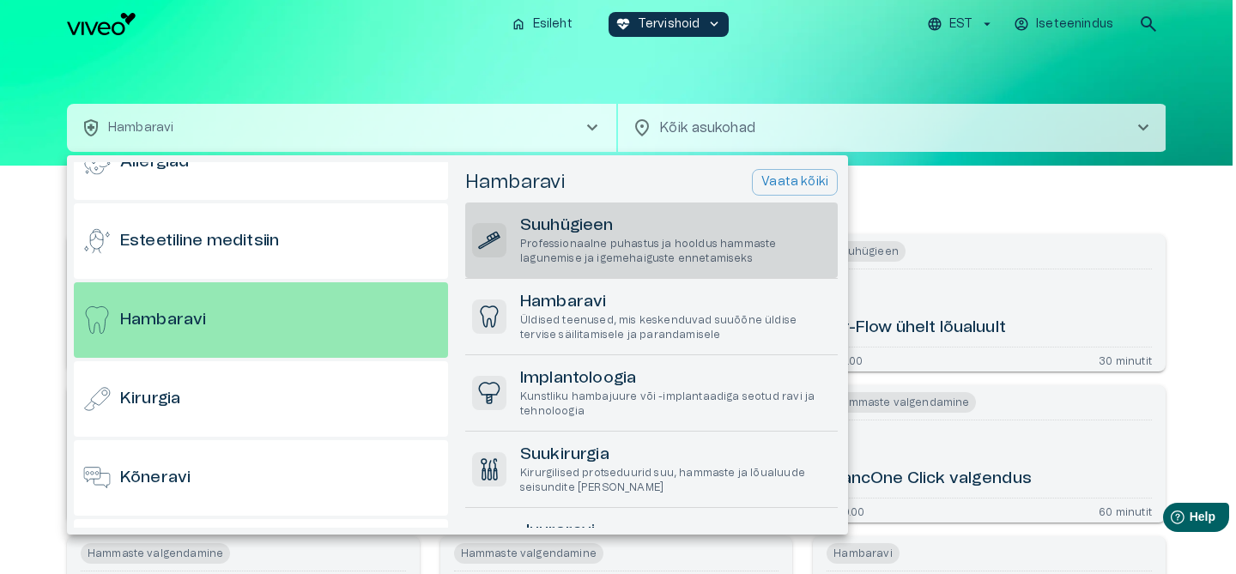
click at [616, 252] on p "Professionaalne puhastus ja hooldus hammaste lagunemise ja igemehaiguste enneta…" at bounding box center [675, 251] width 311 height 29
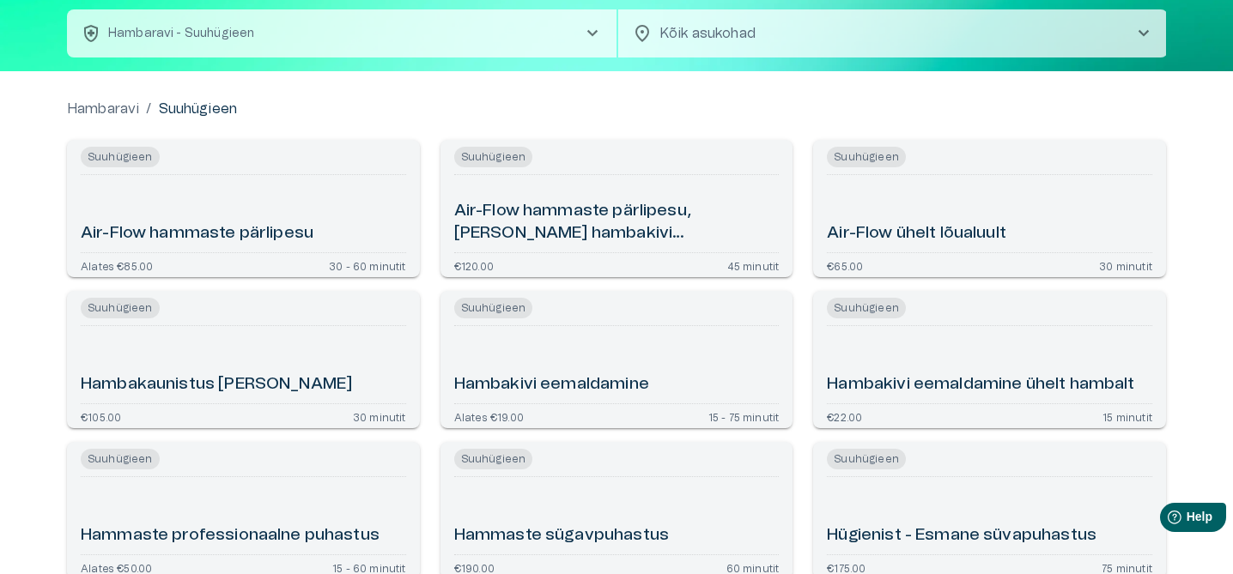
scroll to position [100, 0]
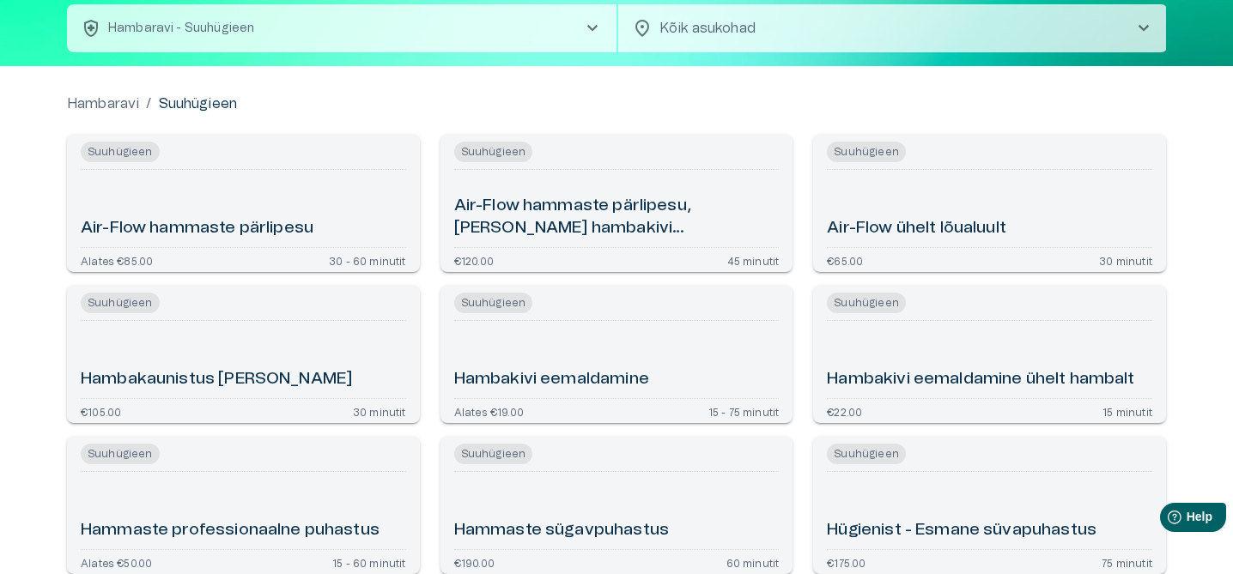
click at [276, 233] on h6 "Air-Flow hammaste pärlipesu" at bounding box center [197, 228] width 233 height 23
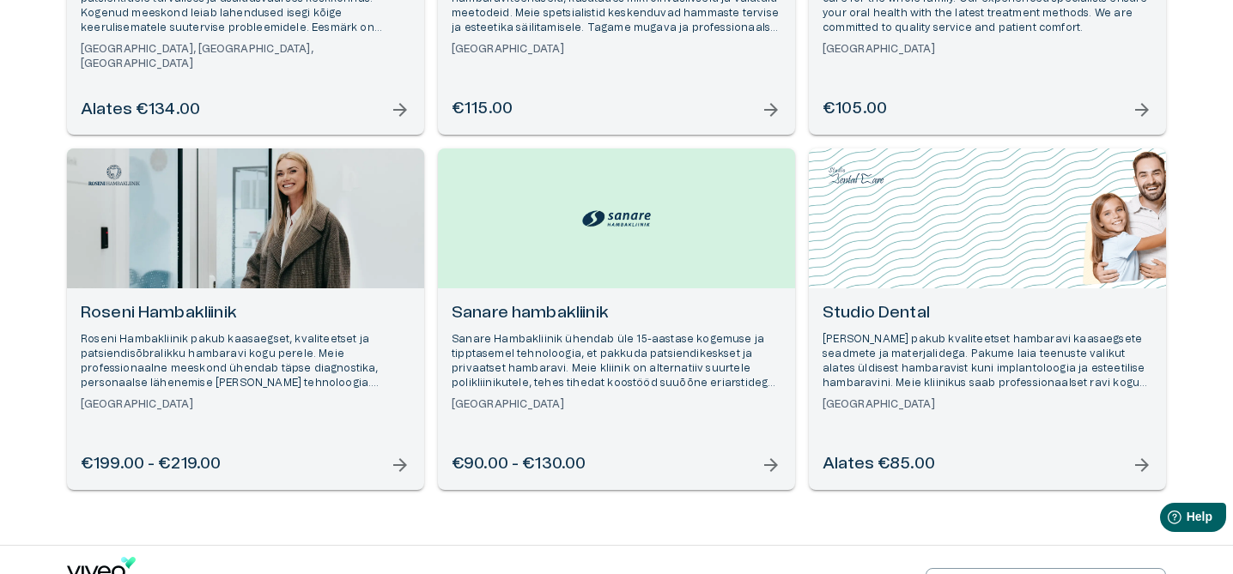
scroll to position [859, 0]
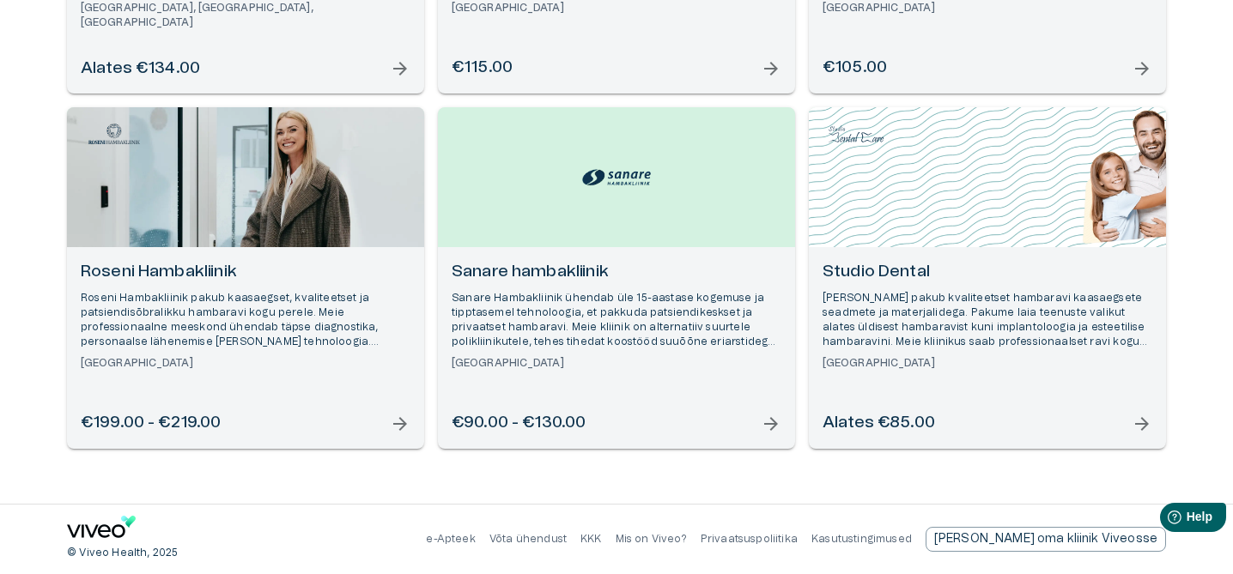
click at [562, 311] on p "Sanare Hambakliinik ühendab üle 15-aastase kogemuse ja tipptasemel tehnoloogia,…" at bounding box center [617, 320] width 330 height 59
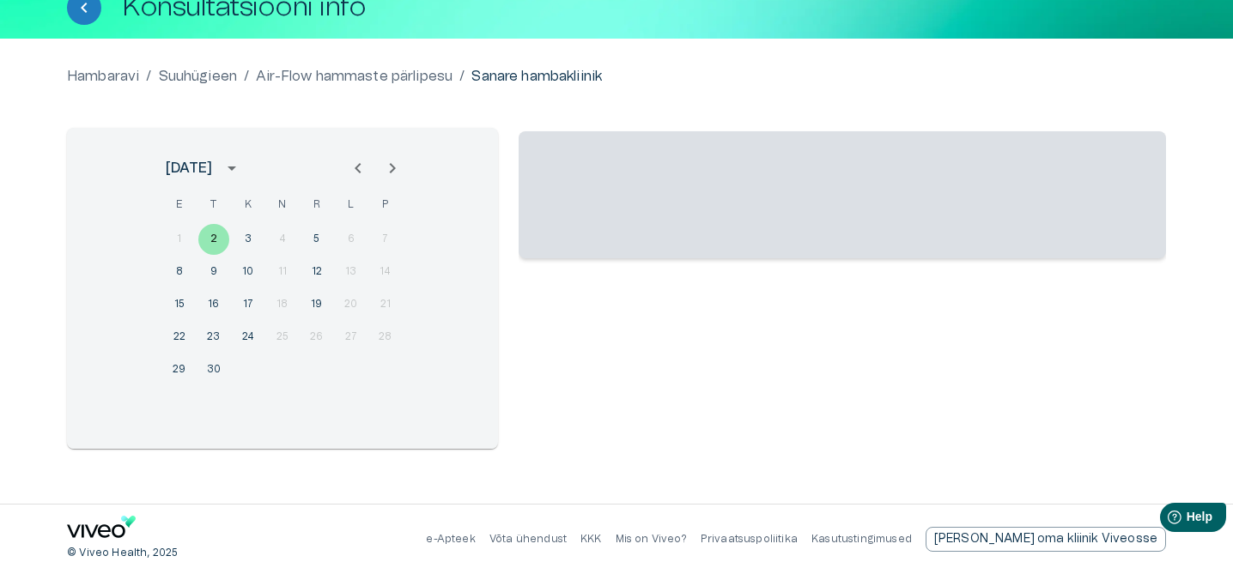
scroll to position [124, 0]
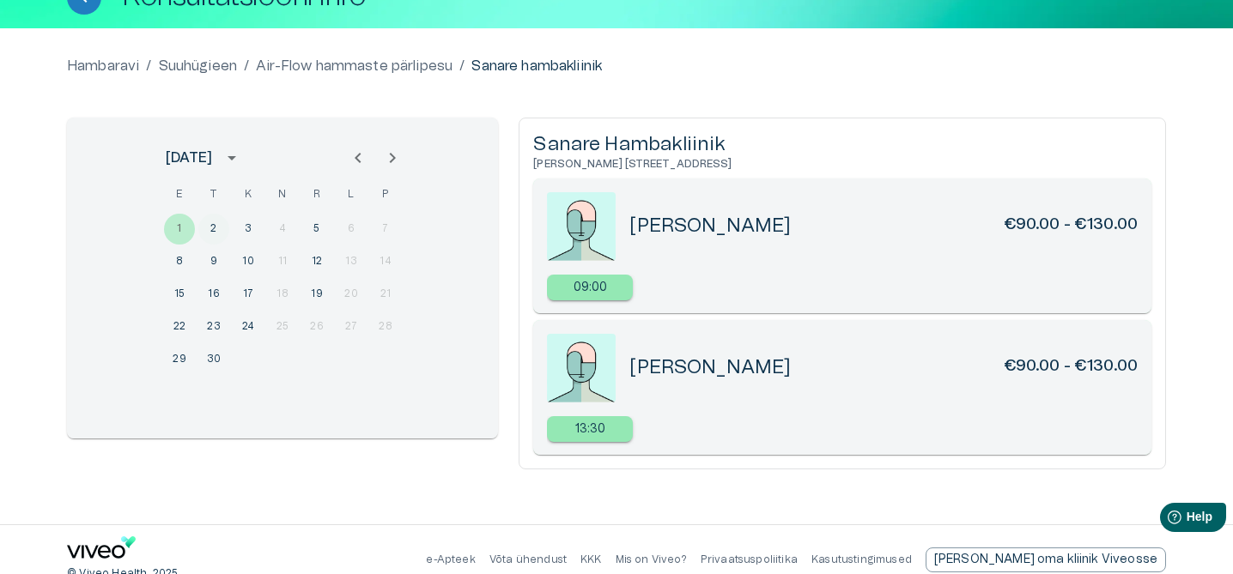
click at [217, 228] on button "2" at bounding box center [213, 229] width 31 height 31
click at [319, 234] on button "5" at bounding box center [316, 229] width 31 height 31
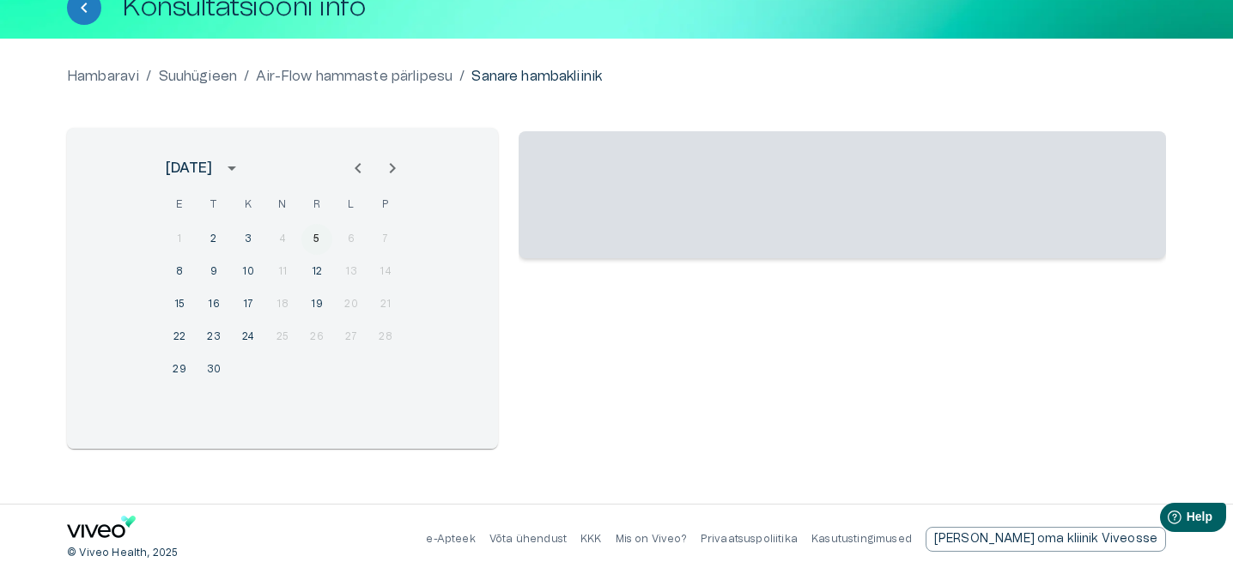
scroll to position [113, 0]
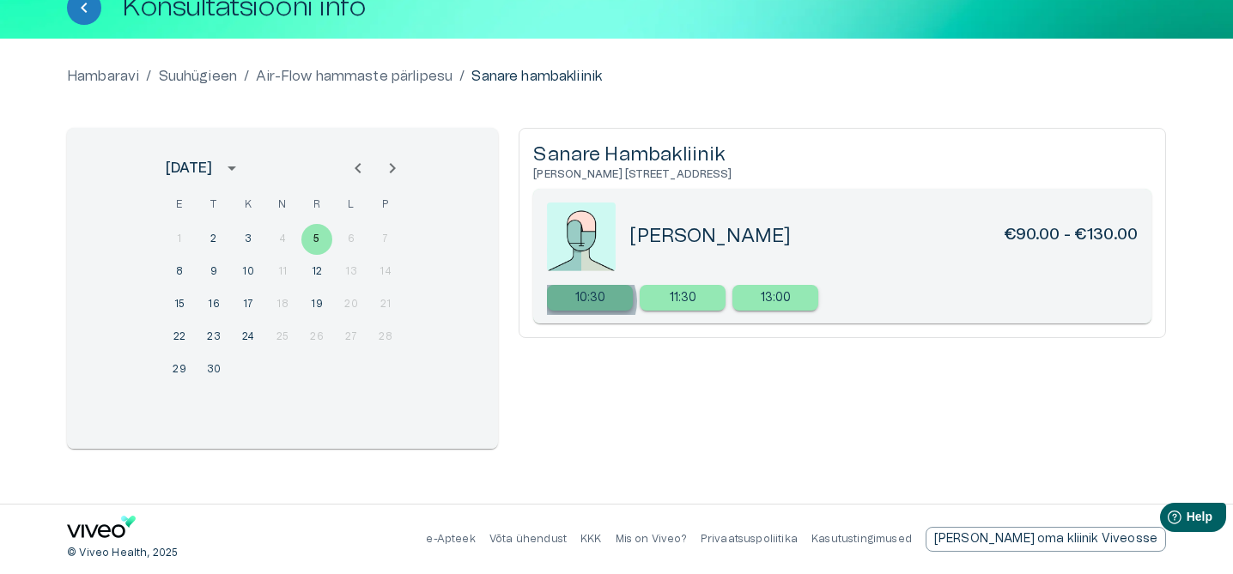
click at [588, 301] on p "10:30" at bounding box center [590, 298] width 31 height 18
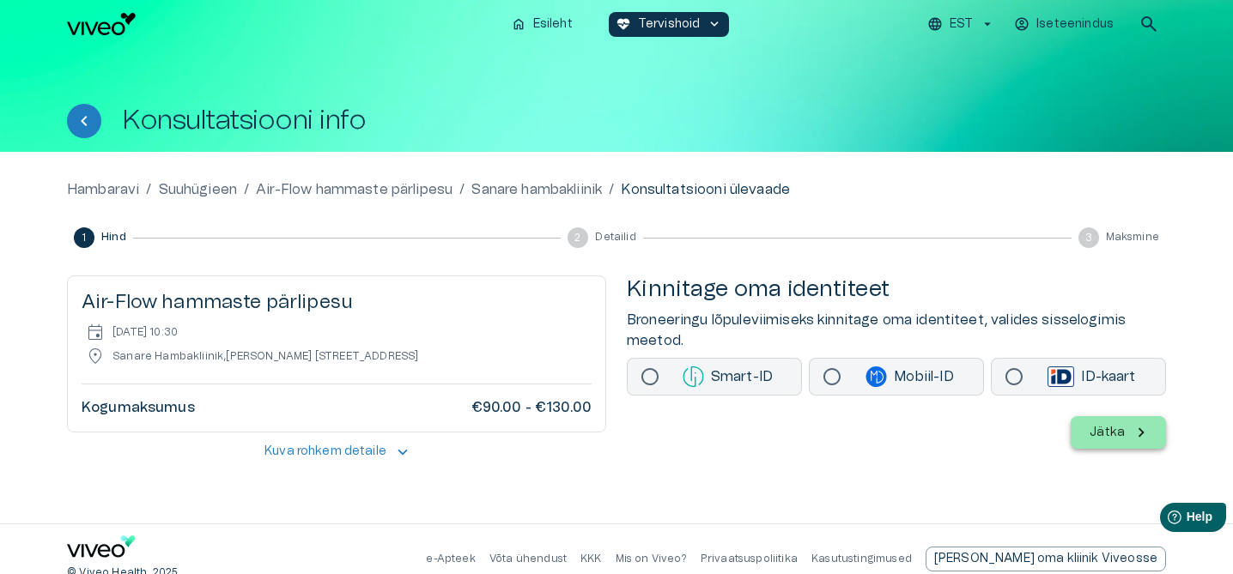
scroll to position [20, 0]
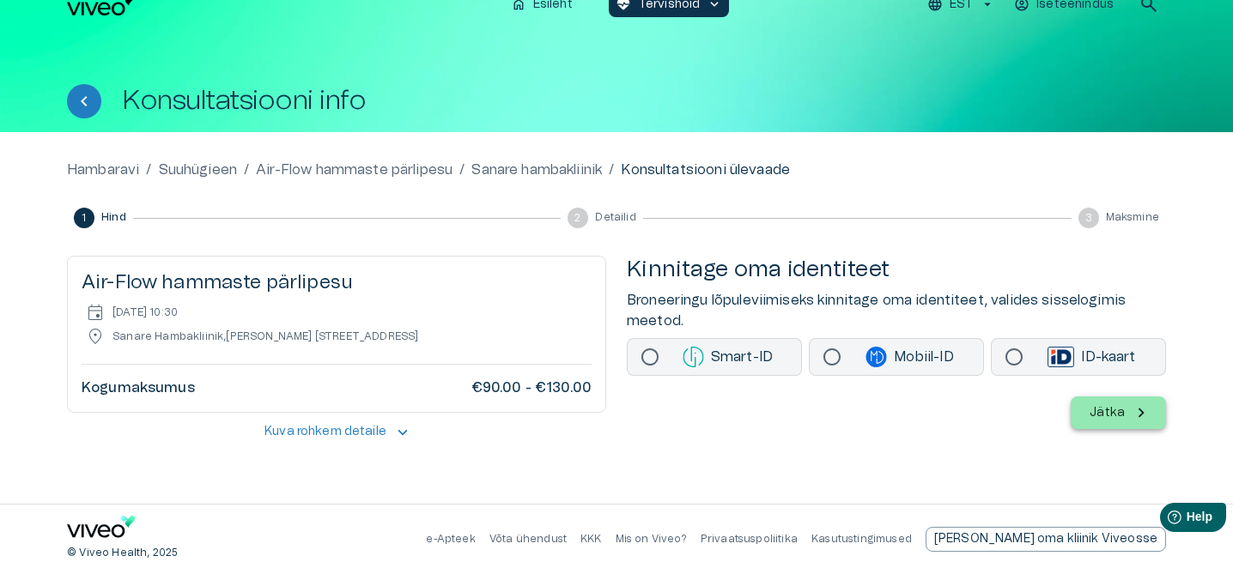
click at [379, 438] on p "Kuva rohkem detaile" at bounding box center [325, 432] width 122 height 18
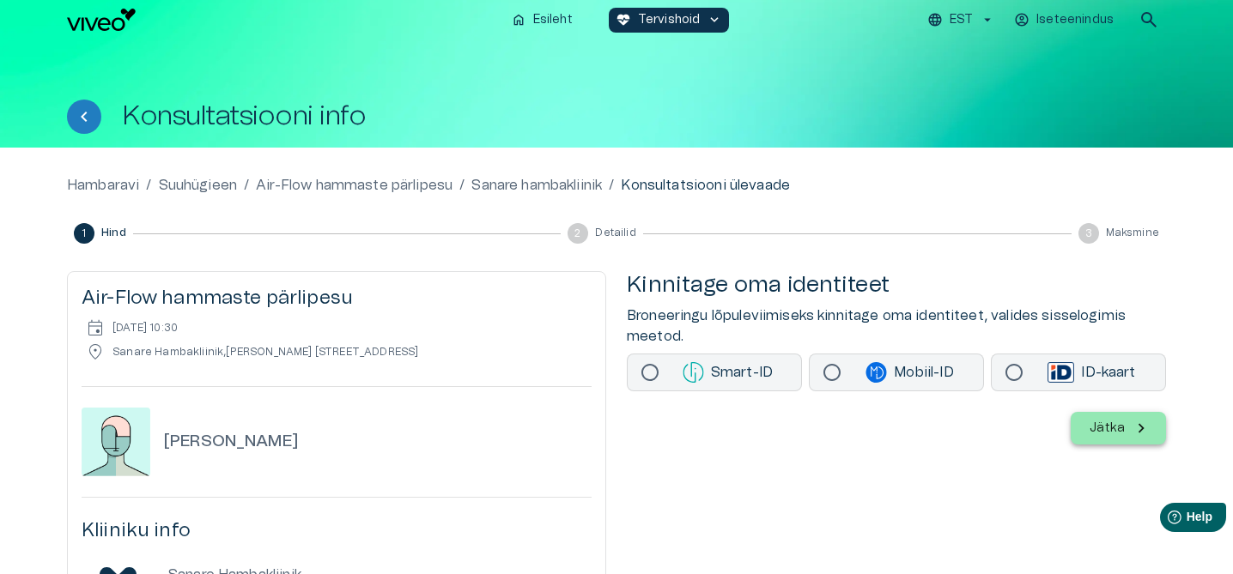
scroll to position [0, 0]
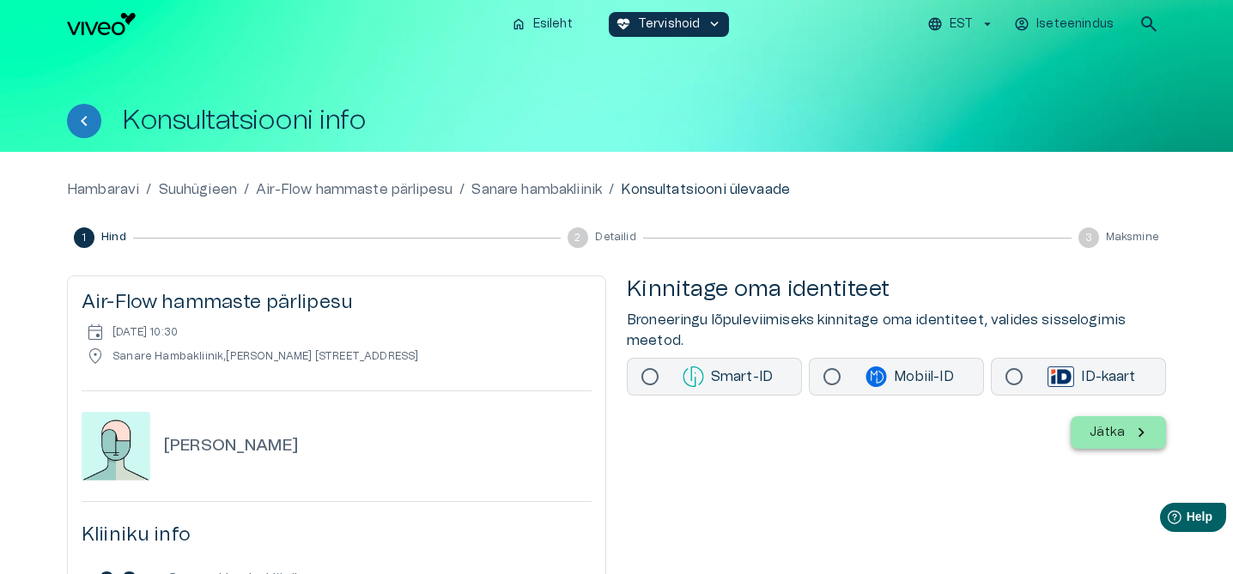
scroll to position [9, 0]
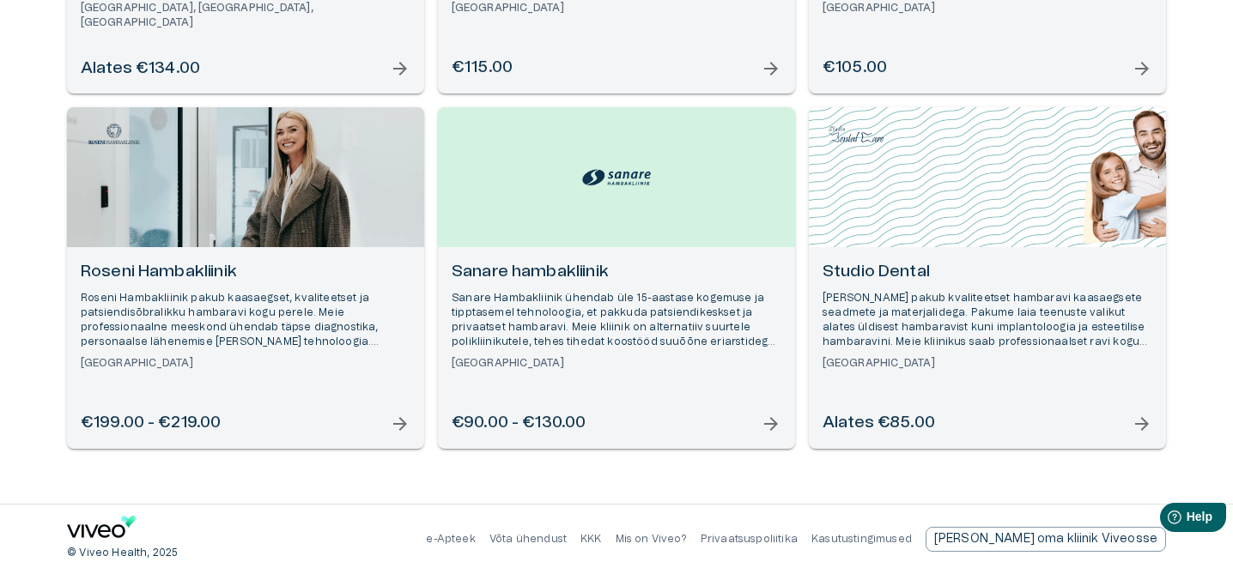
scroll to position [830, 0]
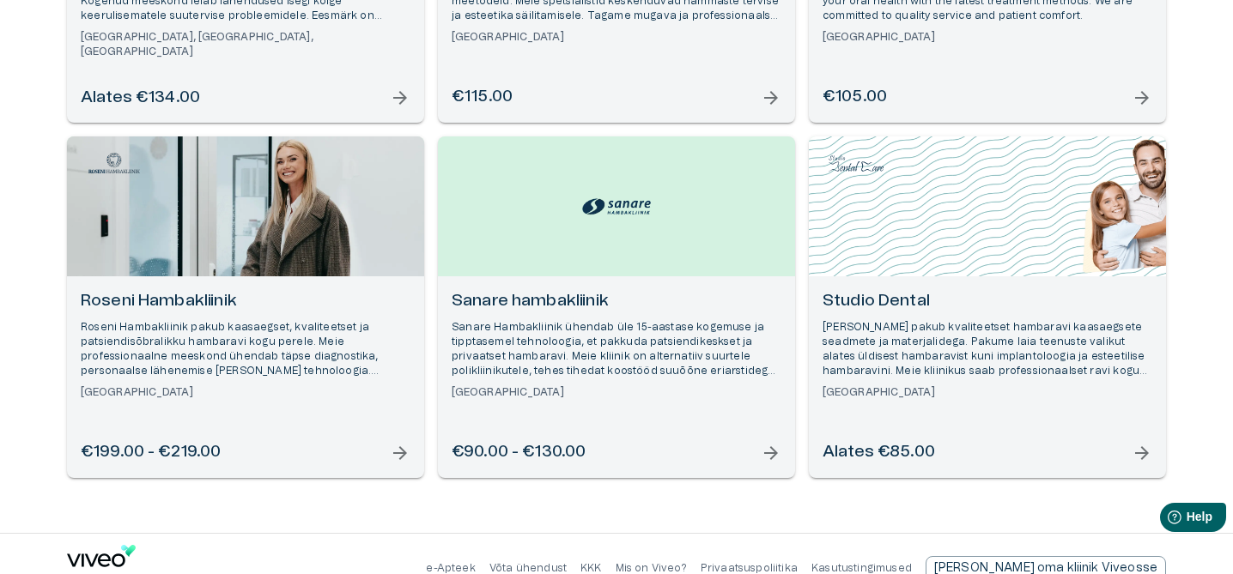
click at [346, 361] on p "Roseni Hambakliinik pakub kaasaegset, kvaliteetset ja patsiendisõbralikku hamba…" at bounding box center [246, 349] width 330 height 59
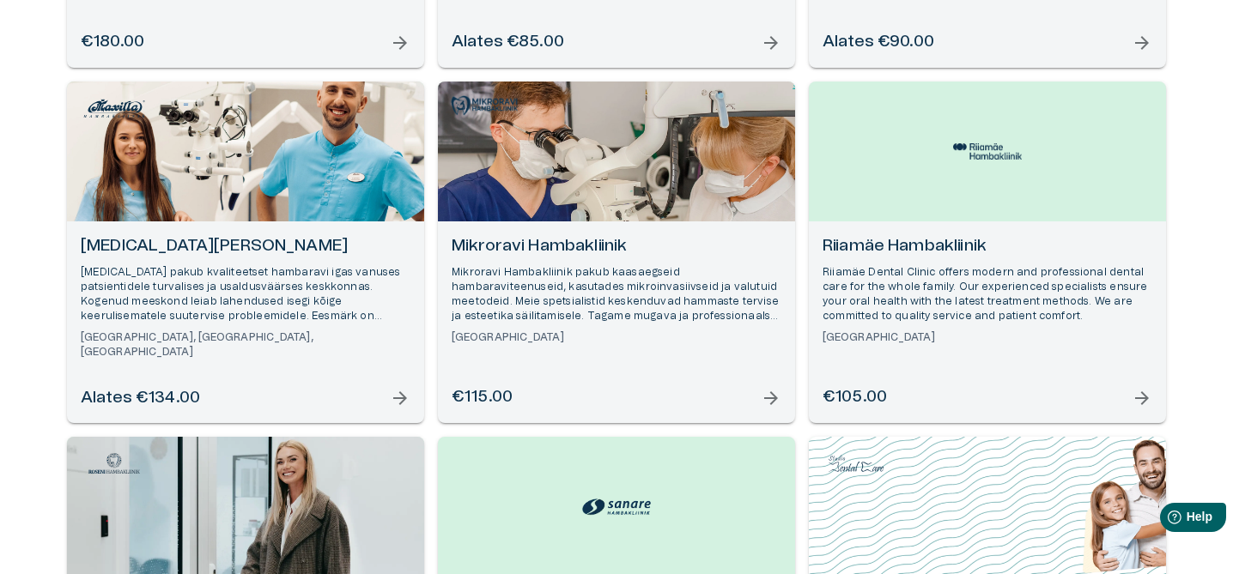
scroll to position [524, 0]
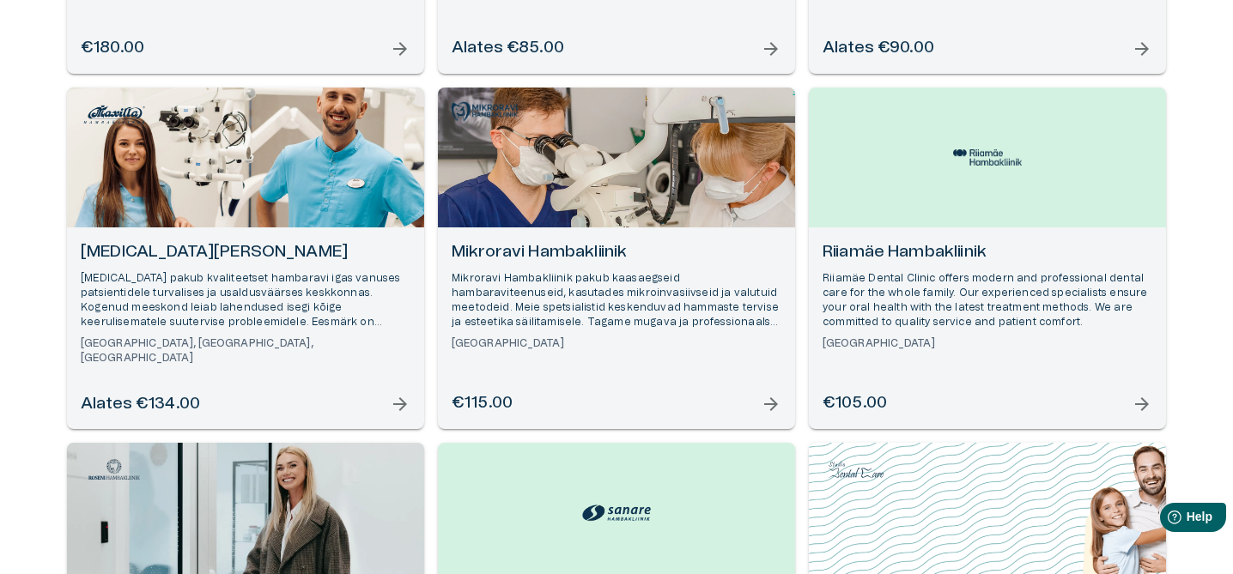
click at [238, 317] on p "[MEDICAL_DATA] pakub kvaliteetset hambaravi igas vanuses patsientidele turvalis…" at bounding box center [246, 300] width 330 height 59
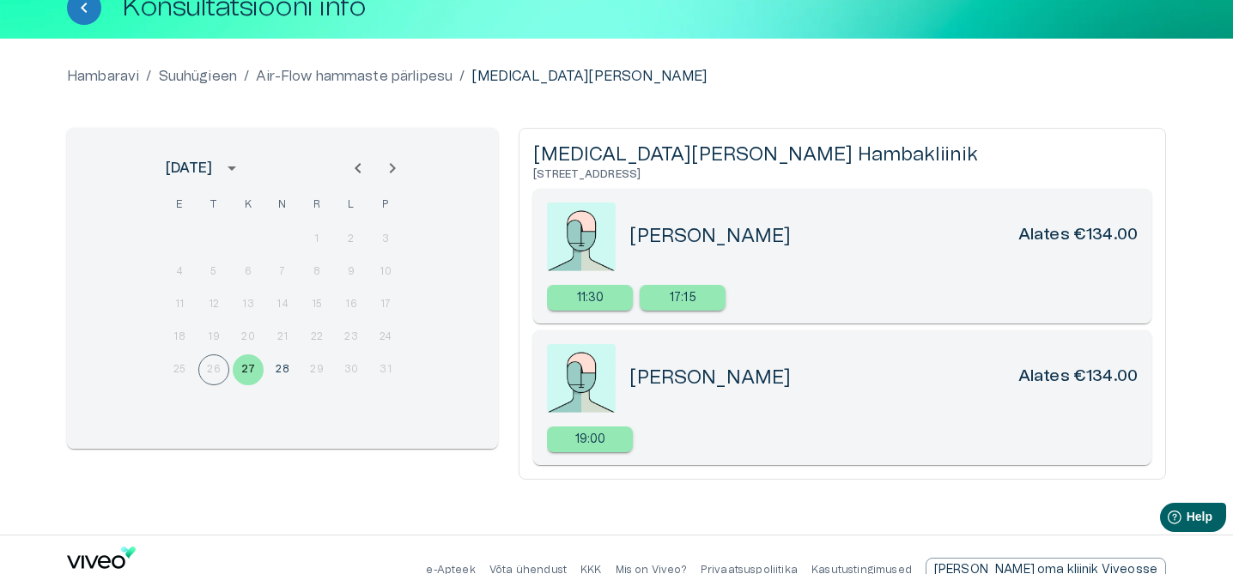
scroll to position [124, 0]
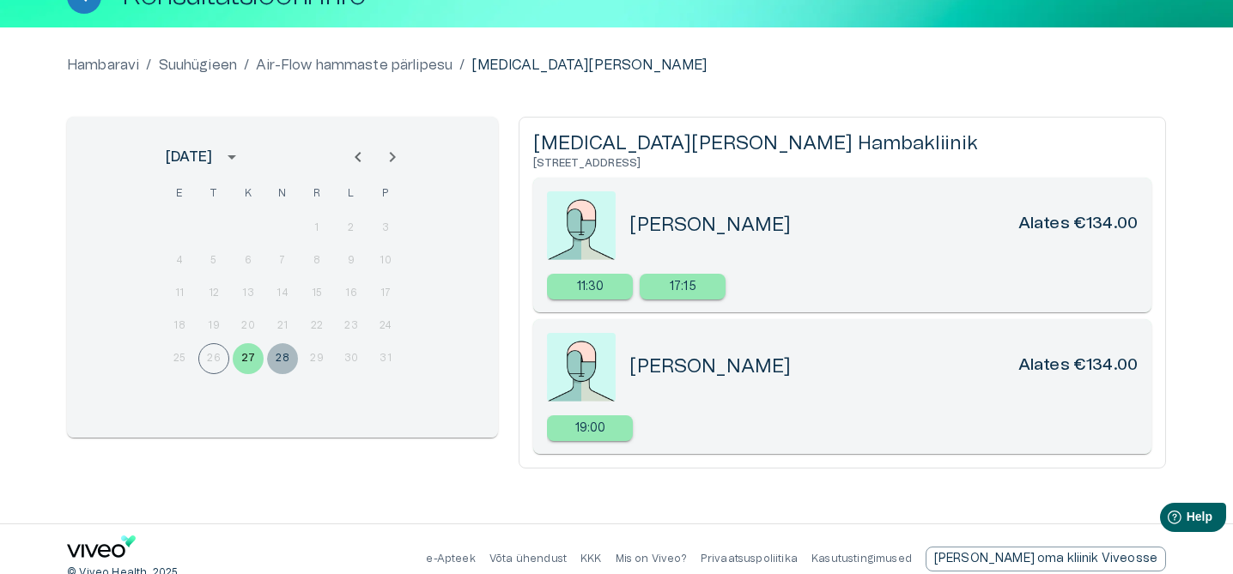
click at [288, 359] on button "28" at bounding box center [282, 358] width 31 height 31
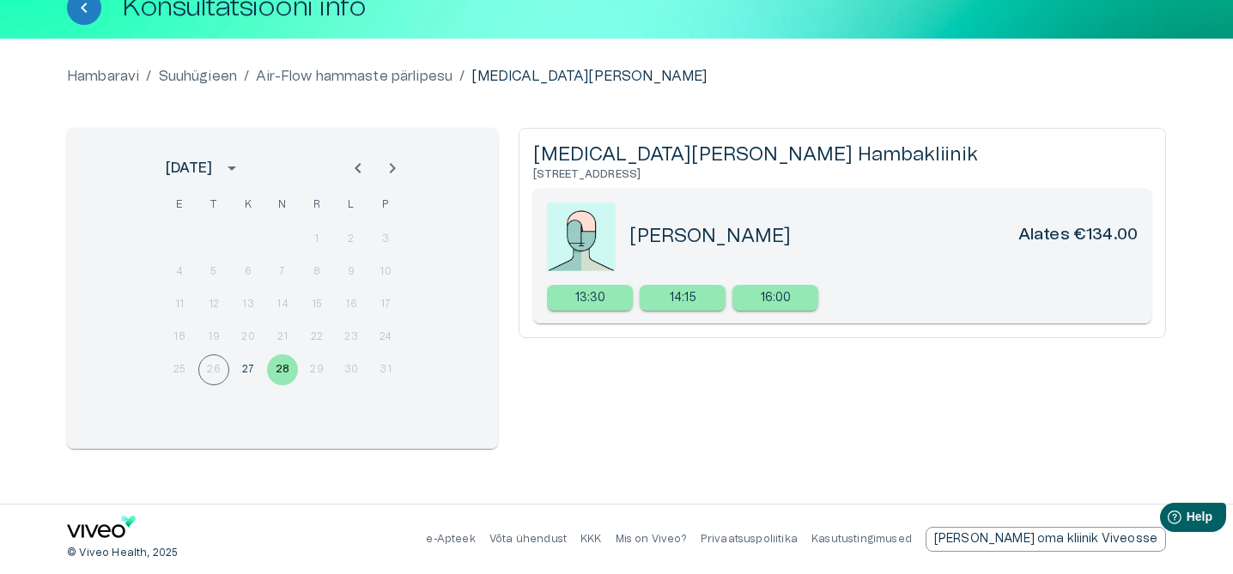
click at [391, 165] on icon "Next month" at bounding box center [393, 168] width 6 height 10
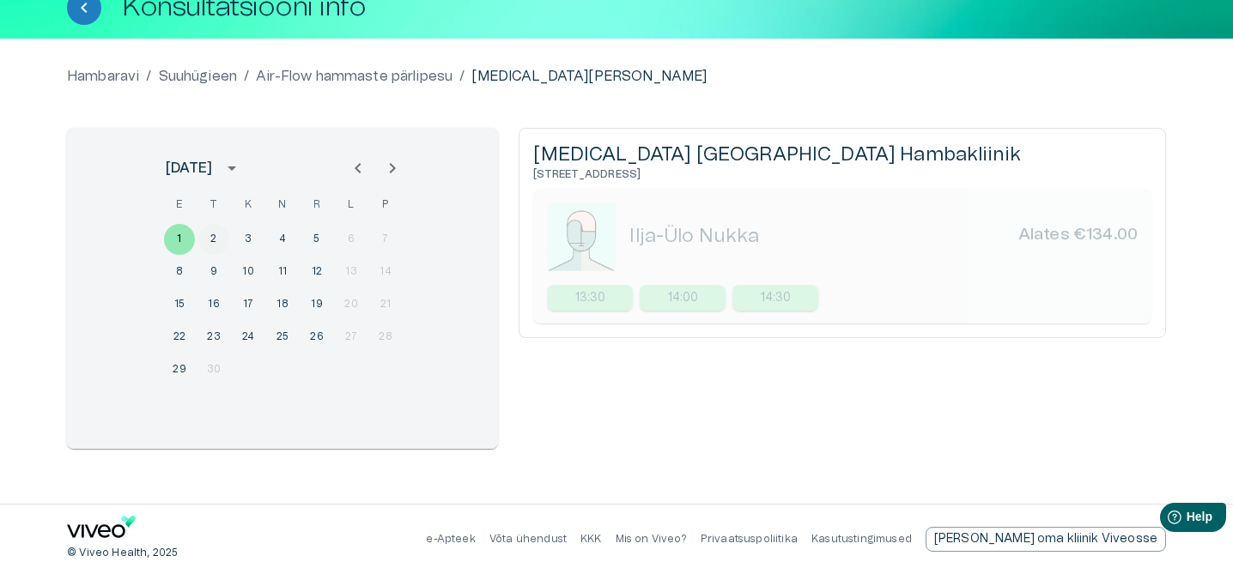
click at [220, 245] on button "2" at bounding box center [213, 239] width 31 height 31
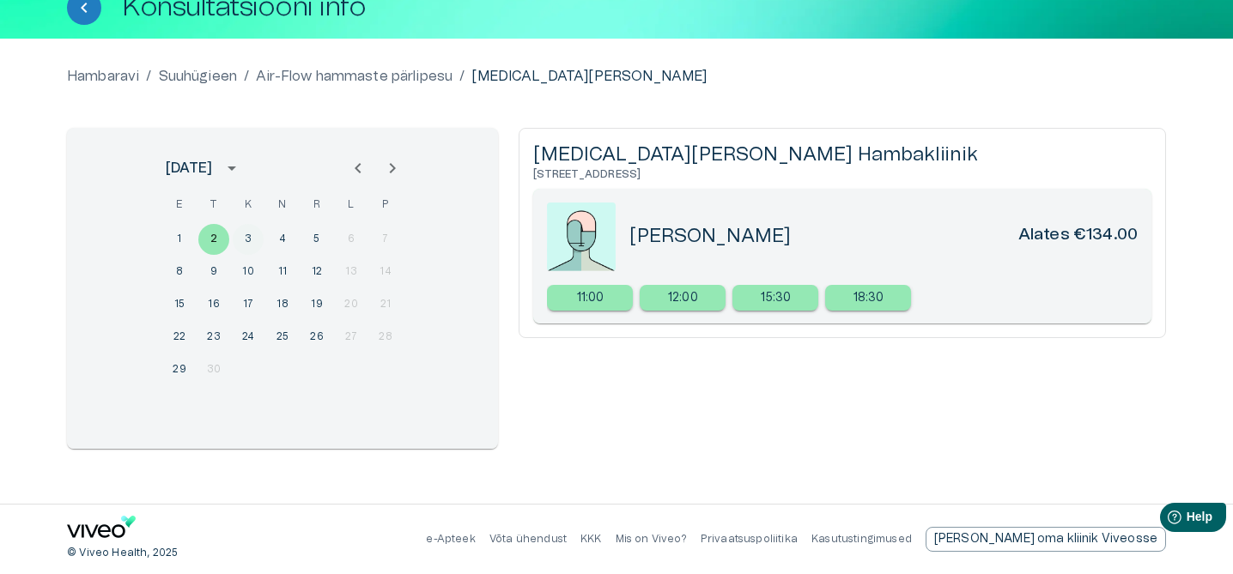
click at [245, 243] on button "3" at bounding box center [248, 239] width 31 height 31
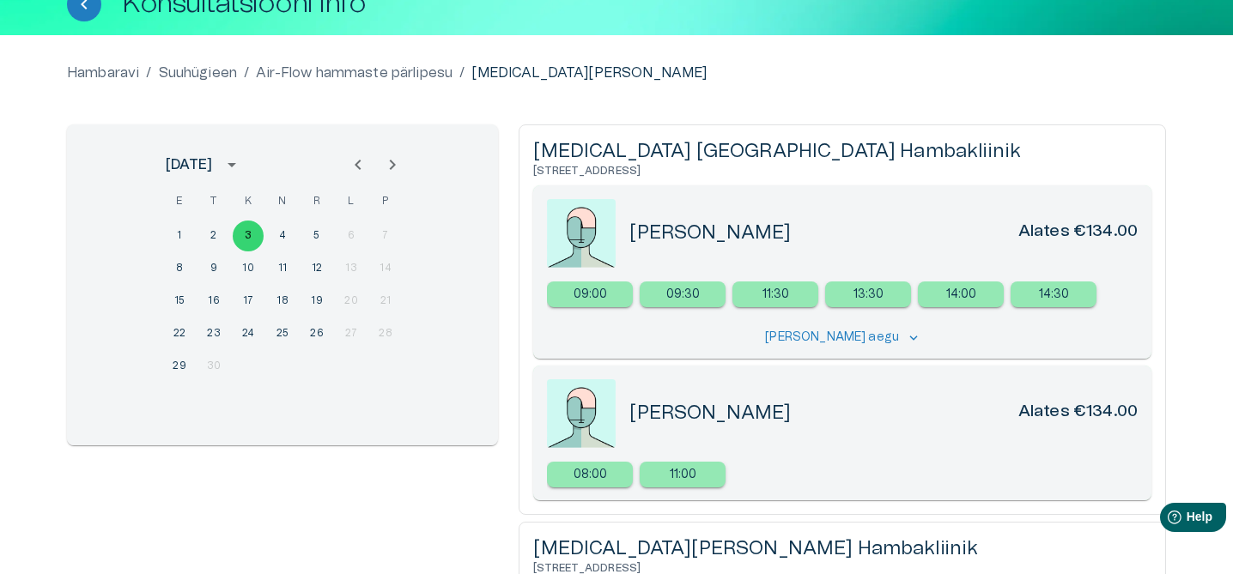
scroll to position [118, 0]
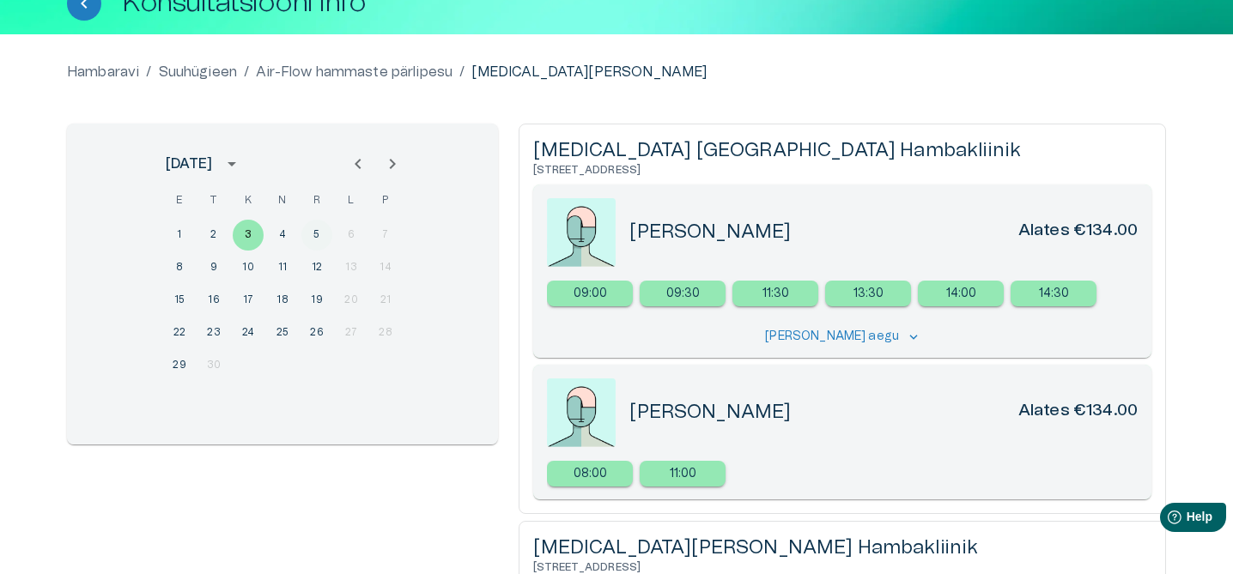
click at [313, 233] on button "5" at bounding box center [316, 235] width 31 height 31
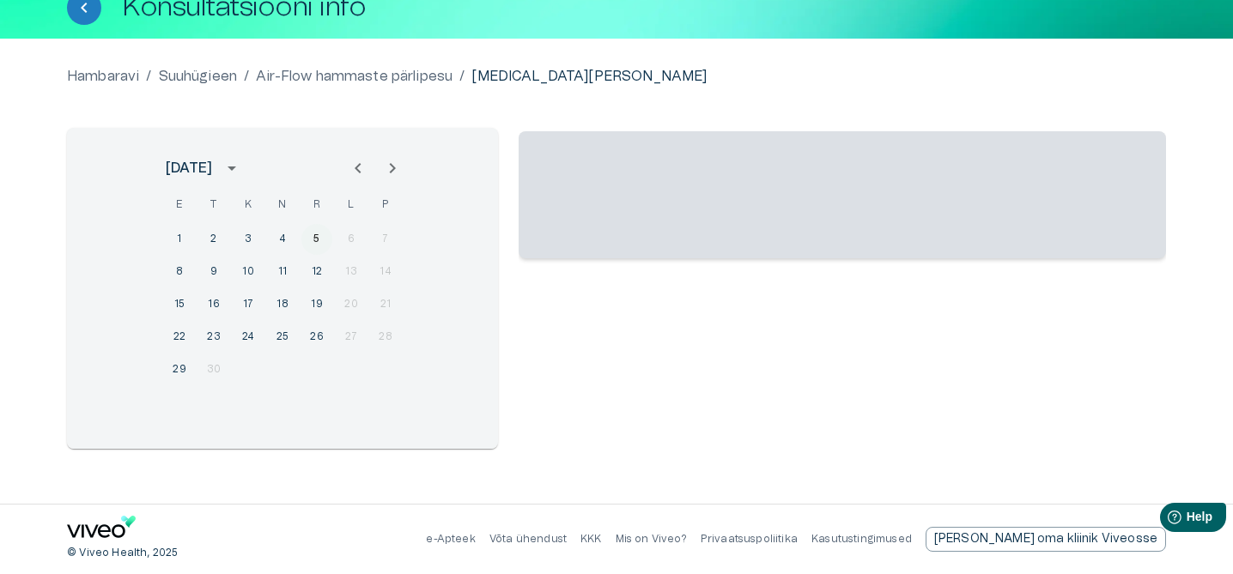
scroll to position [113, 0]
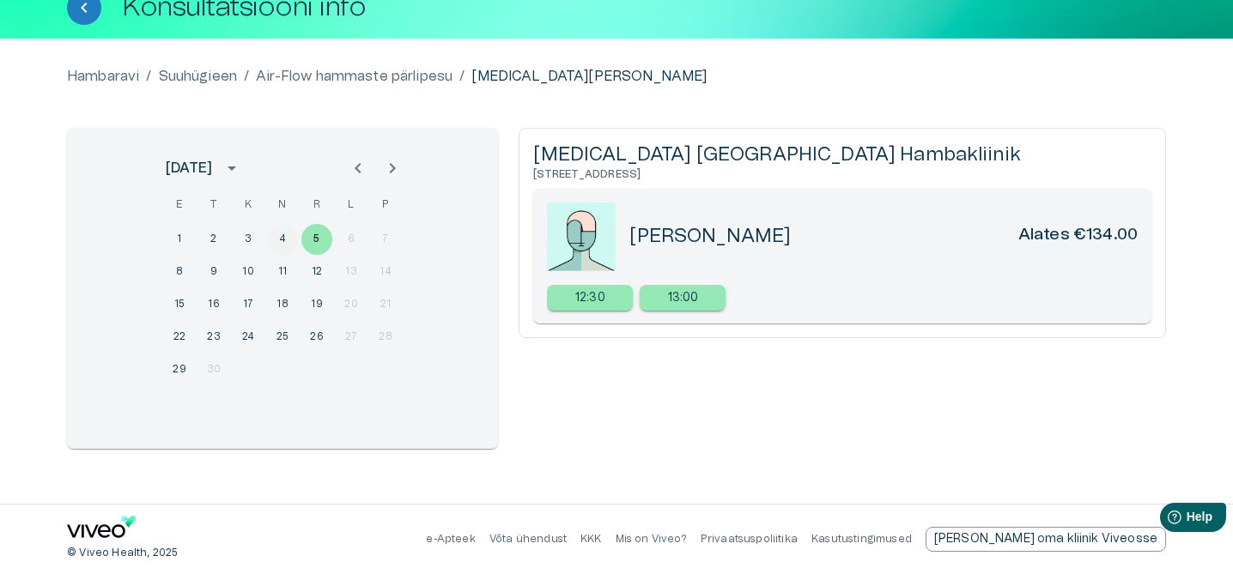
click at [285, 245] on button "4" at bounding box center [282, 239] width 31 height 31
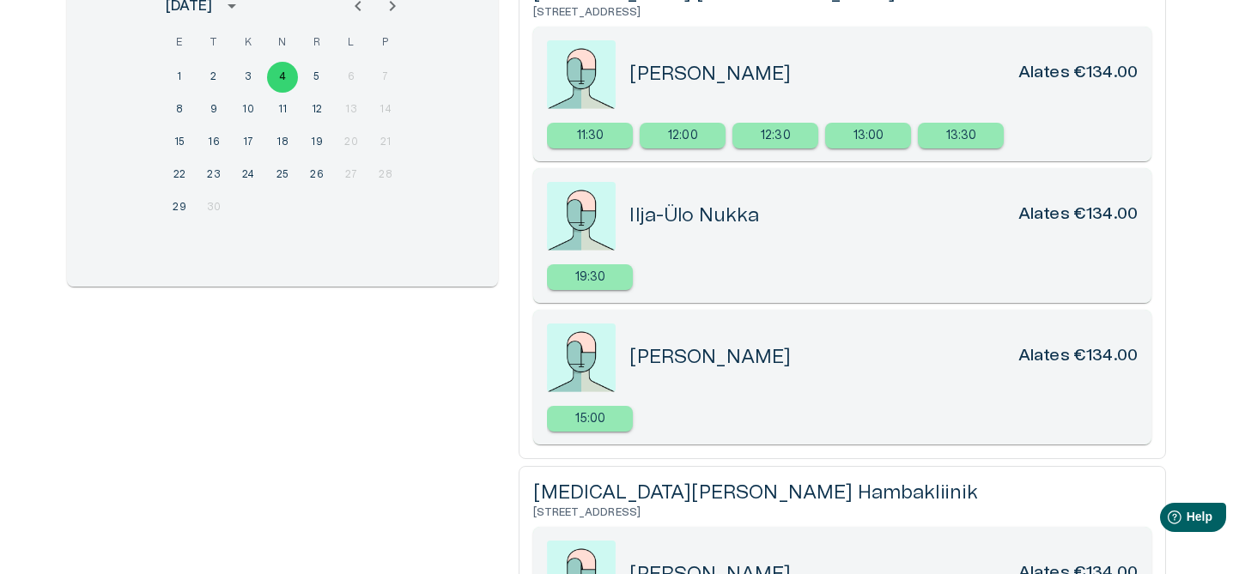
scroll to position [283, 0]
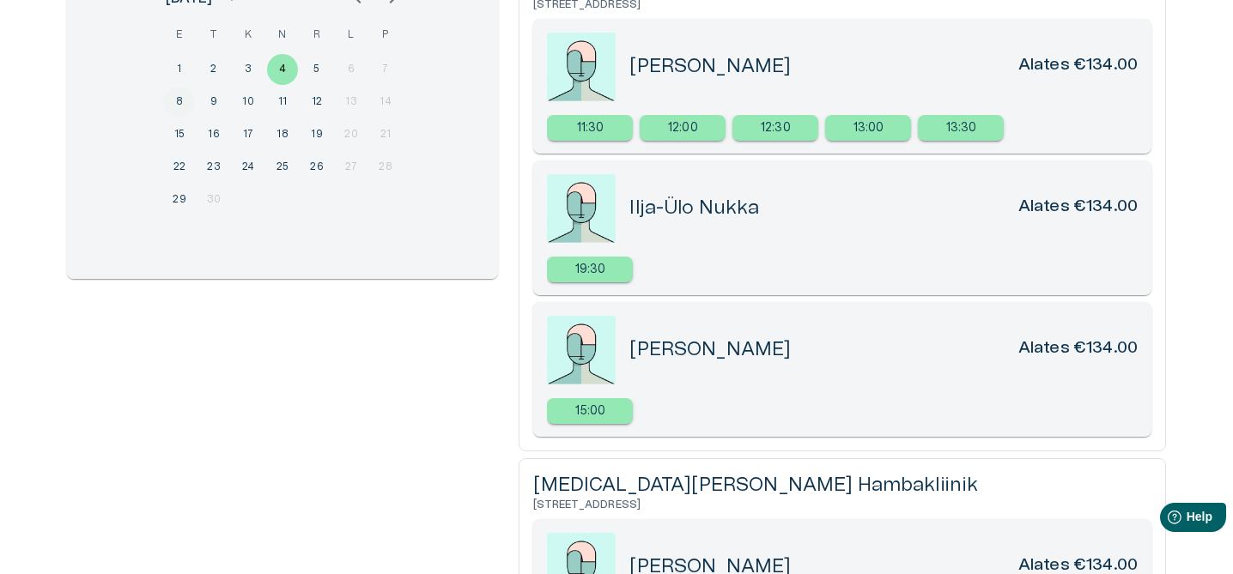
click at [185, 105] on button "8" at bounding box center [179, 102] width 31 height 31
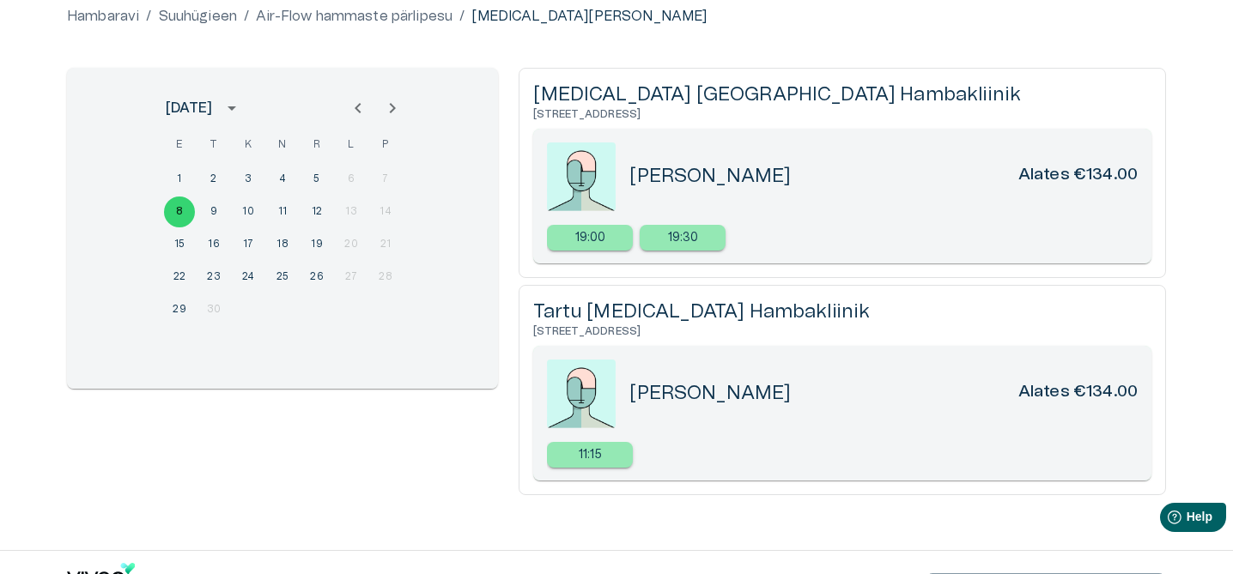
scroll to position [169, 0]
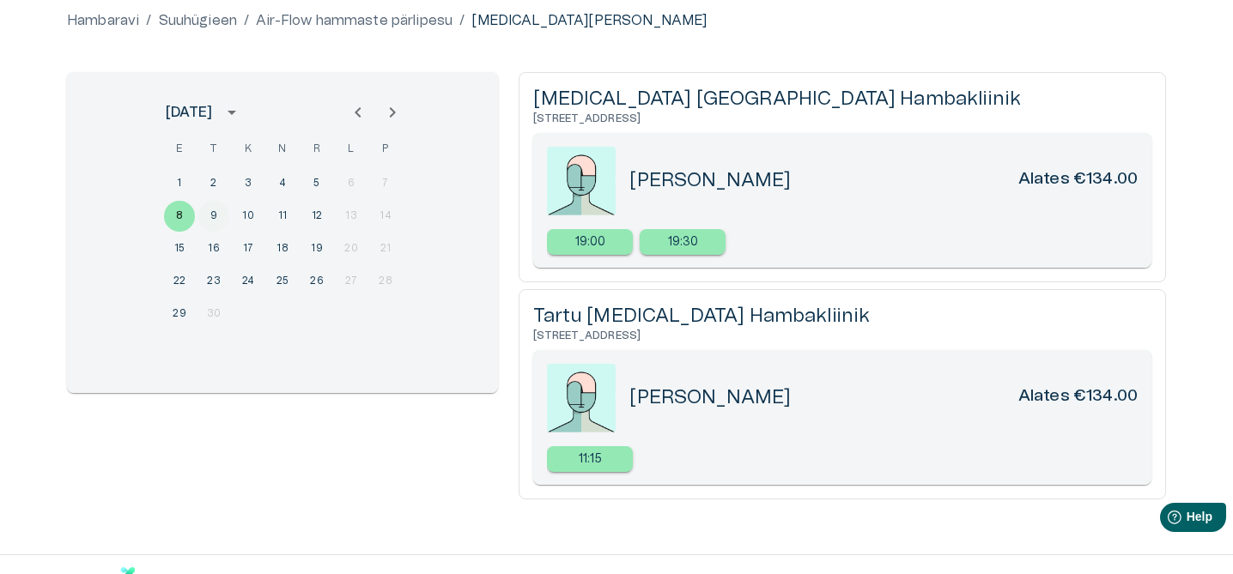
click at [217, 209] on button "9" at bounding box center [213, 216] width 31 height 31
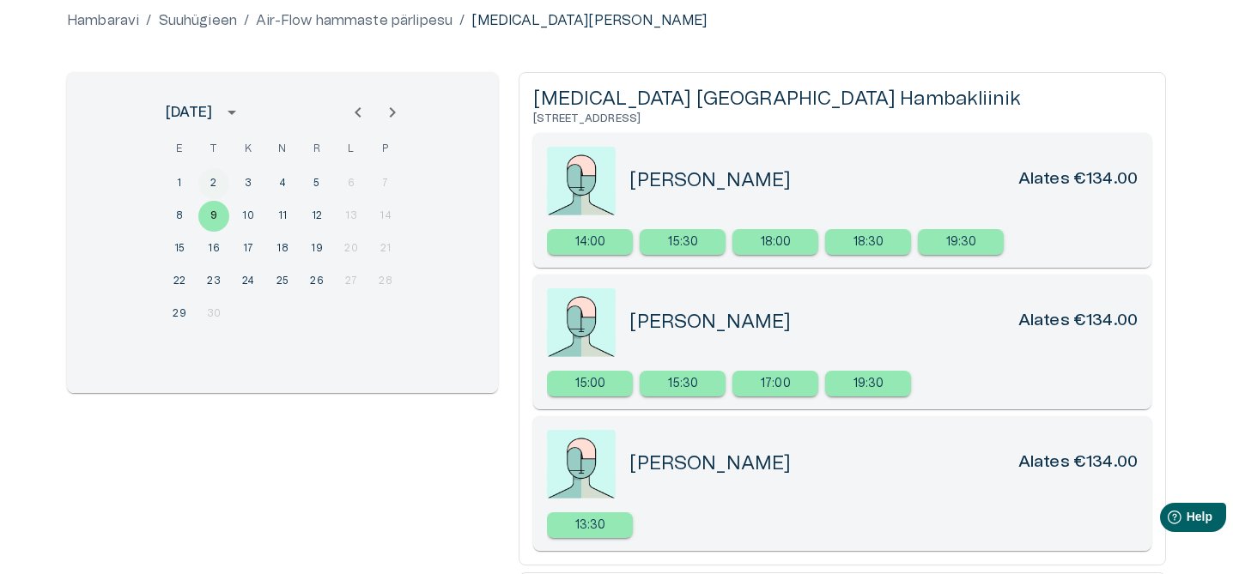
click at [207, 175] on button "2" at bounding box center [213, 183] width 31 height 31
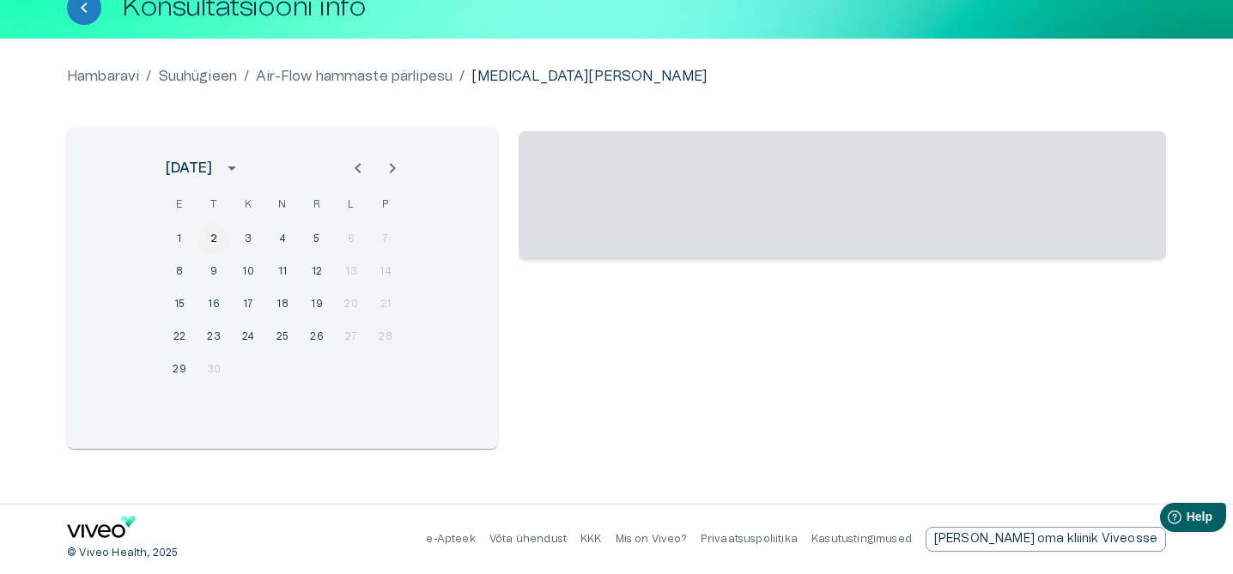
scroll to position [113, 0]
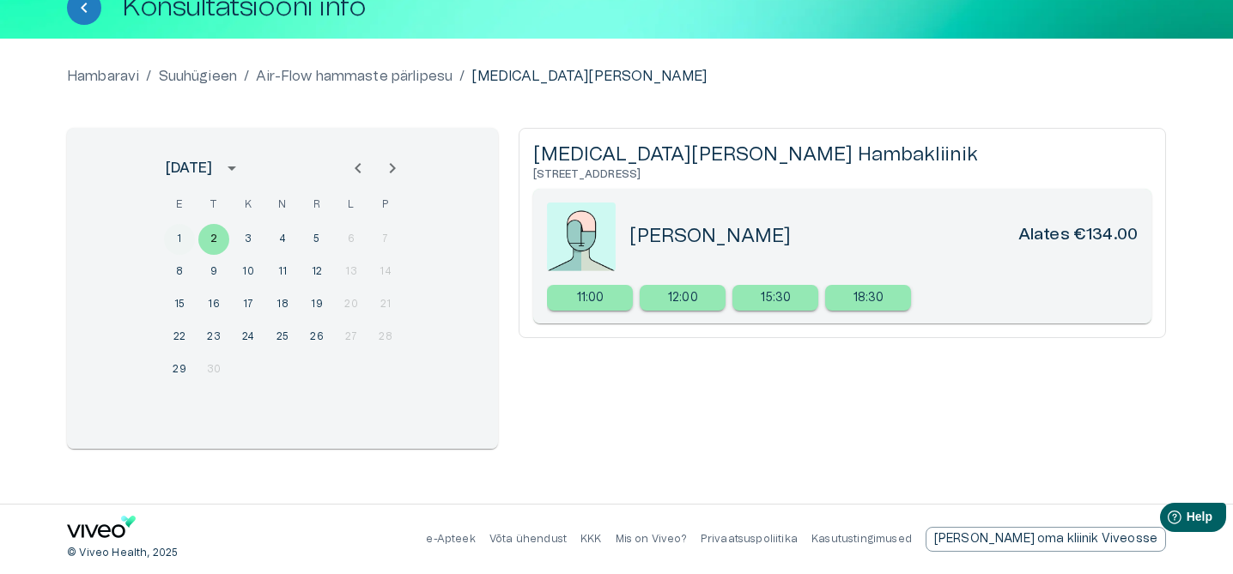
click at [184, 240] on button "1" at bounding box center [179, 239] width 31 height 31
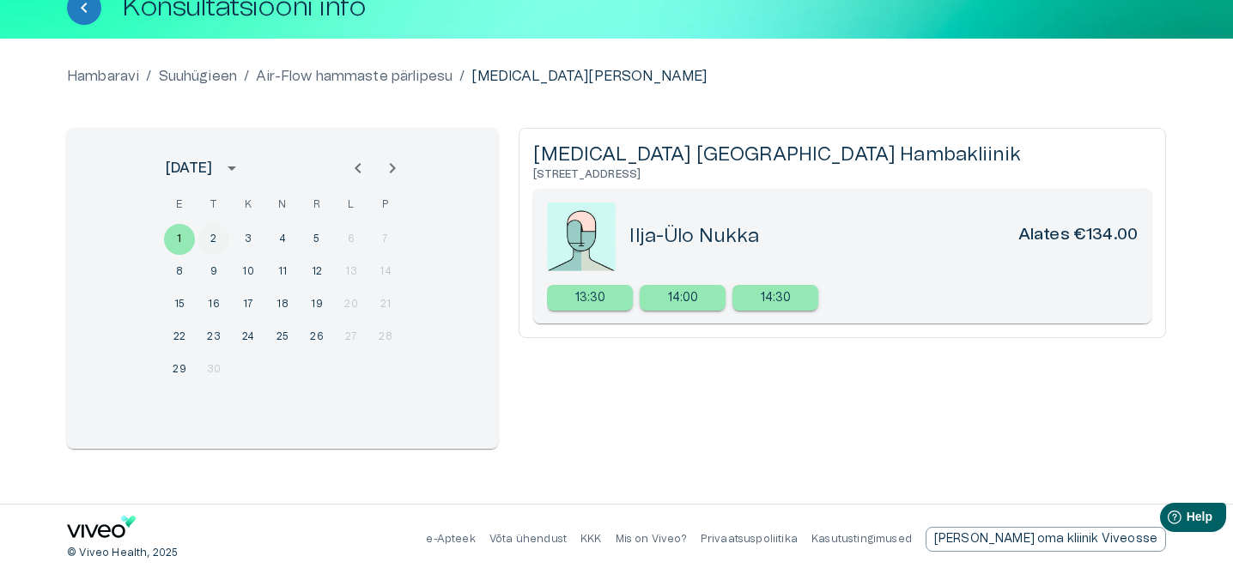
click at [204, 241] on button "2" at bounding box center [213, 239] width 31 height 31
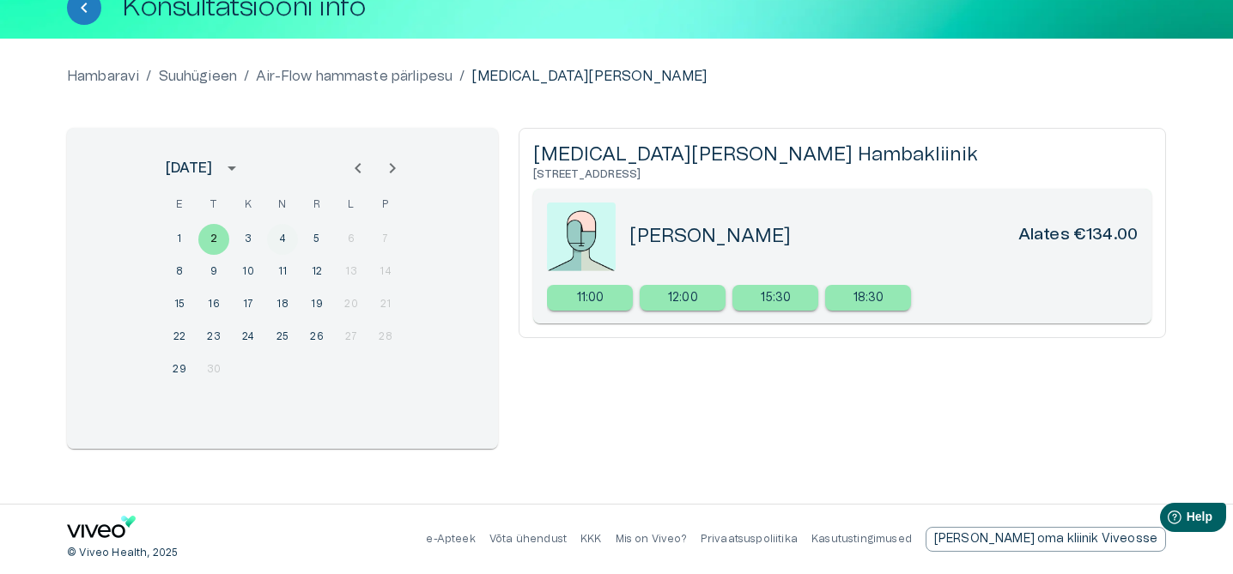
click at [284, 239] on button "4" at bounding box center [282, 239] width 31 height 31
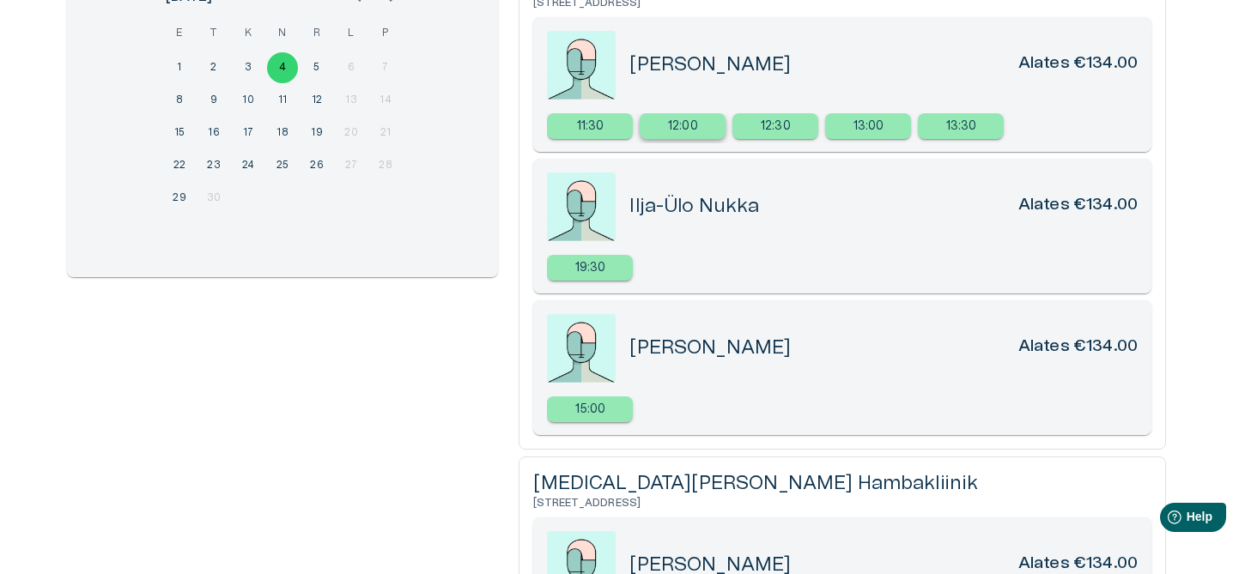
scroll to position [181, 0]
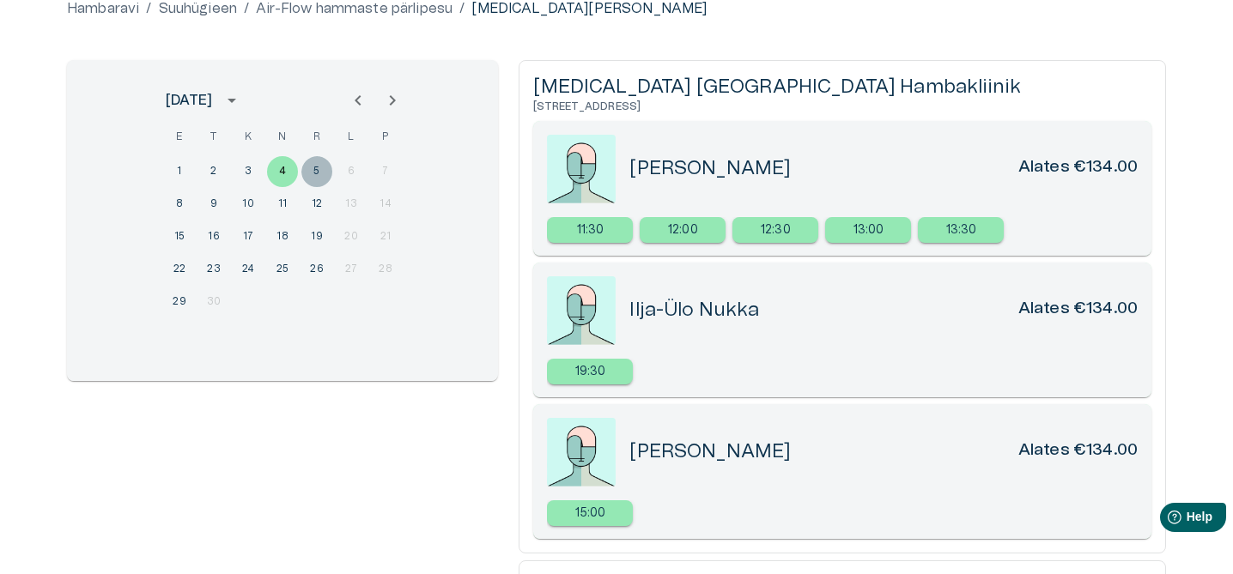
click at [311, 173] on button "5" at bounding box center [316, 171] width 31 height 31
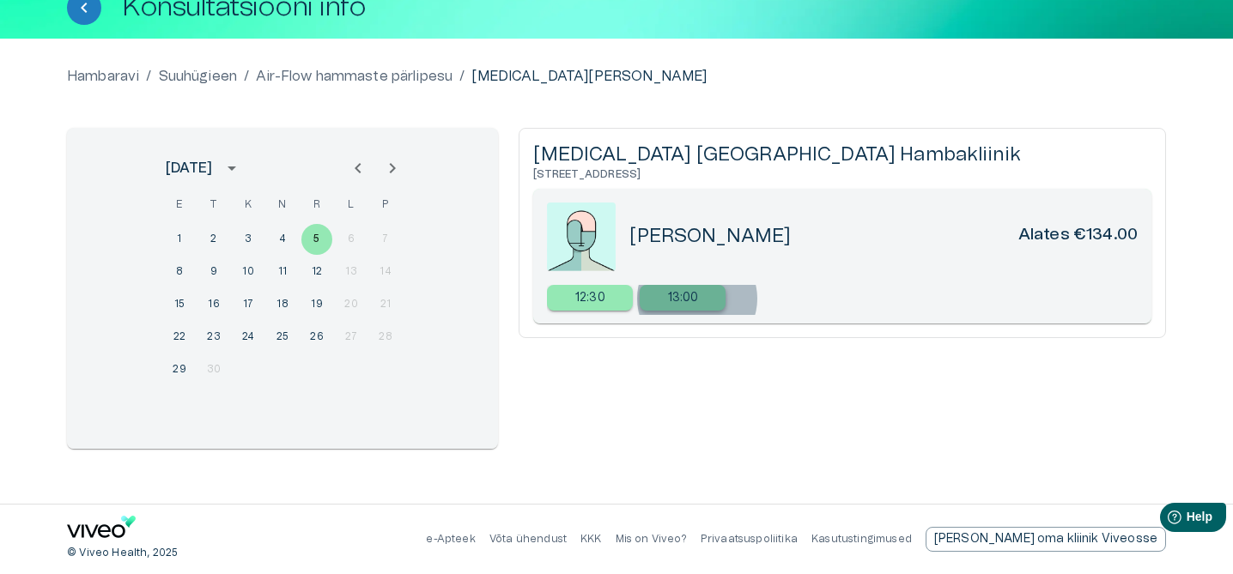
click at [697, 299] on p "13:00" at bounding box center [683, 298] width 31 height 18
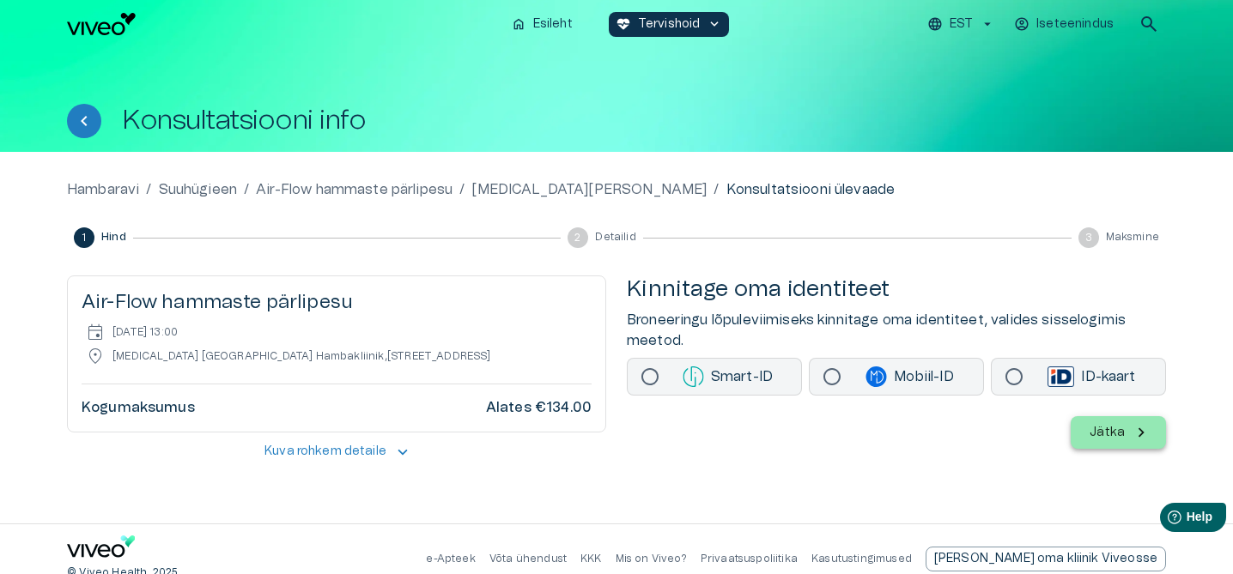
scroll to position [20, 0]
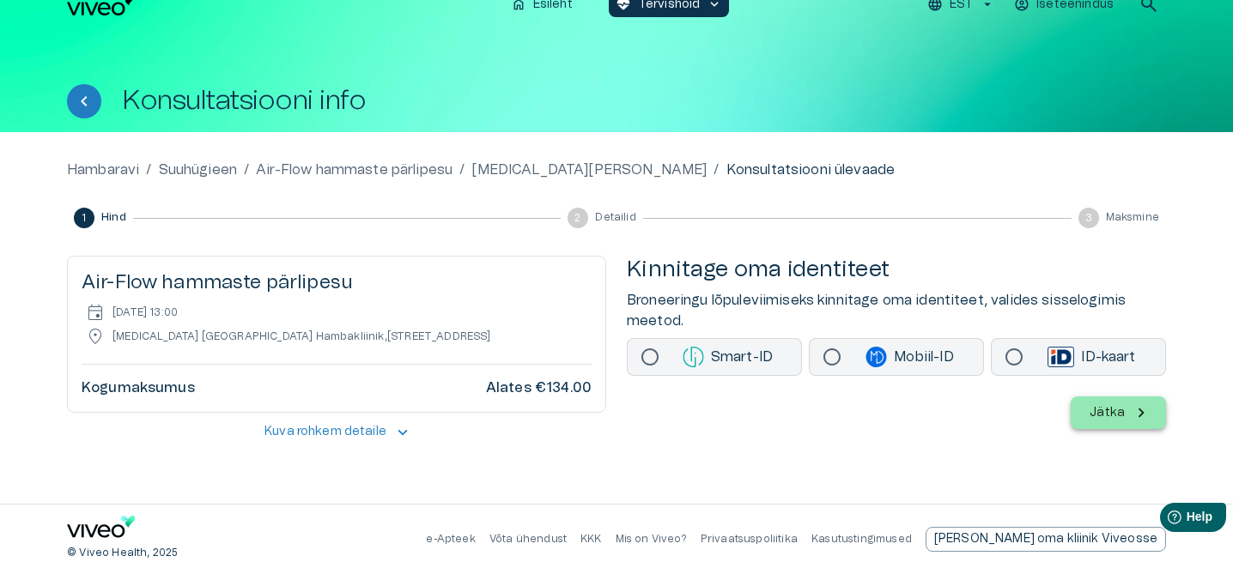
click at [278, 439] on p "Kuva rohkem detaile" at bounding box center [325, 432] width 122 height 18
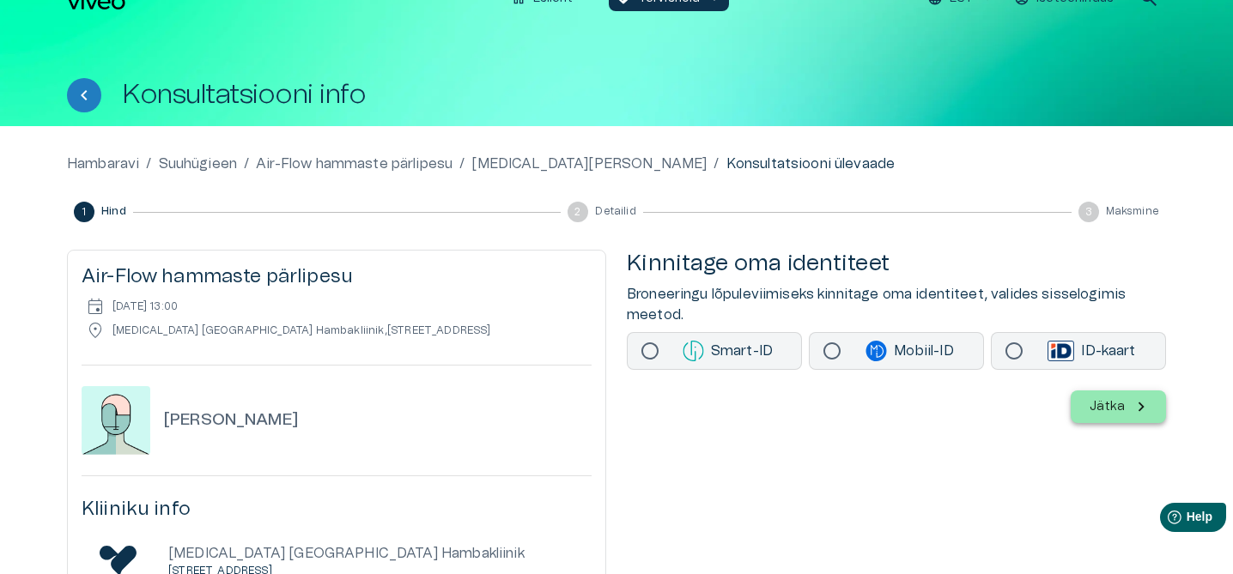
scroll to position [0, 0]
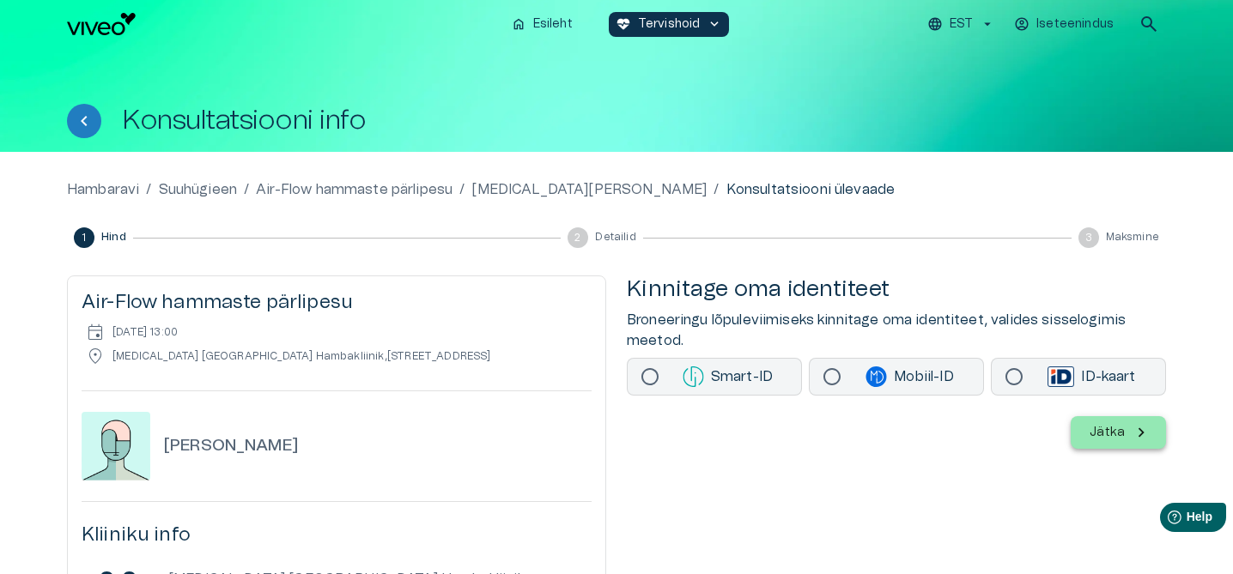
click at [405, 188] on p "Air-Flow hammaste pärlipesu" at bounding box center [354, 189] width 197 height 21
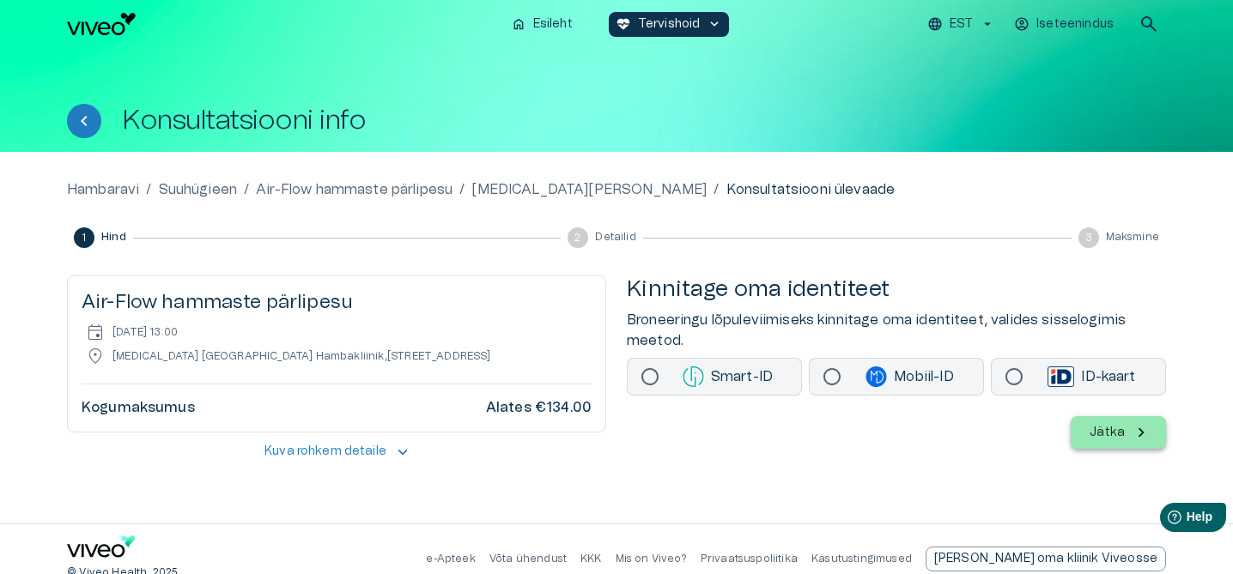
scroll to position [20, 0]
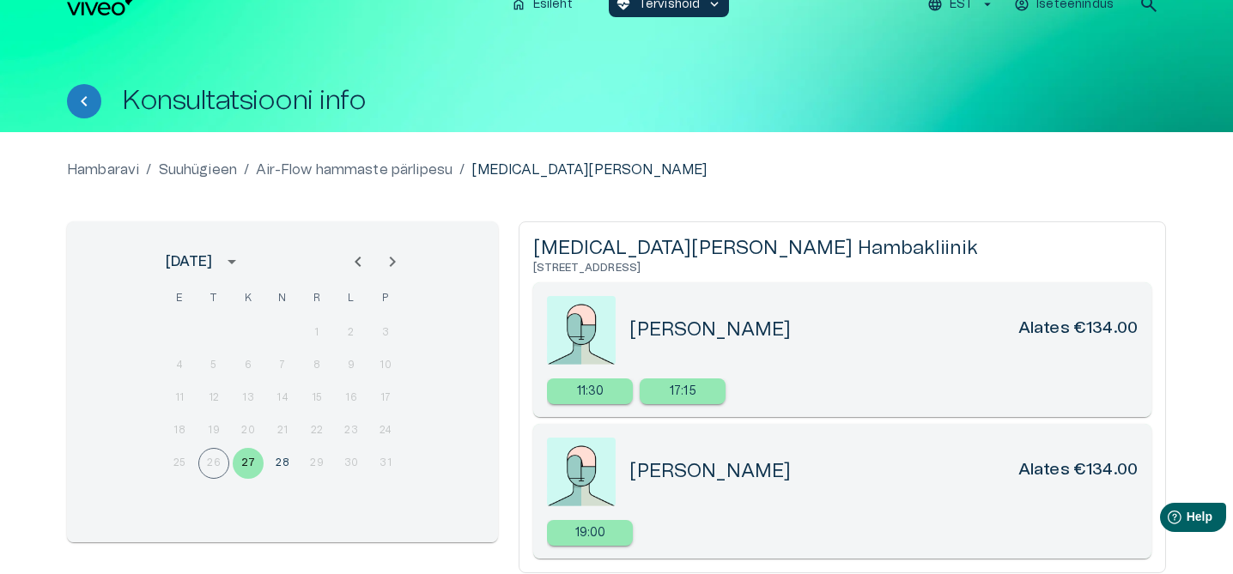
click at [296, 173] on p "Air-Flow hammaste pärlipesu" at bounding box center [354, 170] width 197 height 21
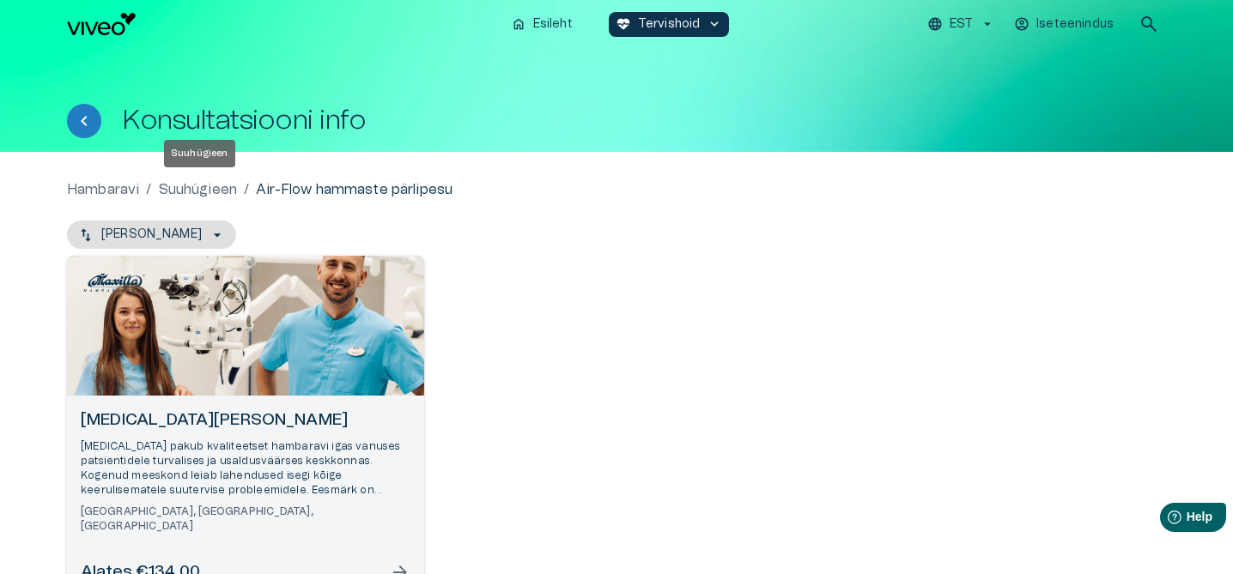
click at [215, 188] on p "Suuhügieen" at bounding box center [198, 189] width 79 height 21
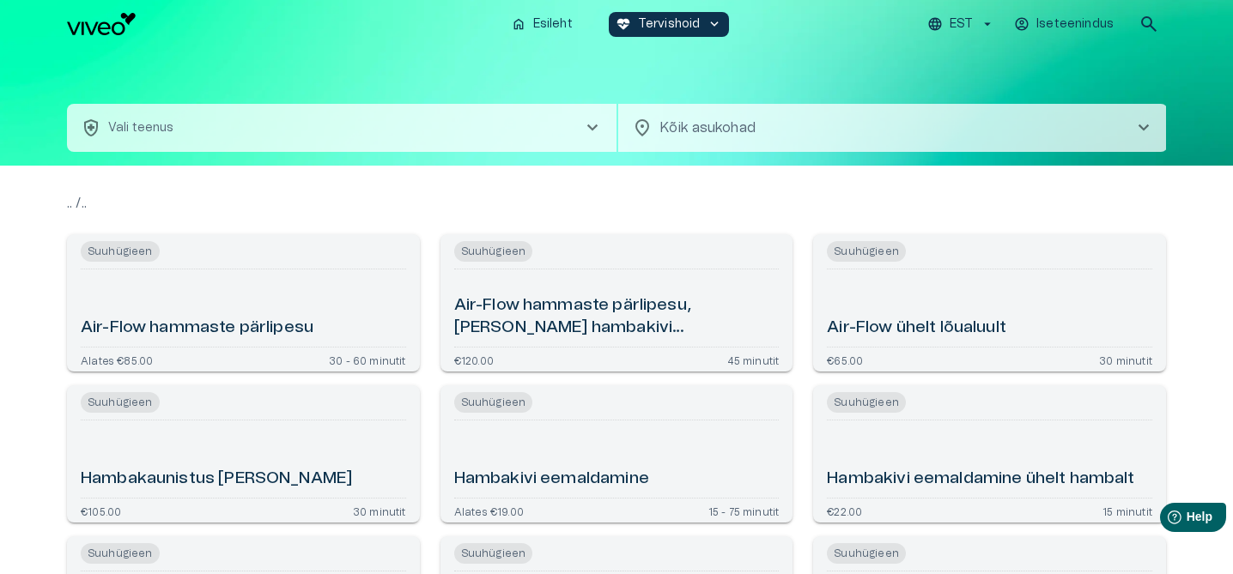
click at [294, 330] on h6 "Air-Flow hammaste pärlipesu" at bounding box center [197, 328] width 233 height 23
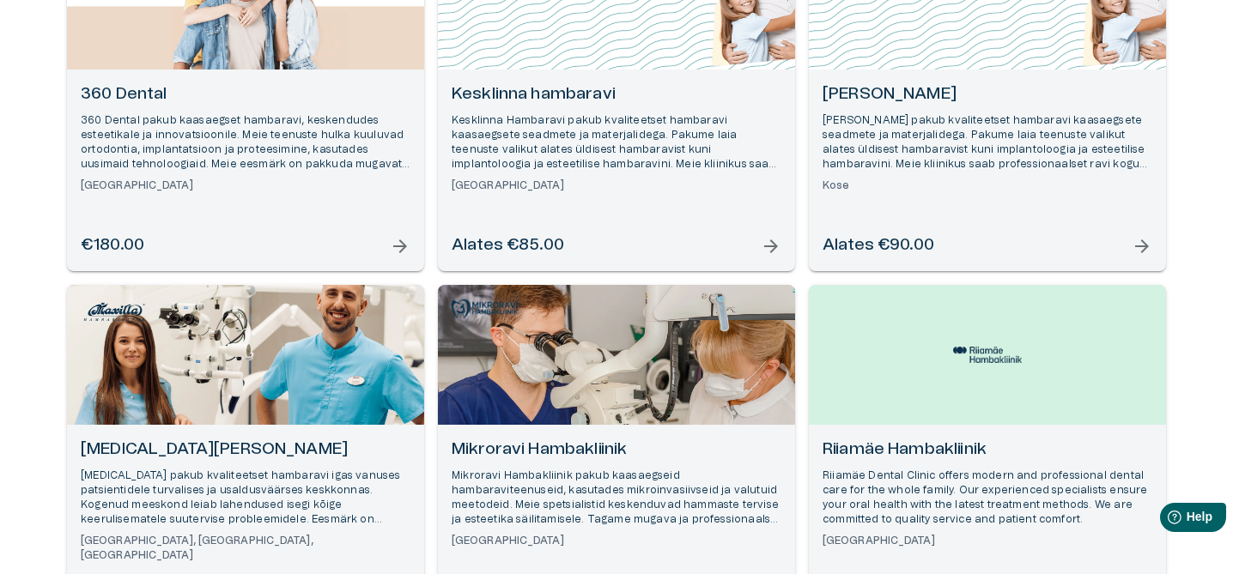
scroll to position [169, 0]
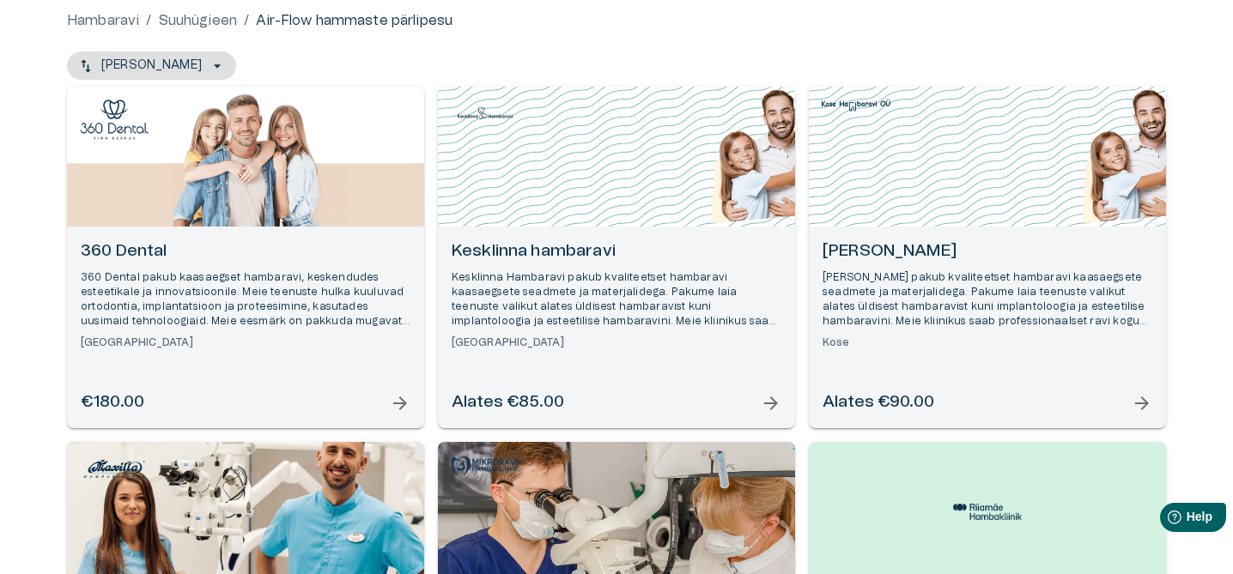
click at [558, 310] on p "Kesklinna Hambaravi pakub kvaliteetset hambaravi kaasaegsete seadmete ja materj…" at bounding box center [617, 299] width 330 height 59
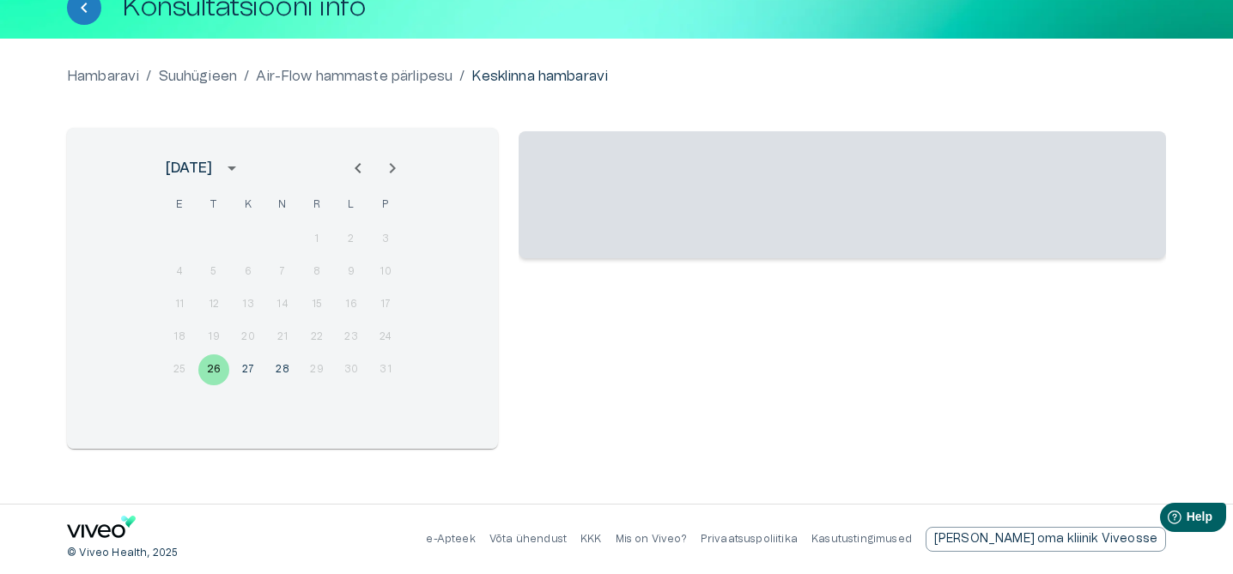
scroll to position [113, 0]
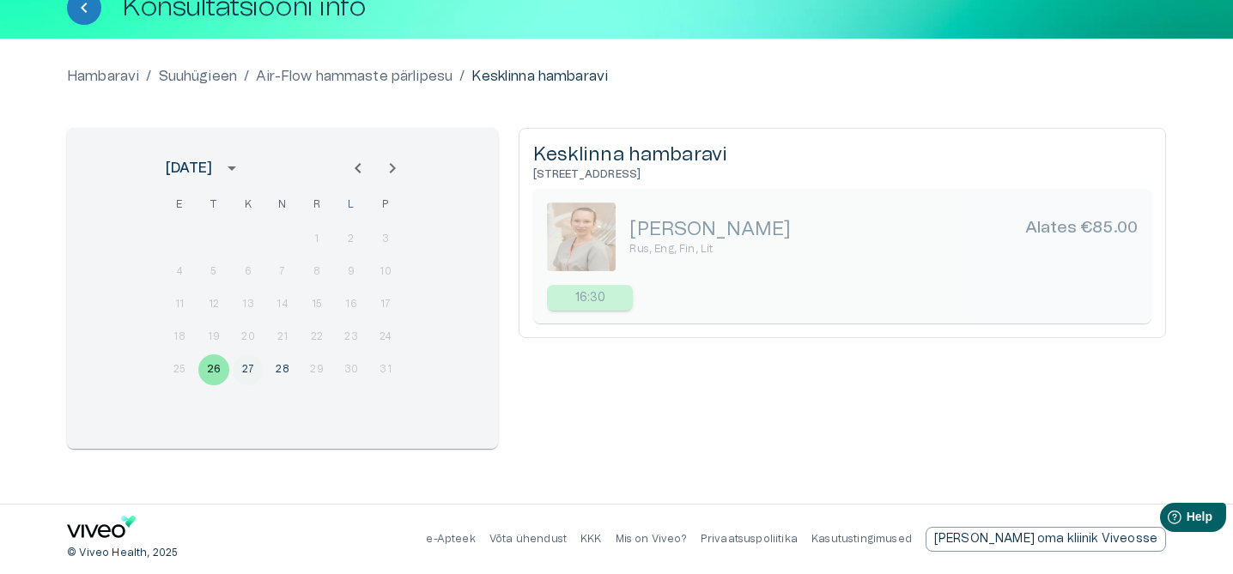
click at [243, 373] on button "27" at bounding box center [248, 370] width 31 height 31
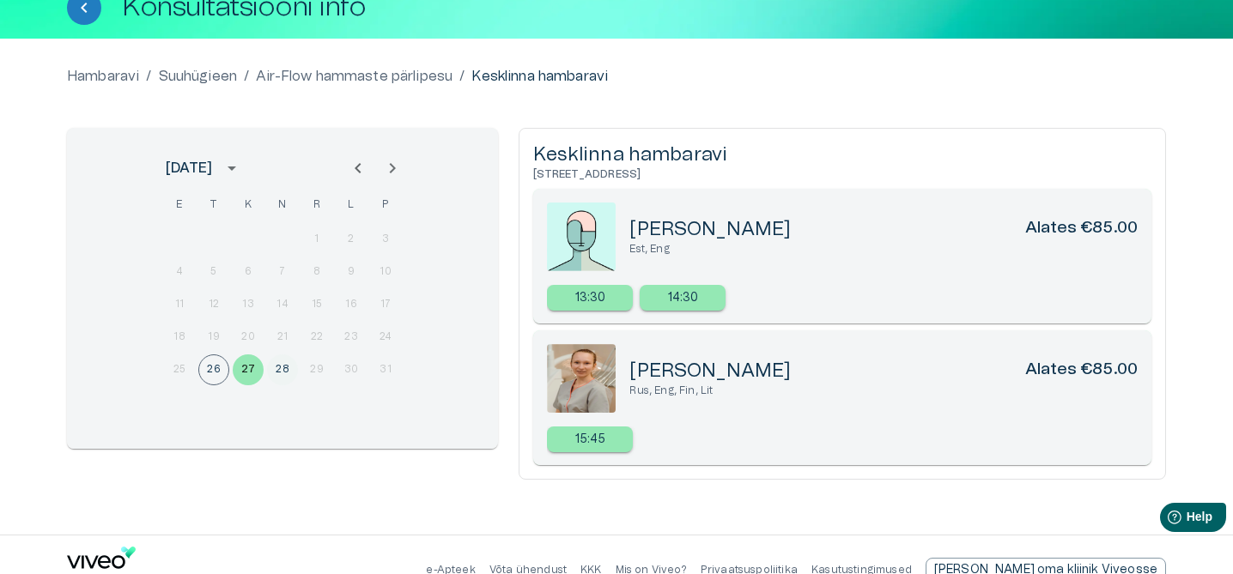
click at [273, 372] on button "28" at bounding box center [282, 370] width 31 height 31
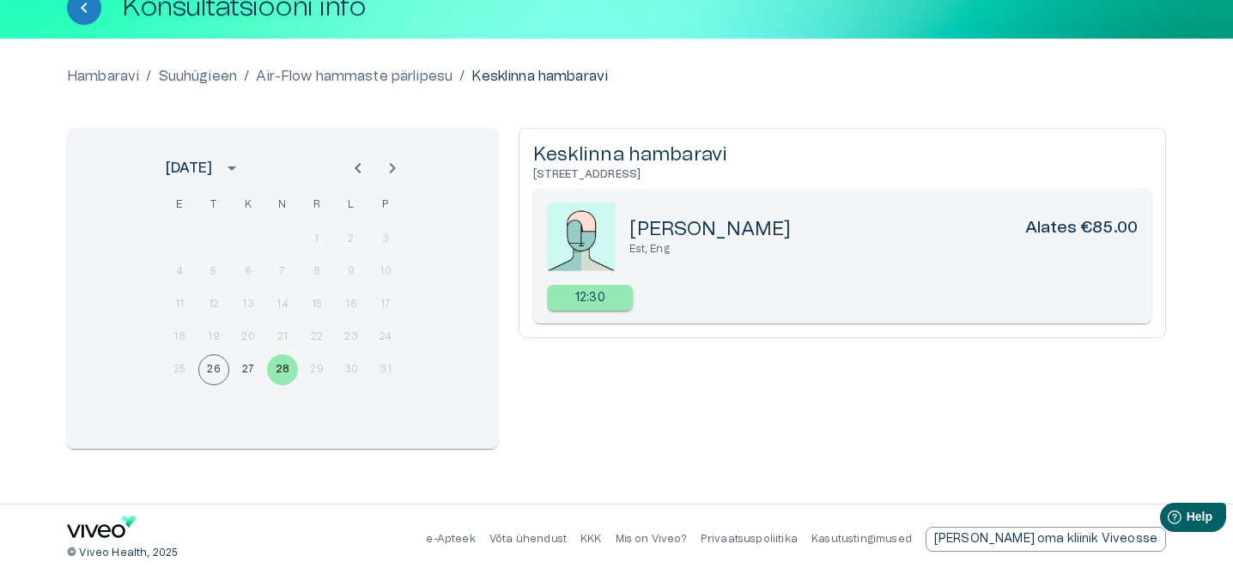
click at [402, 175] on icon "Next month" at bounding box center [392, 168] width 21 height 21
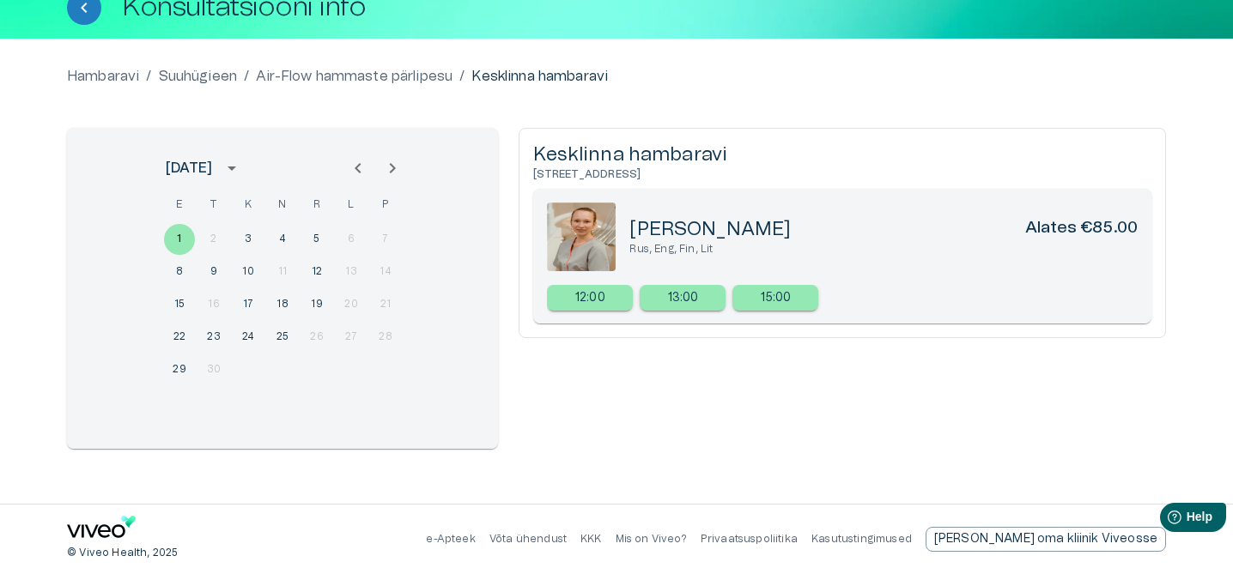
click at [351, 177] on icon "Previous month" at bounding box center [358, 168] width 21 height 21
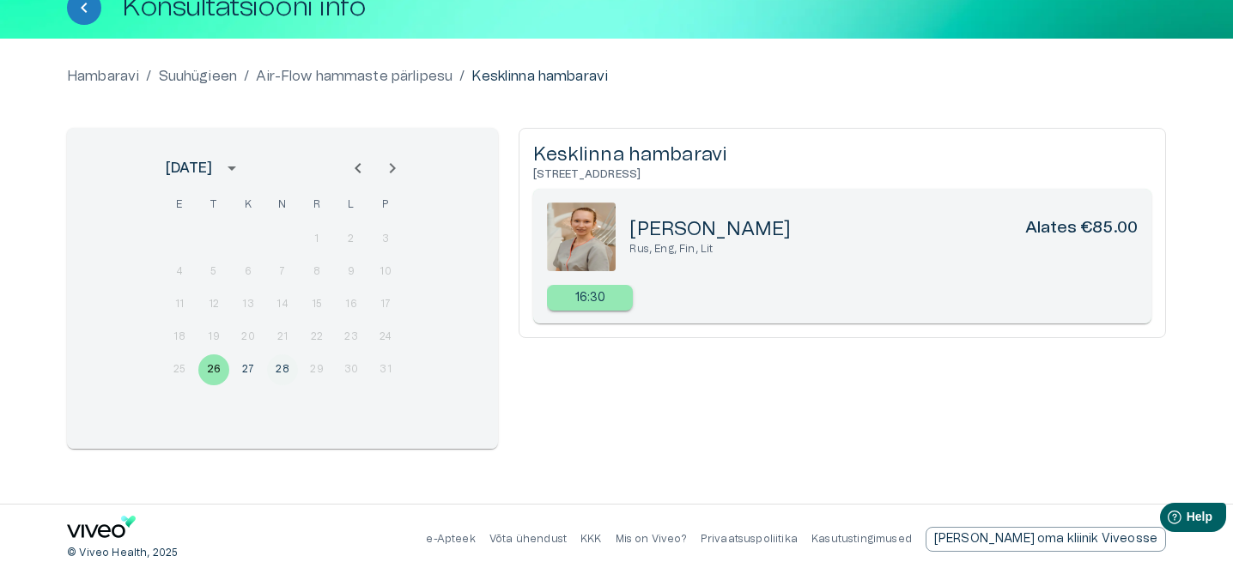
click at [277, 366] on button "28" at bounding box center [282, 370] width 31 height 31
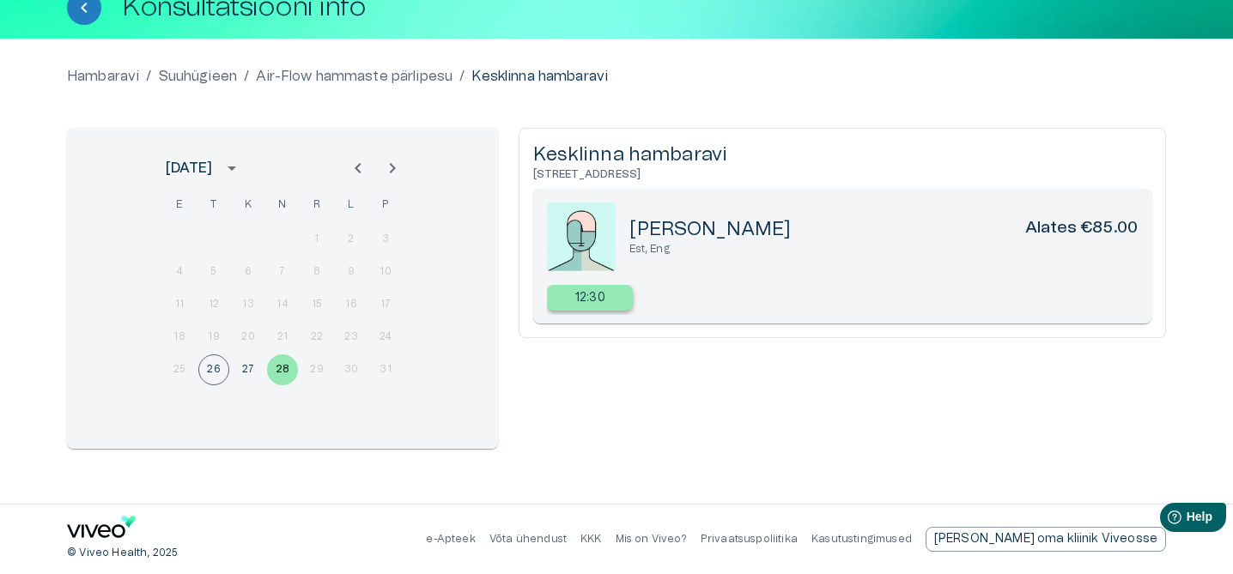
click at [615, 303] on div "12:30" at bounding box center [590, 298] width 86 height 26
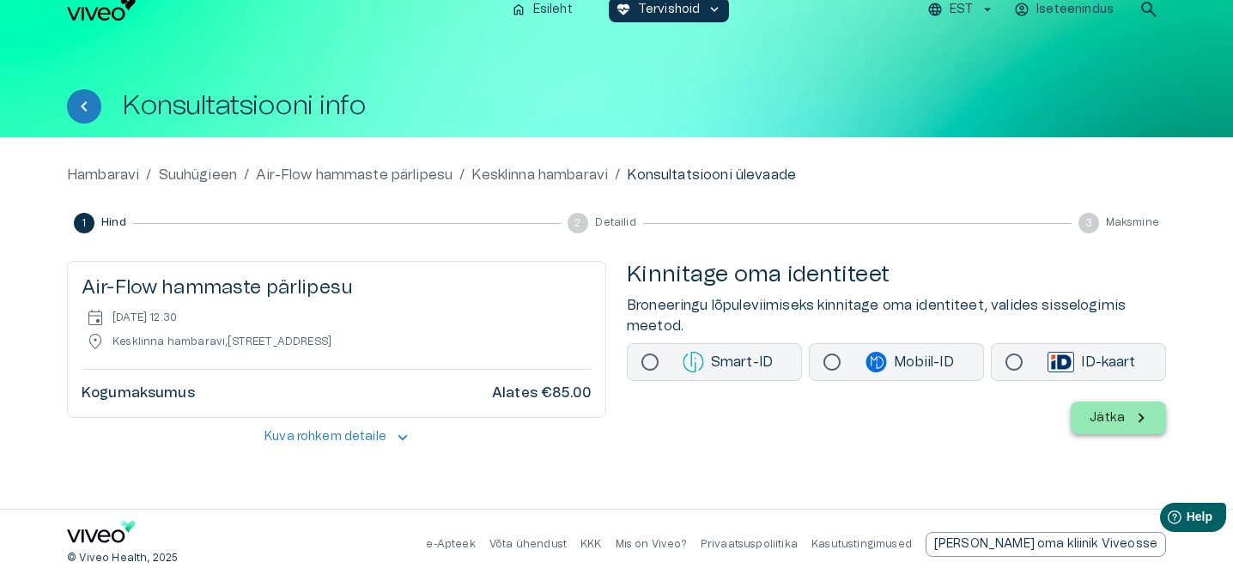
scroll to position [20, 0]
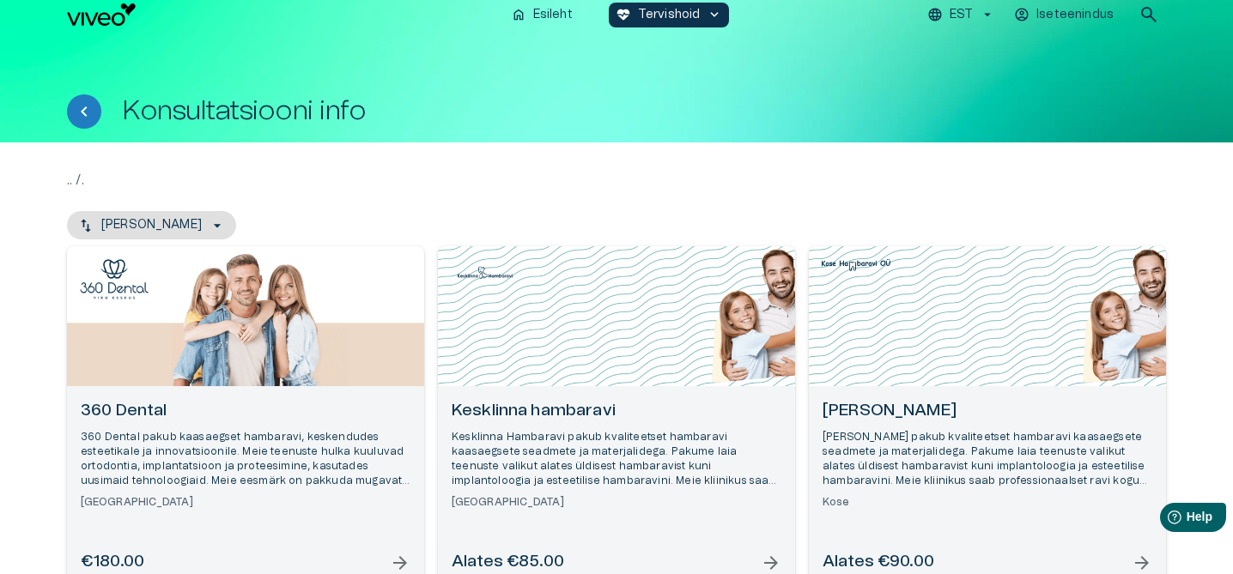
scroll to position [273, 0]
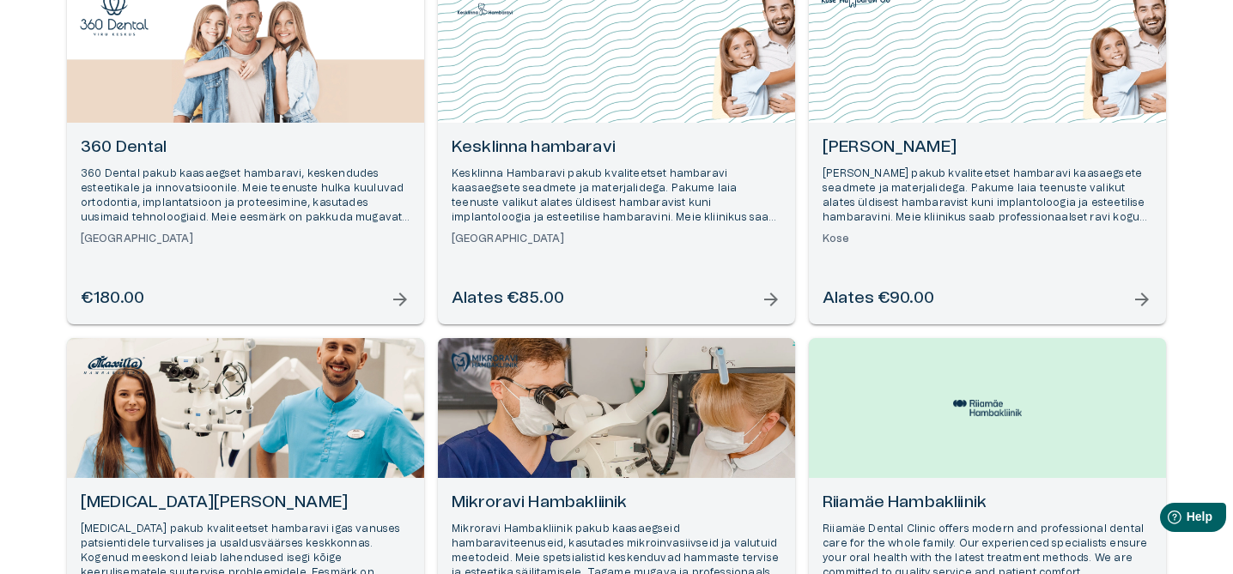
click at [209, 195] on p "360 Dental pakub kaasaegset hambaravi, keskendudes esteetikale ja innovatsiooni…" at bounding box center [246, 196] width 330 height 59
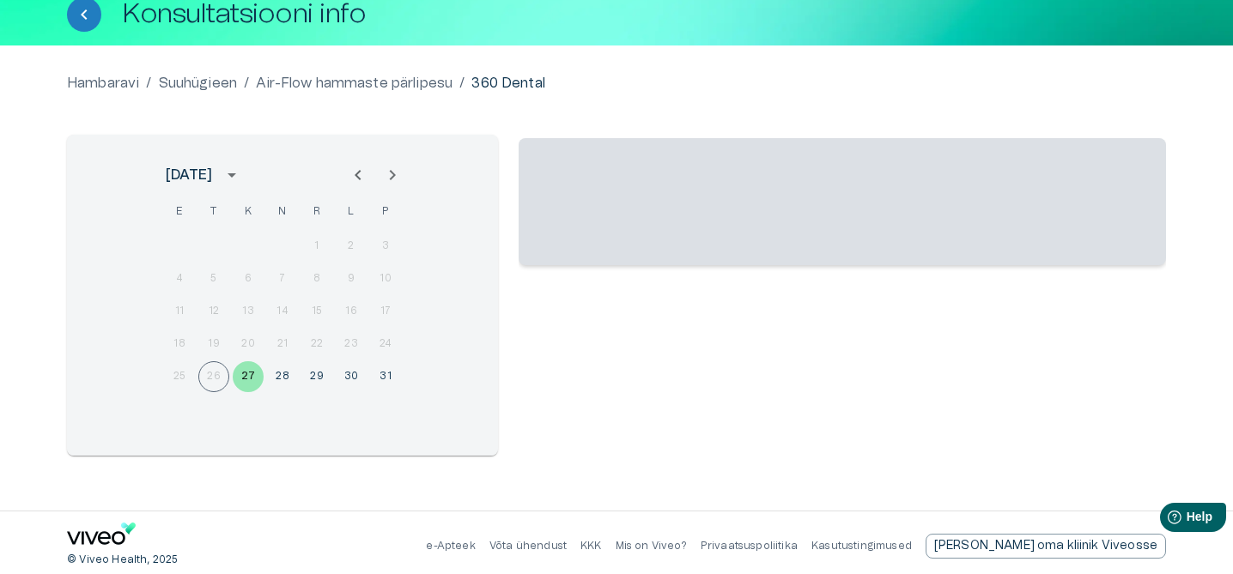
scroll to position [113, 0]
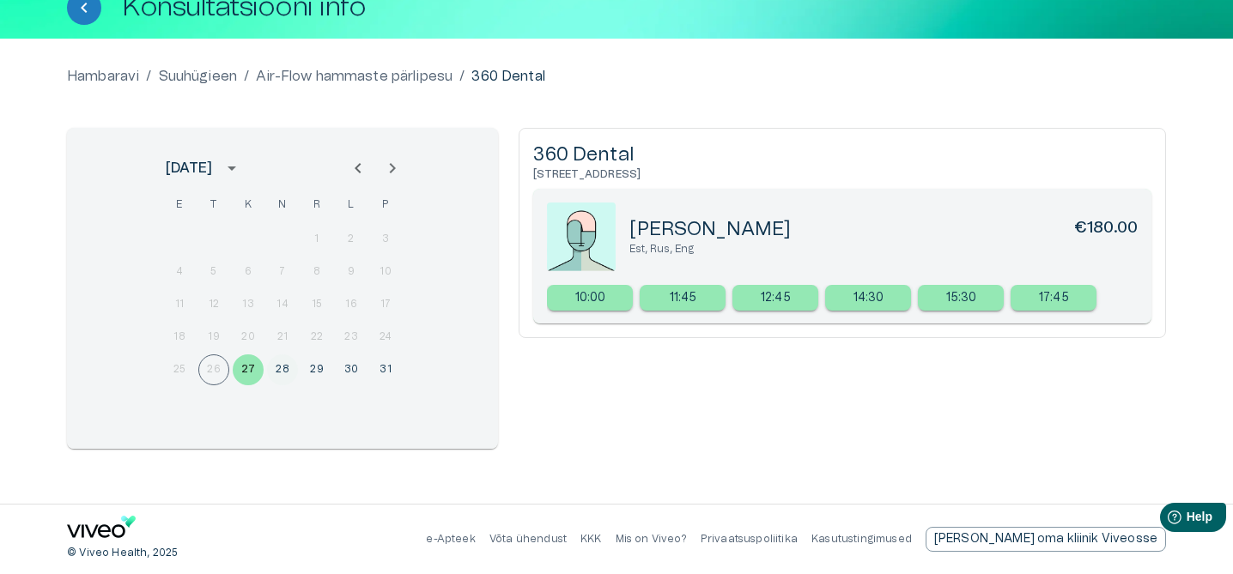
click at [283, 367] on button "28" at bounding box center [282, 370] width 31 height 31
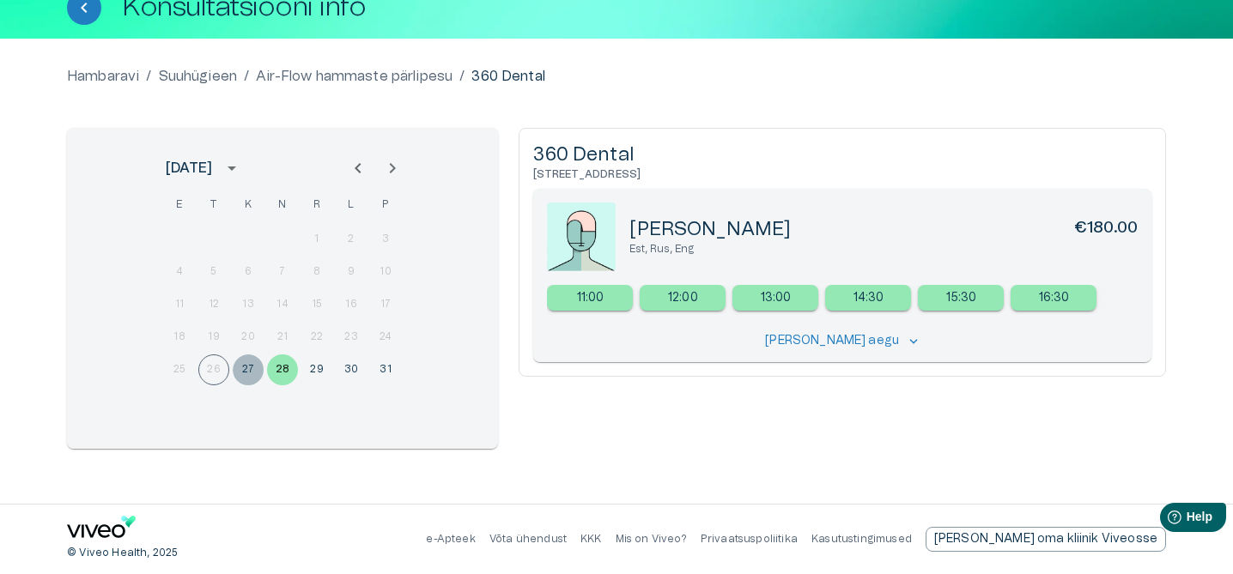
click at [257, 373] on button "27" at bounding box center [248, 370] width 31 height 31
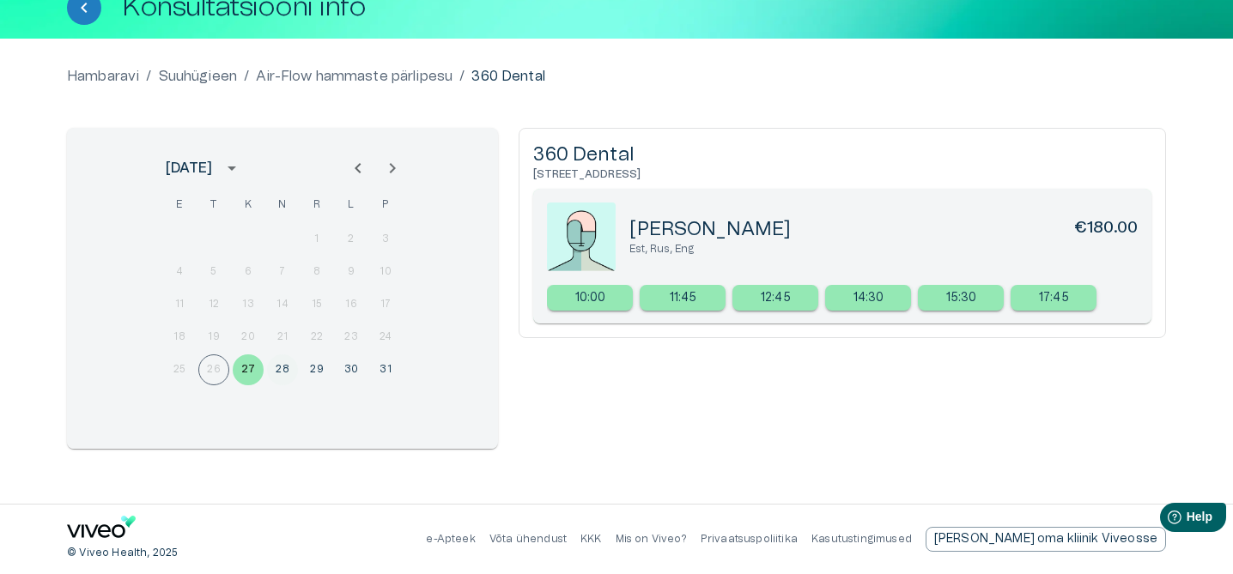
click at [281, 372] on button "28" at bounding box center [282, 370] width 31 height 31
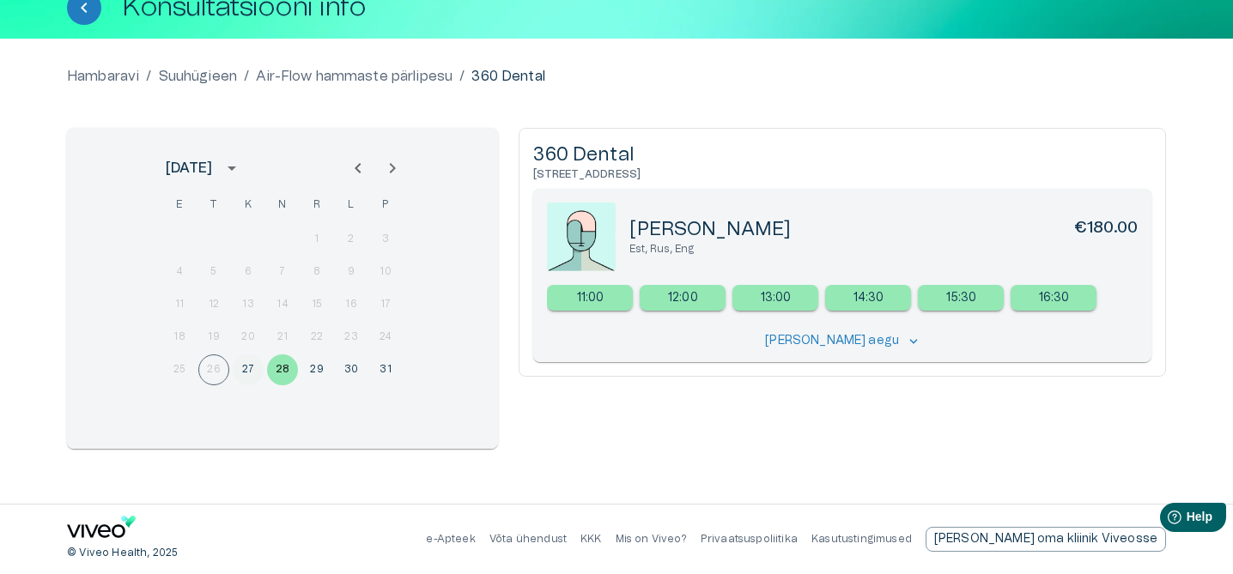
click at [250, 374] on button "27" at bounding box center [248, 370] width 31 height 31
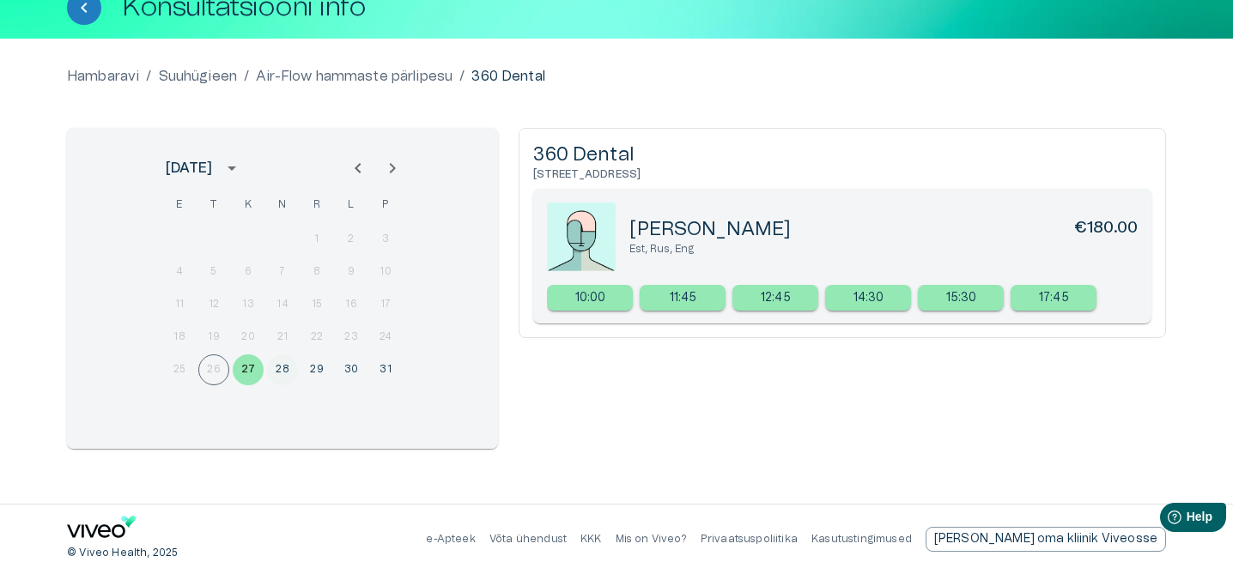
click at [270, 372] on button "28" at bounding box center [282, 370] width 31 height 31
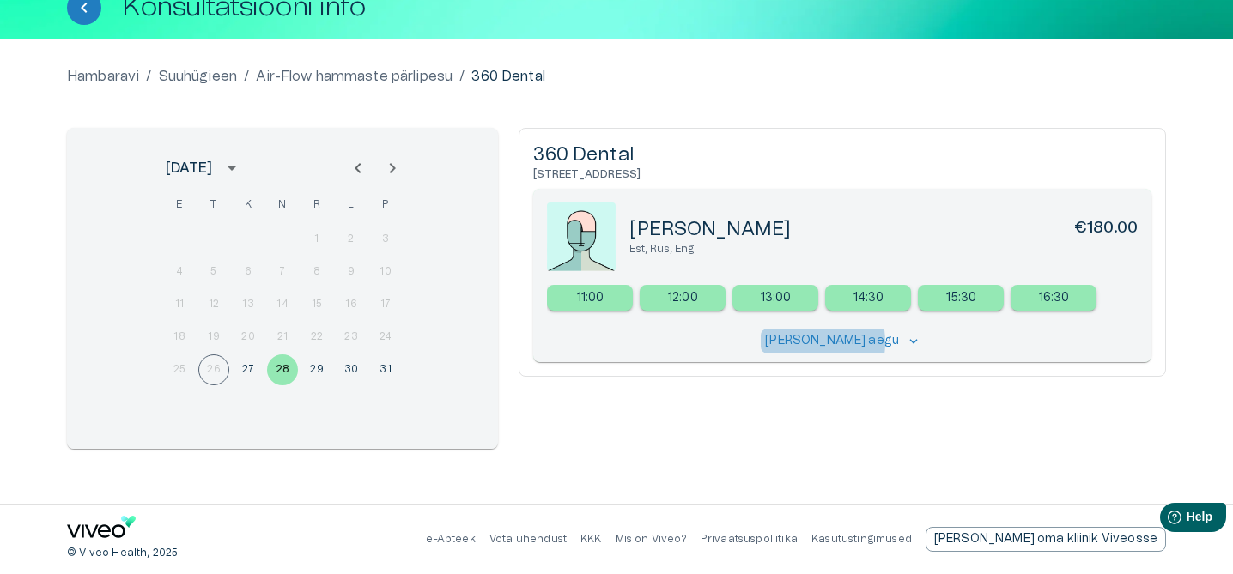
click at [815, 342] on p "[PERSON_NAME] aegu" at bounding box center [832, 341] width 134 height 18
click at [701, 307] on div "12:00" at bounding box center [682, 298] width 86 height 26
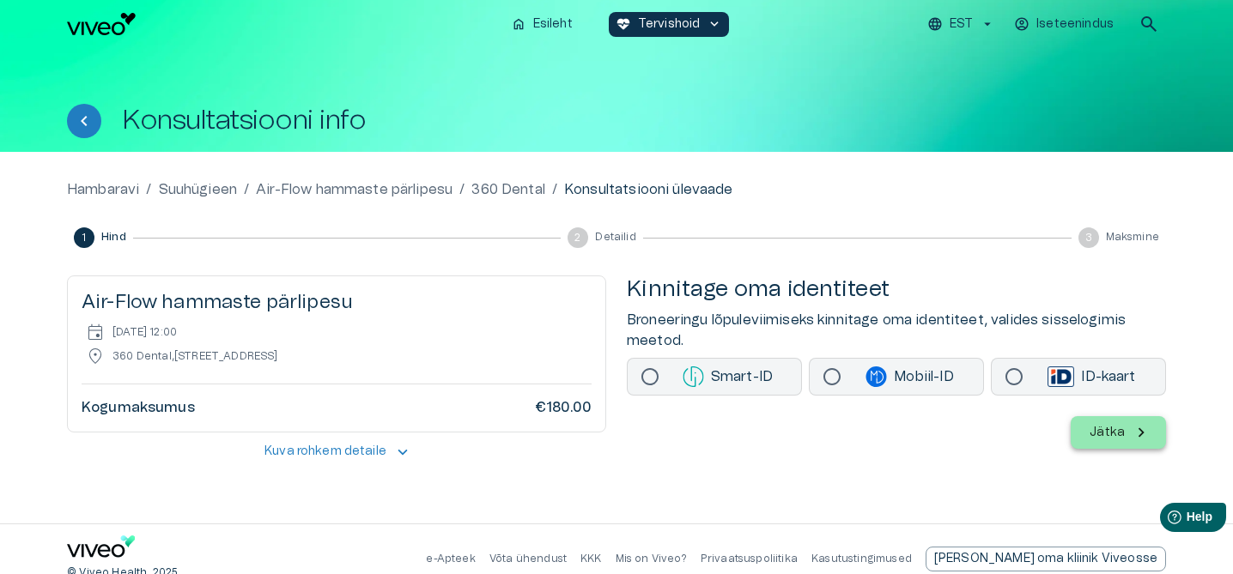
scroll to position [20, 0]
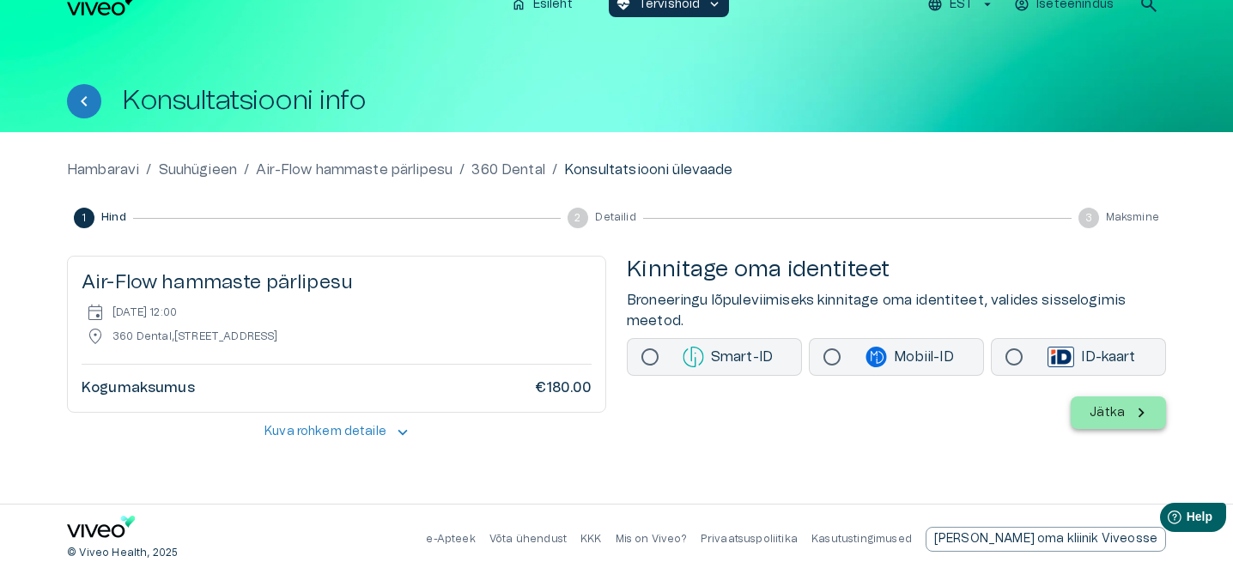
click at [333, 440] on p "Kuva rohkem detaile" at bounding box center [325, 432] width 122 height 18
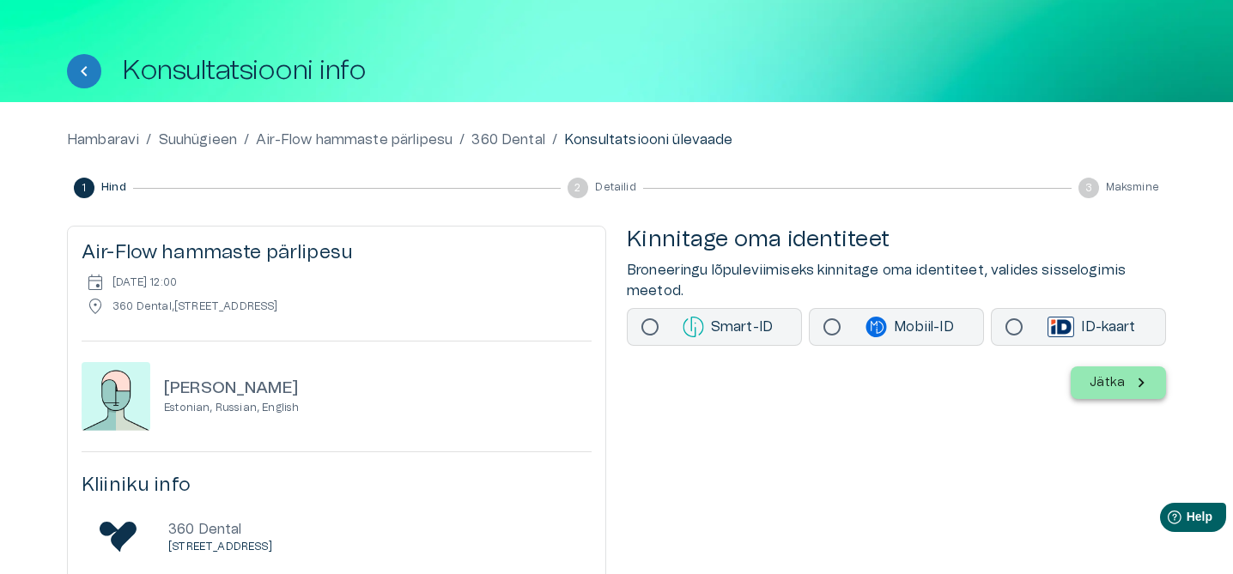
scroll to position [42, 0]
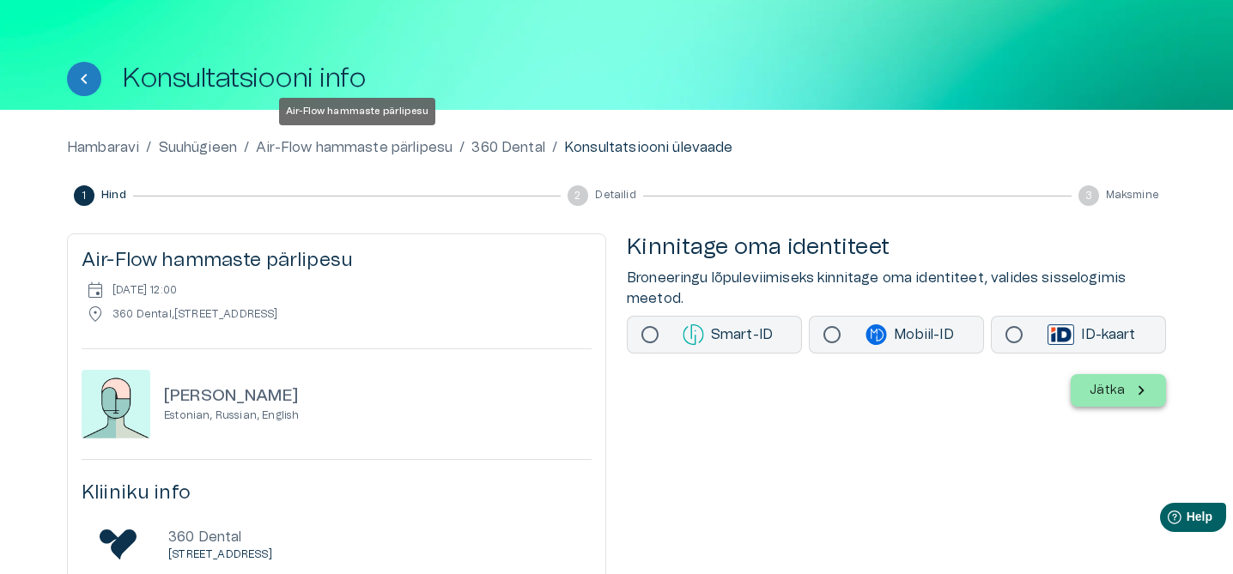
click at [387, 150] on p "Air-Flow hammaste pärlipesu" at bounding box center [354, 147] width 197 height 21
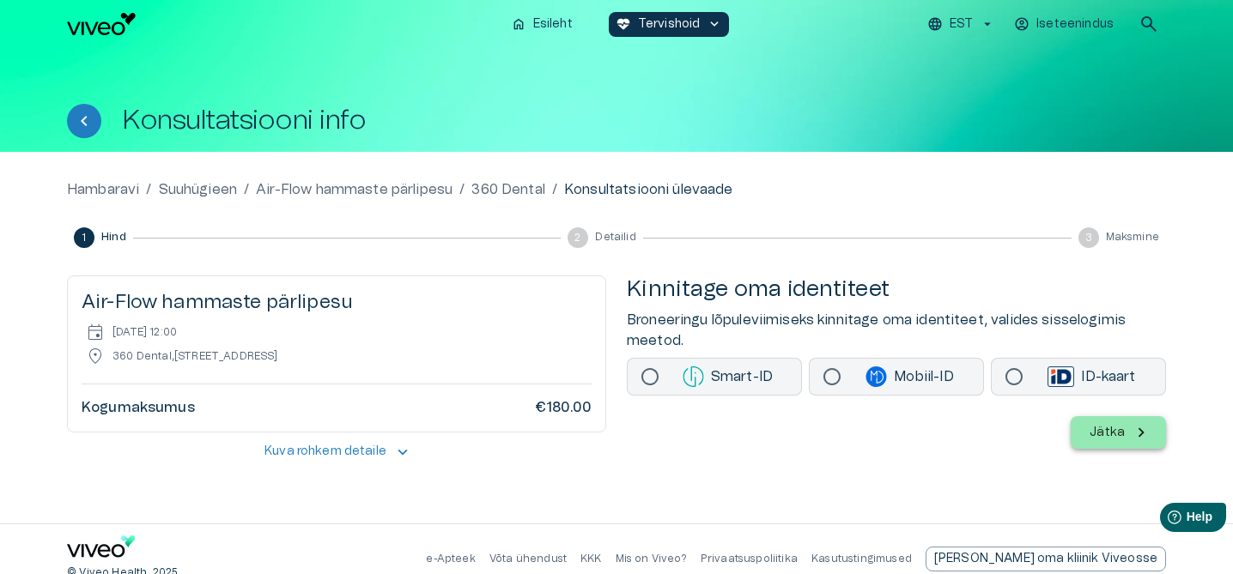
scroll to position [20, 0]
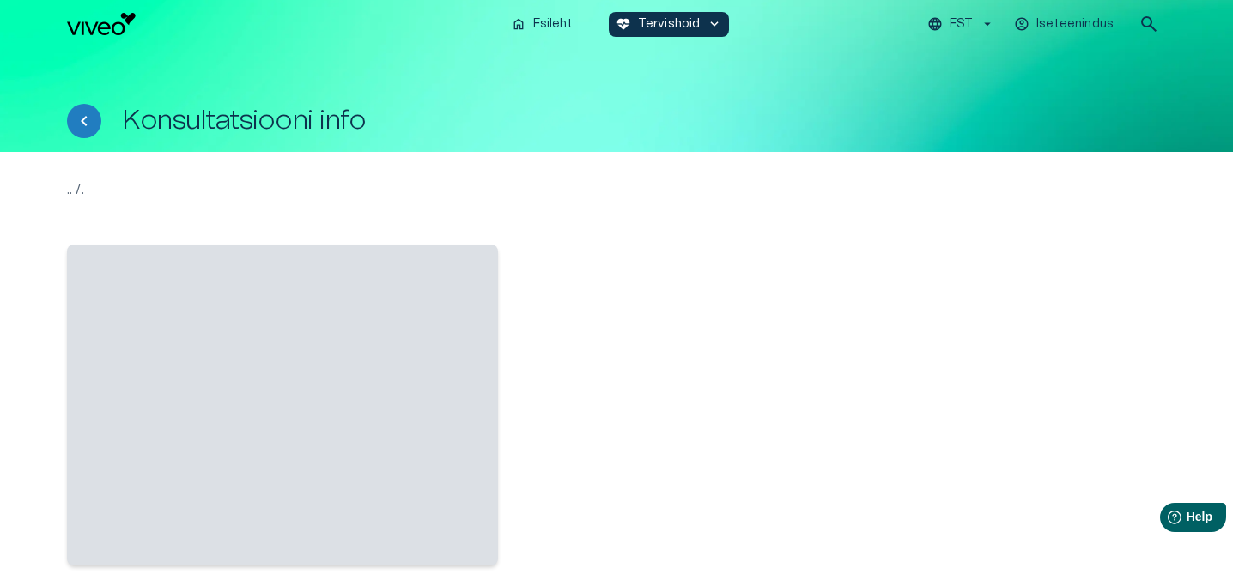
scroll to position [20, 0]
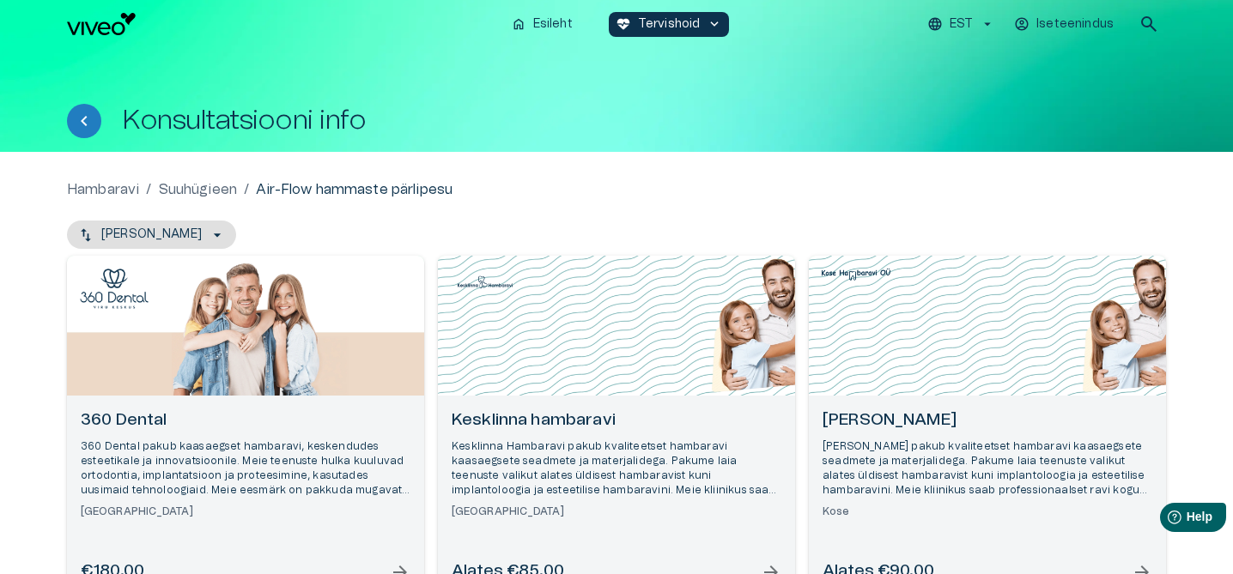
click at [979, 26] on button "EST" at bounding box center [960, 24] width 73 height 25
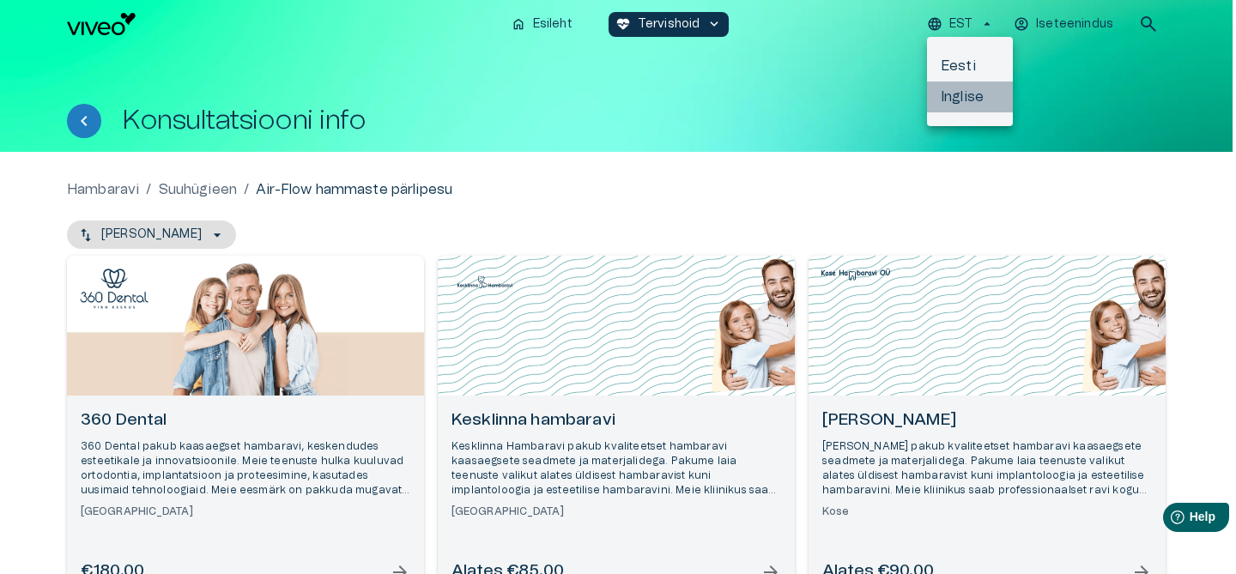
click at [954, 95] on li "Inglise" at bounding box center [970, 97] width 86 height 31
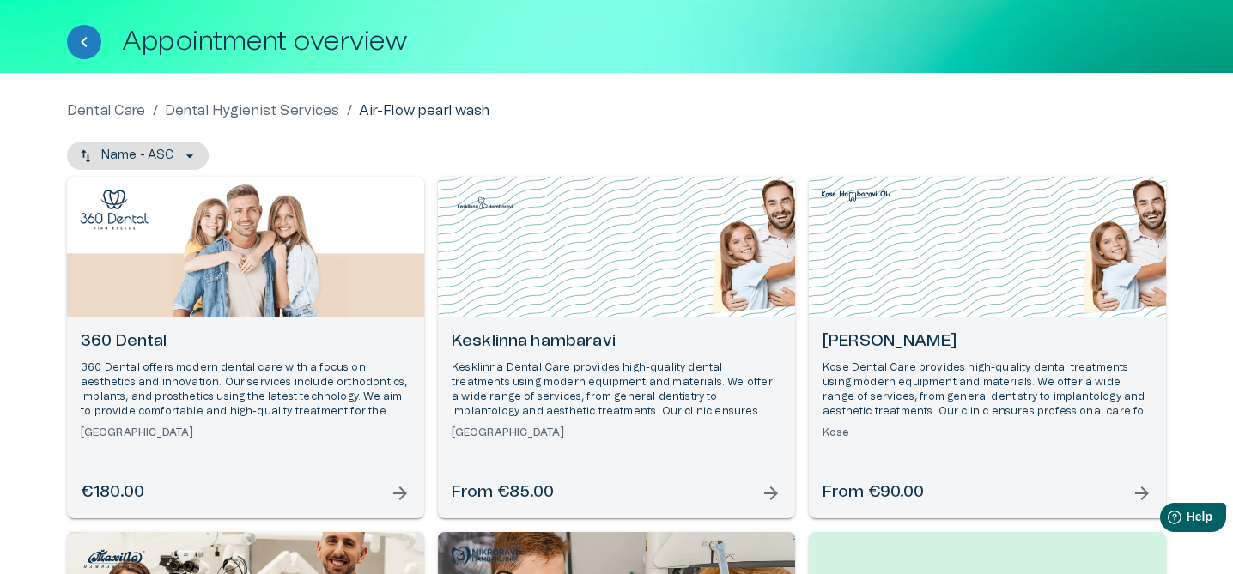
click at [209, 281] on div "Open selected supplier available booking dates" at bounding box center [245, 247] width 357 height 140
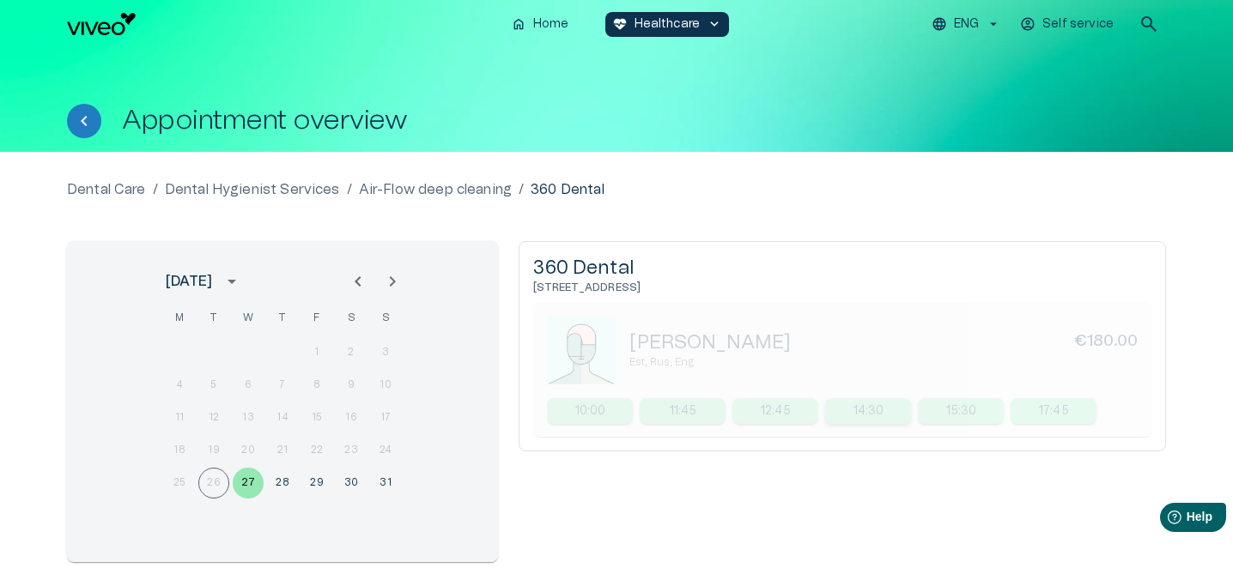
click at [894, 415] on div "14:30" at bounding box center [868, 411] width 86 height 26
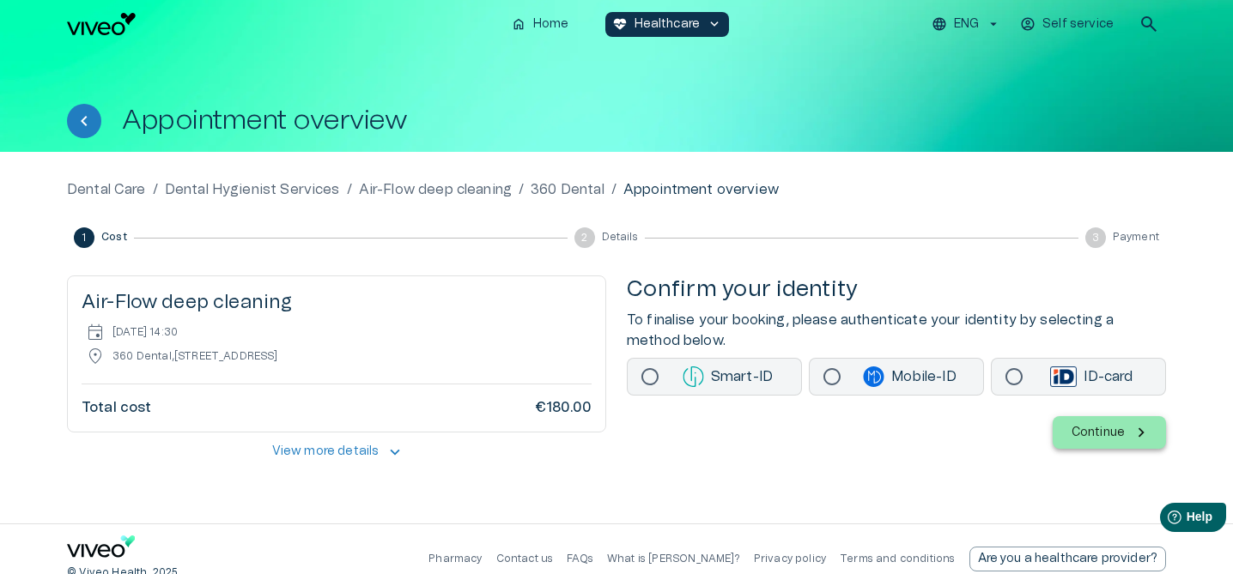
click at [72, 9] on div "home Home ecg_heart Healthcare keyboard_arrow_down ENG Self service search" at bounding box center [616, 24] width 1099 height 34
click at [82, 28] on img "Navigate to homepage" at bounding box center [101, 24] width 69 height 22
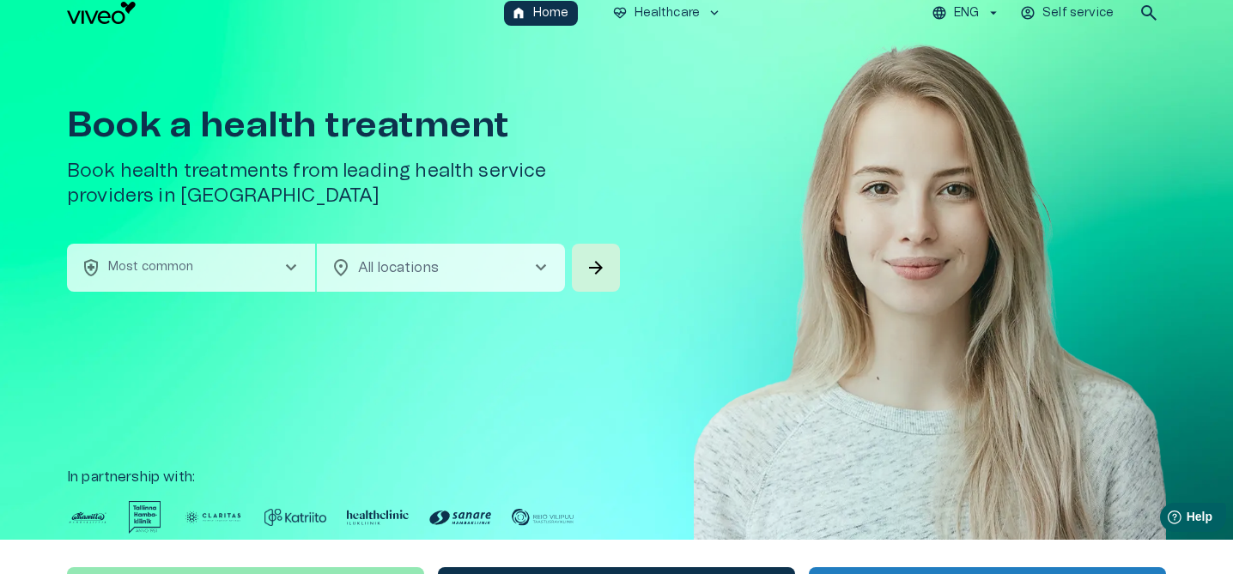
scroll to position [9, 0]
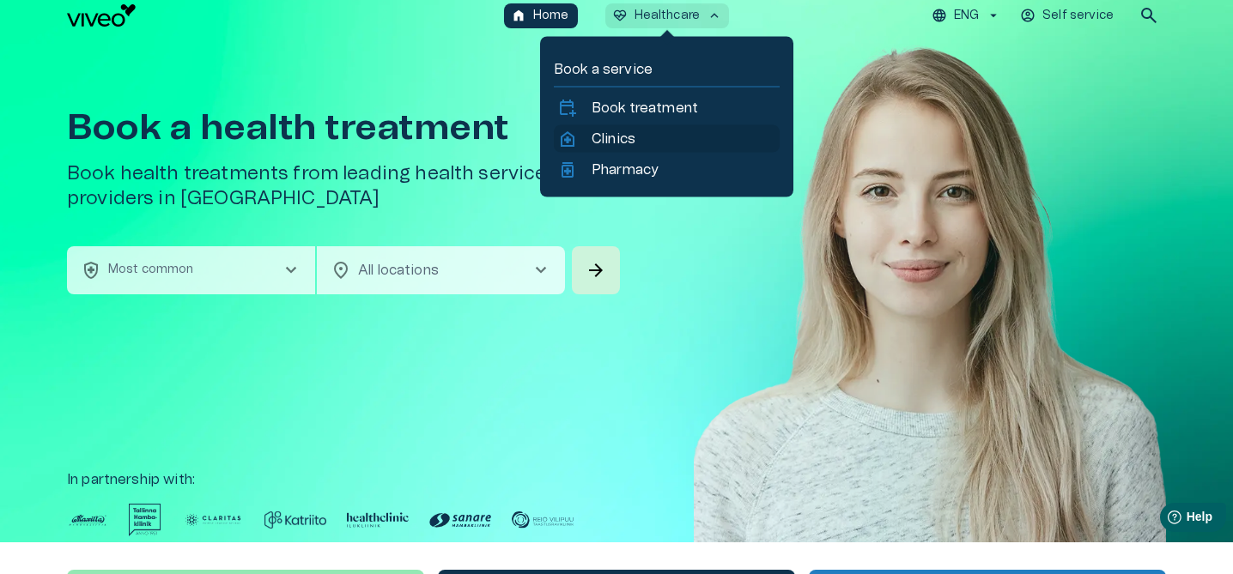
click at [632, 135] on p "Clinics" at bounding box center [613, 139] width 44 height 21
